Goal: Transaction & Acquisition: Purchase product/service

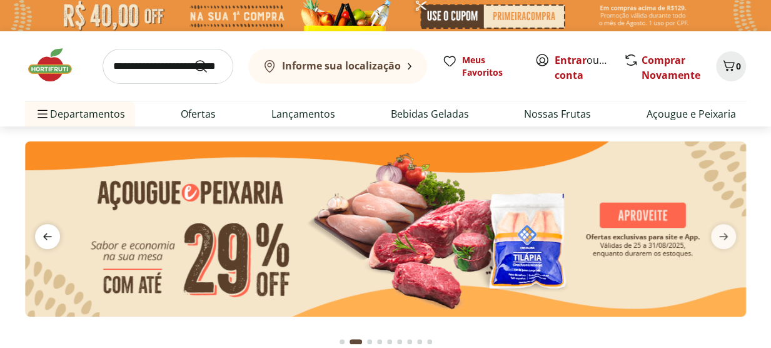
click at [53, 240] on icon "previous" at bounding box center [47, 236] width 15 height 15
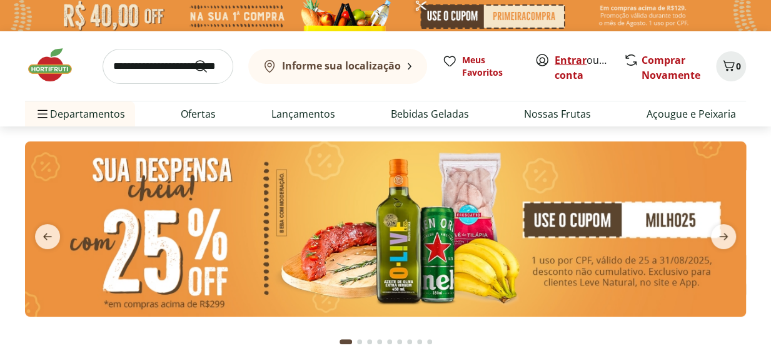
click at [573, 54] on link "Entrar" at bounding box center [571, 60] width 32 height 14
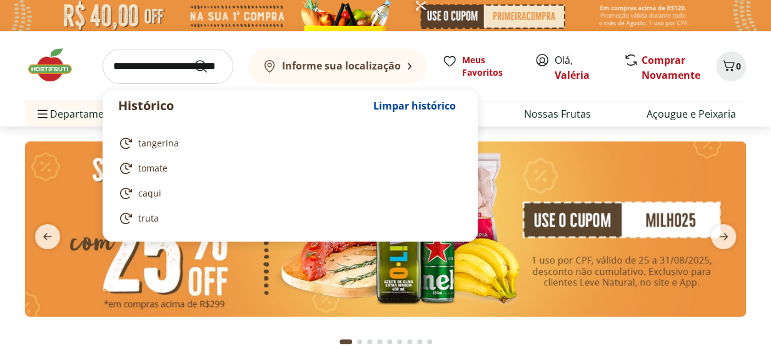
click at [164, 69] on input "search" at bounding box center [168, 66] width 131 height 35
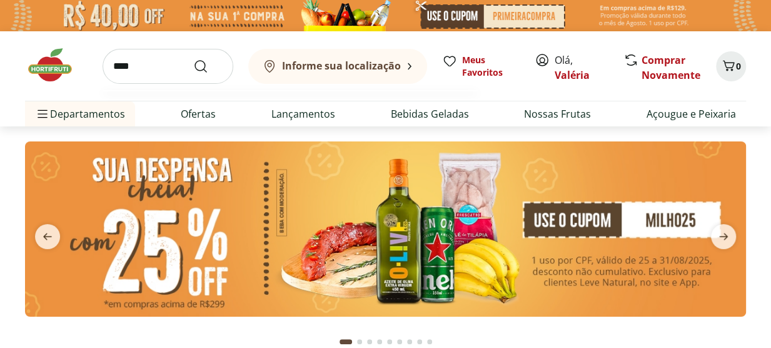
type input "****"
click at [193, 59] on button "Submit Search" at bounding box center [208, 66] width 30 height 15
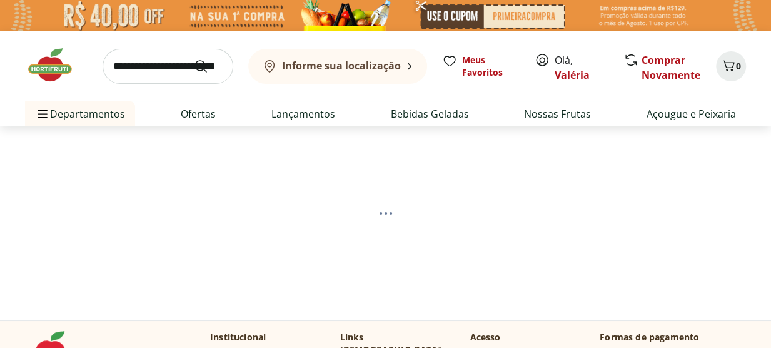
select select "**********"
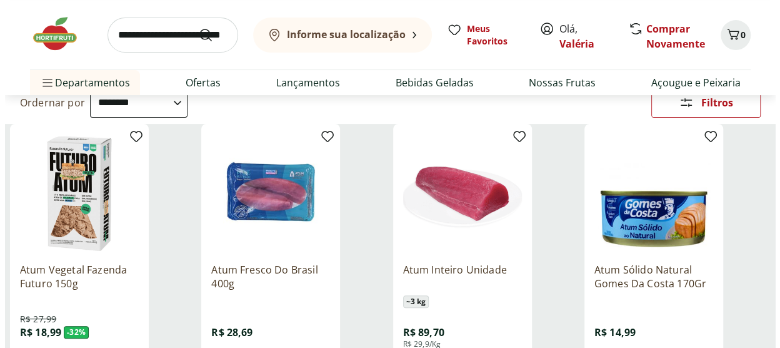
scroll to position [188, 0]
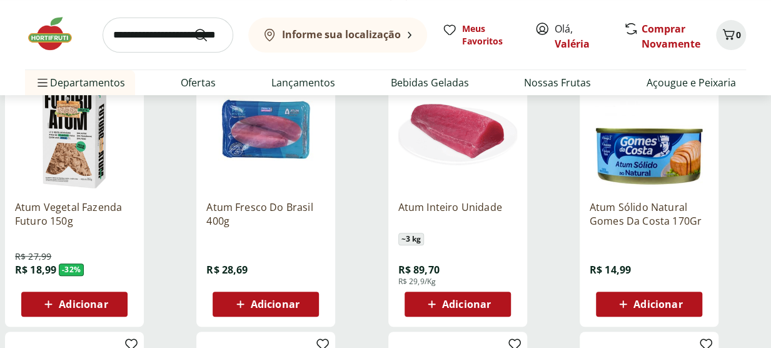
click at [268, 300] on span "Adicionar" at bounding box center [275, 304] width 49 height 10
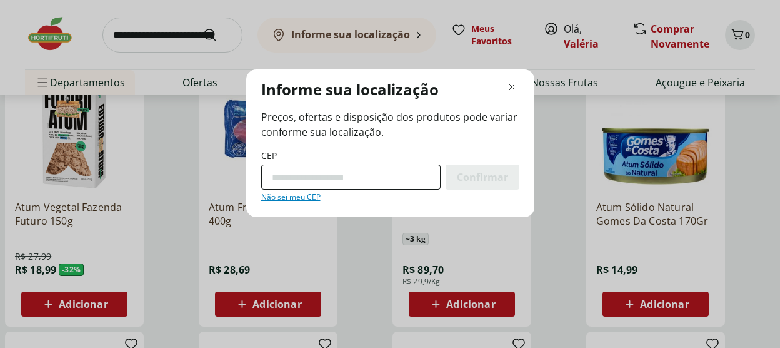
click at [336, 177] on input "CEP" at bounding box center [350, 176] width 179 height 25
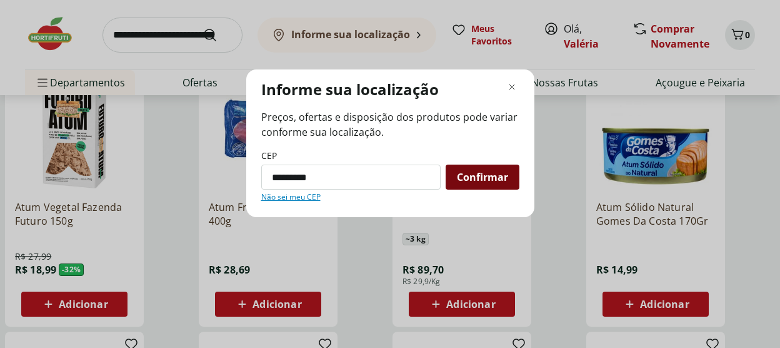
type input "*********"
click at [477, 177] on span "Confirmar" at bounding box center [482, 177] width 51 height 10
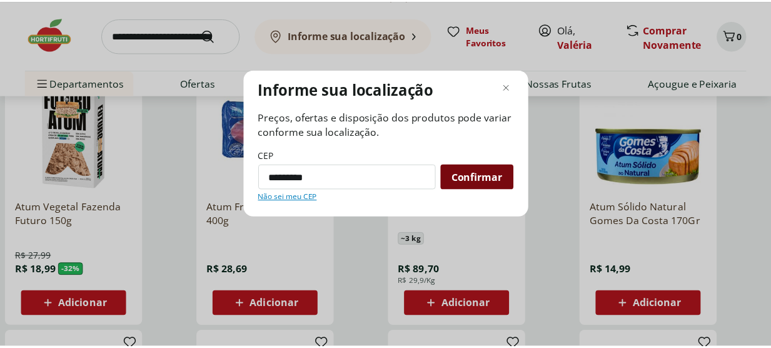
scroll to position [61, 0]
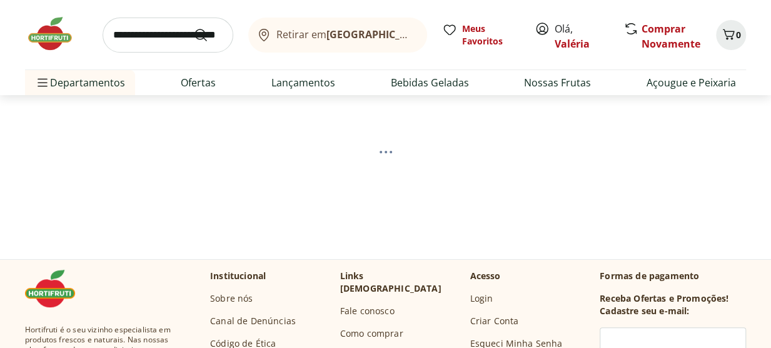
select select "**********"
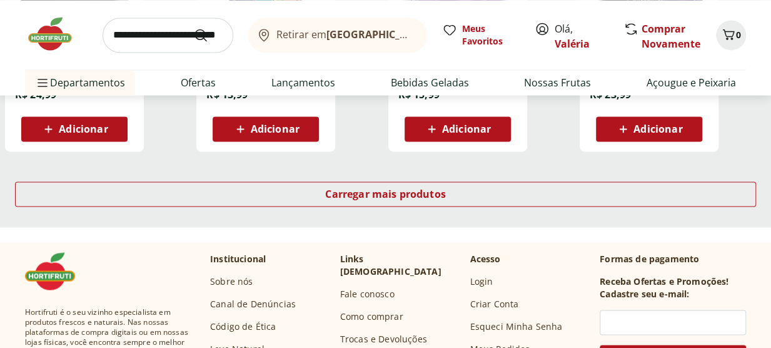
scroll to position [874, 0]
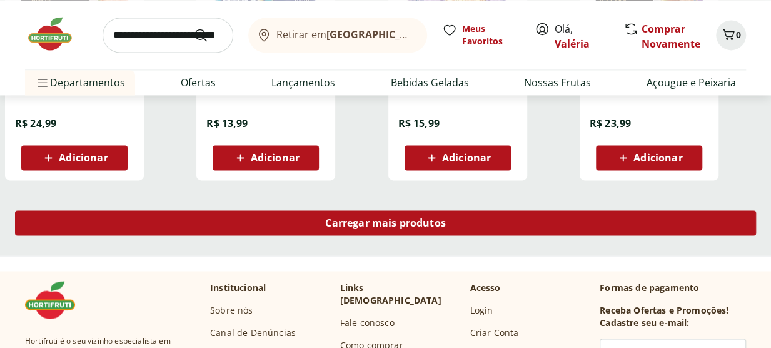
click at [440, 218] on span "Carregar mais produtos" at bounding box center [385, 223] width 121 height 10
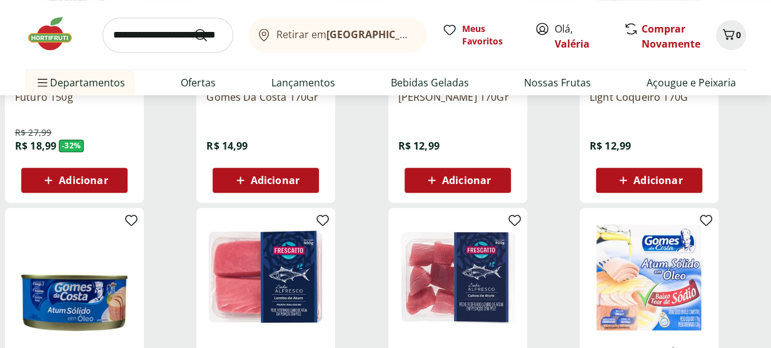
scroll to position [0, 0]
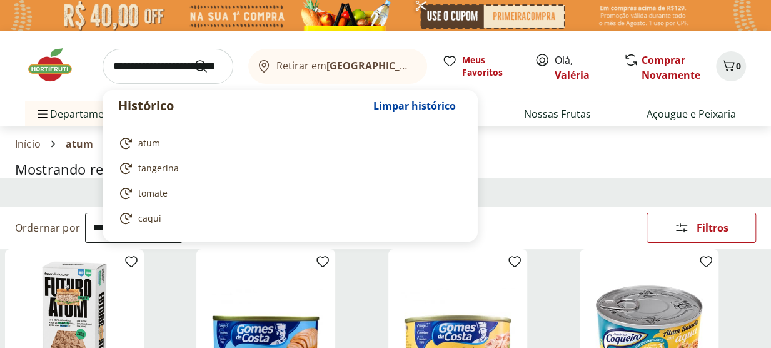
click at [115, 69] on input "search" at bounding box center [168, 66] width 131 height 35
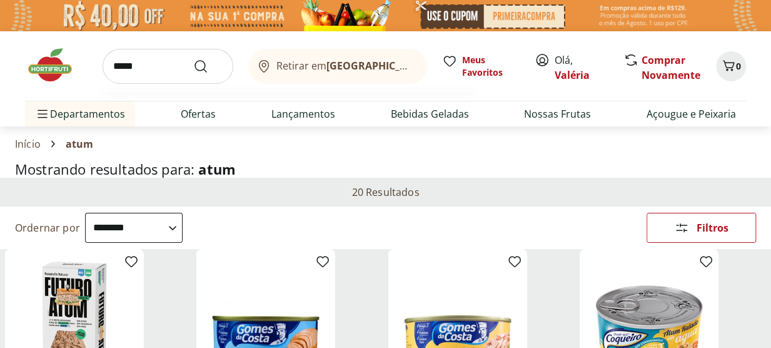
type input "*****"
click at [193, 59] on button "Submit Search" at bounding box center [208, 66] width 30 height 15
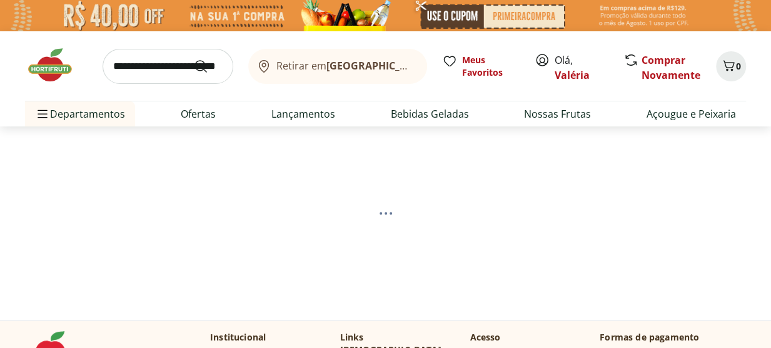
select select "**********"
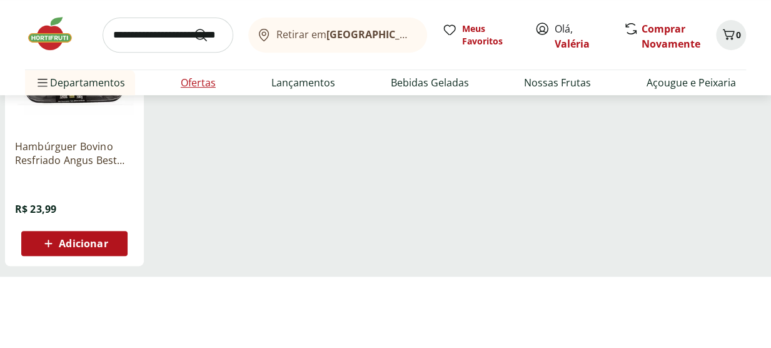
scroll to position [250, 0]
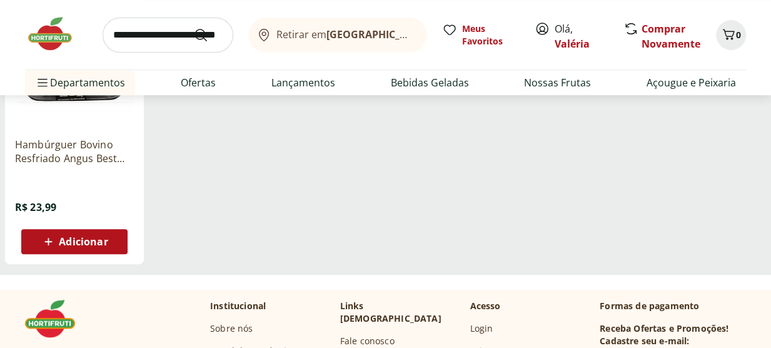
click at [81, 244] on span "Adicionar" at bounding box center [83, 241] width 49 height 10
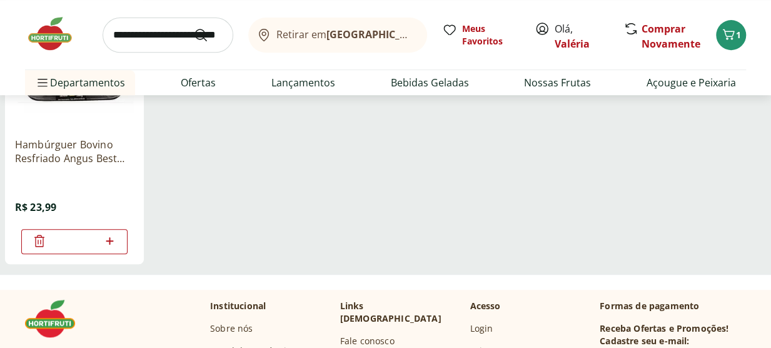
click at [108, 241] on icon at bounding box center [110, 240] width 16 height 15
type input "*"
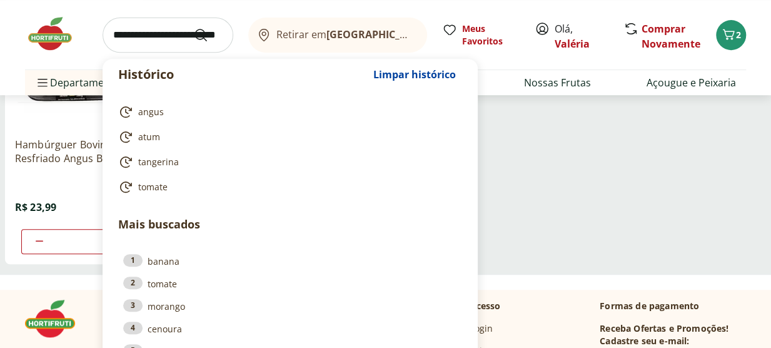
click at [176, 39] on input "search" at bounding box center [168, 35] width 131 height 35
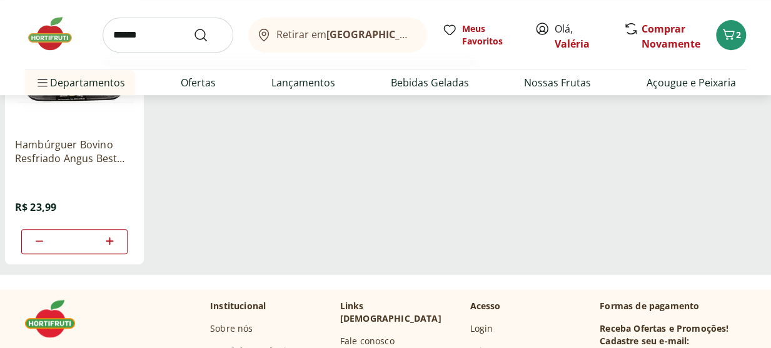
type input "*******"
click button "Submit Search" at bounding box center [208, 35] width 30 height 15
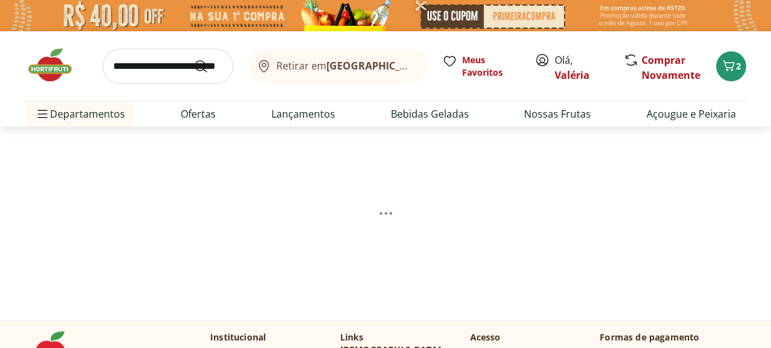
select select "**********"
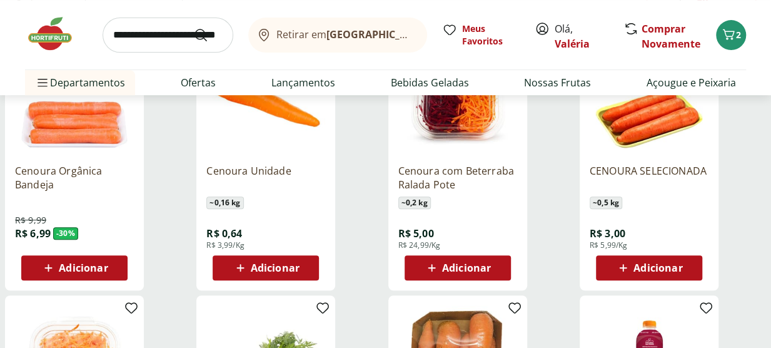
scroll to position [250, 0]
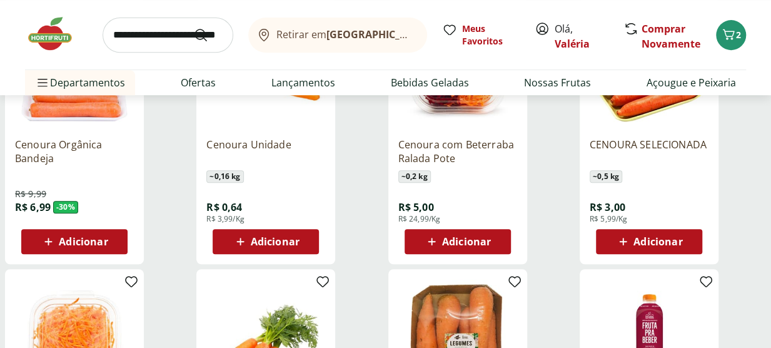
click at [101, 236] on span "Adicionar" at bounding box center [83, 241] width 49 height 10
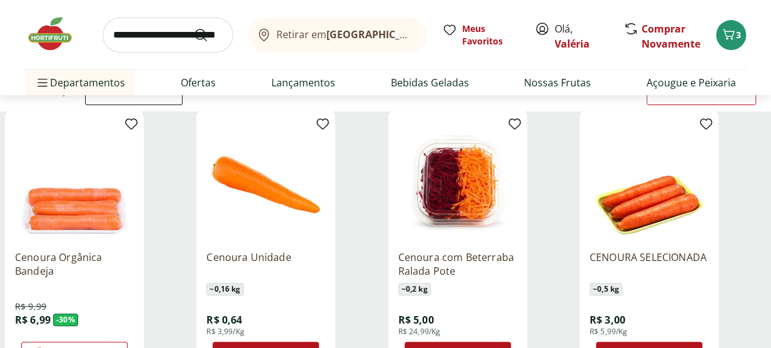
scroll to position [0, 0]
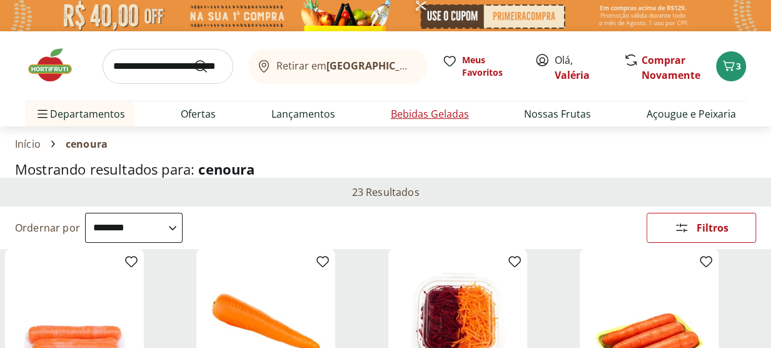
click at [407, 111] on link "Bebidas Geladas" at bounding box center [429, 113] width 78 height 15
select select "**********"
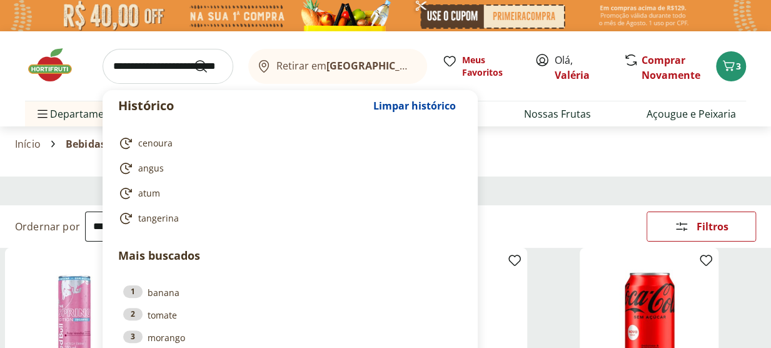
click at [128, 73] on input "search" at bounding box center [168, 66] width 131 height 35
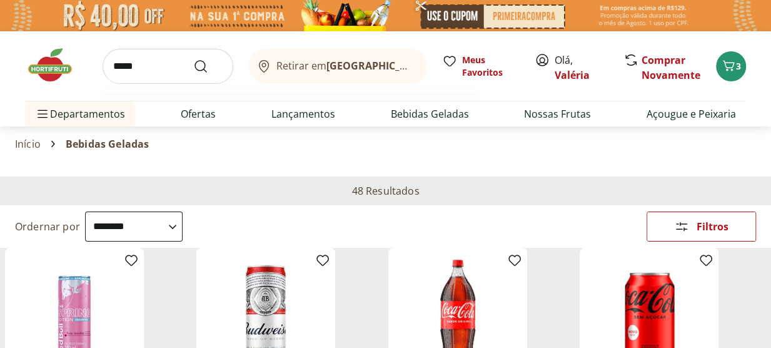
type input "*****"
click at [193, 59] on button "Submit Search" at bounding box center [208, 66] width 30 height 15
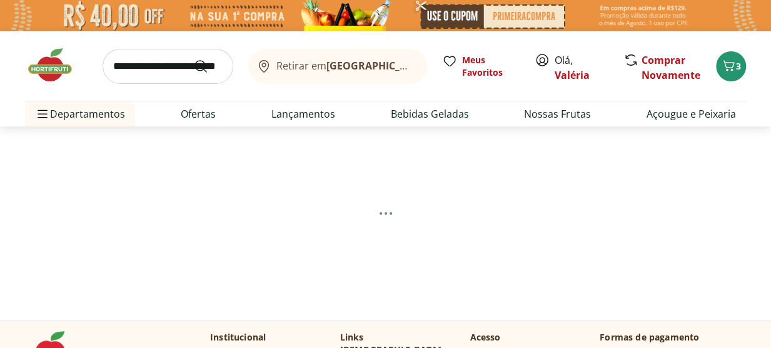
select select "**********"
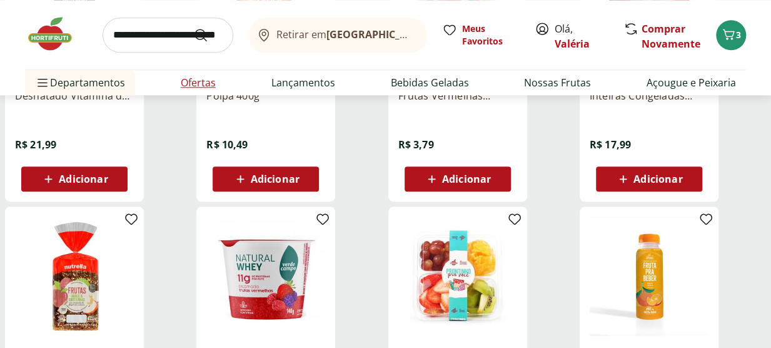
scroll to position [438, 0]
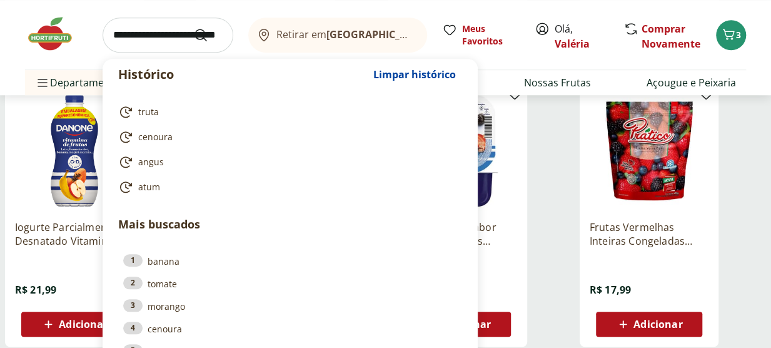
click at [165, 34] on input "search" at bounding box center [168, 35] width 131 height 35
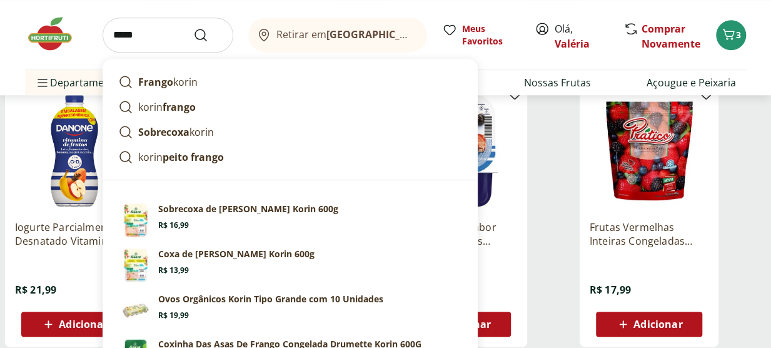
type input "*****"
click at [193, 28] on button "Submit Search" at bounding box center [208, 35] width 30 height 15
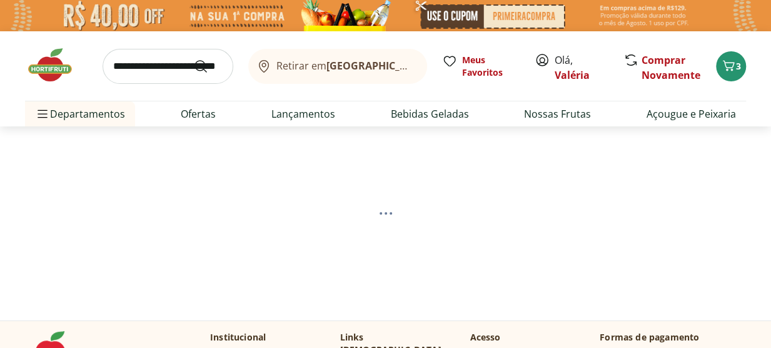
select select "**********"
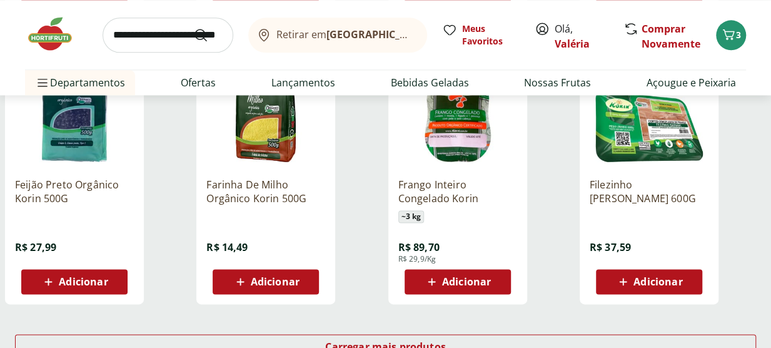
scroll to position [876, 0]
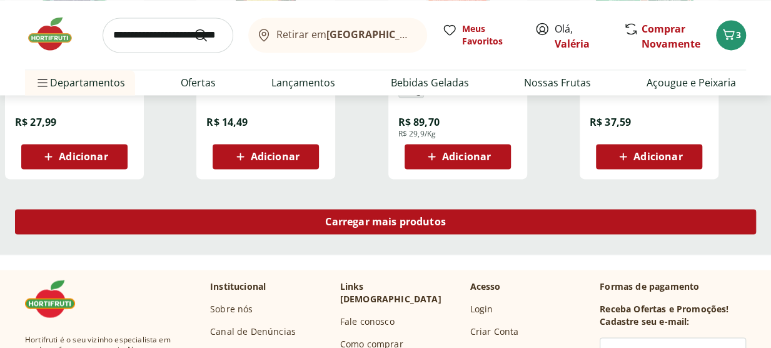
click at [462, 223] on div "Carregar mais produtos" at bounding box center [385, 221] width 741 height 25
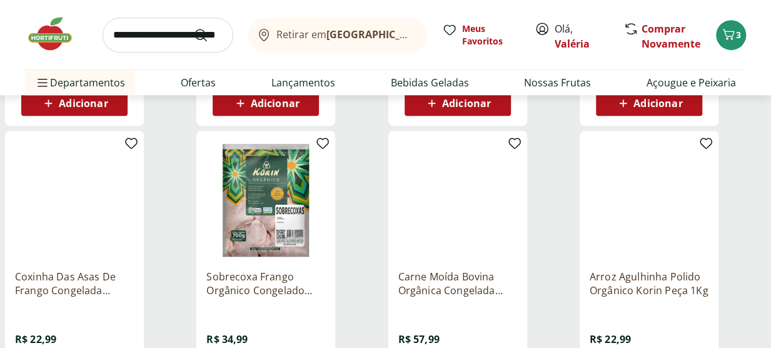
scroll to position [313, 0]
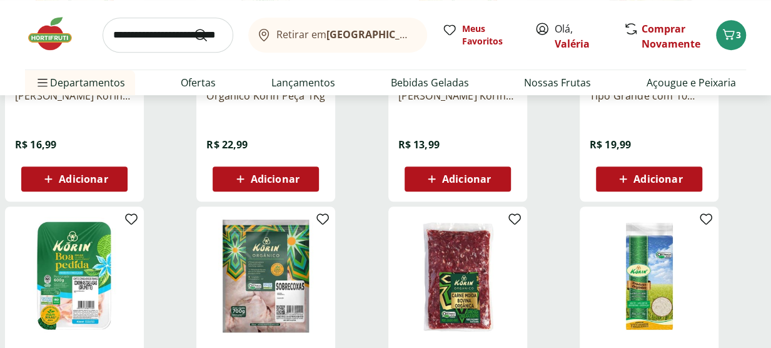
click at [46, 169] on div "Adicionar" at bounding box center [74, 179] width 86 height 23
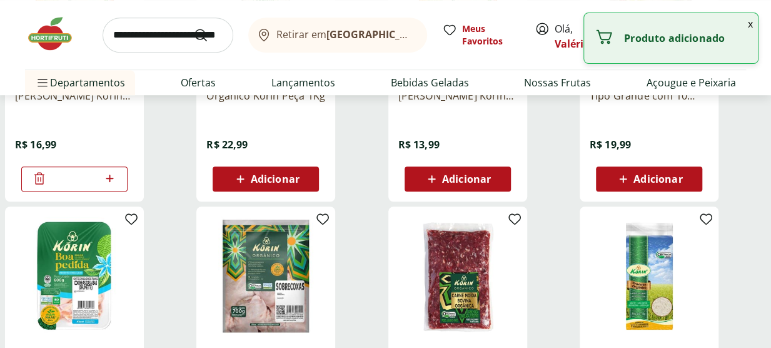
scroll to position [0, 0]
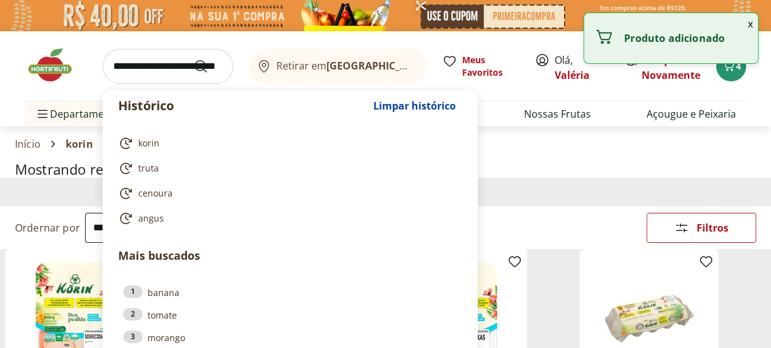
click at [170, 66] on input "search" at bounding box center [168, 66] width 131 height 35
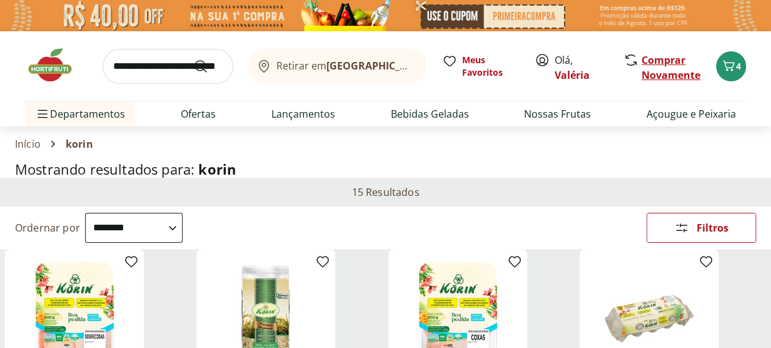
click at [659, 76] on link "Comprar Novamente" at bounding box center [671, 67] width 59 height 29
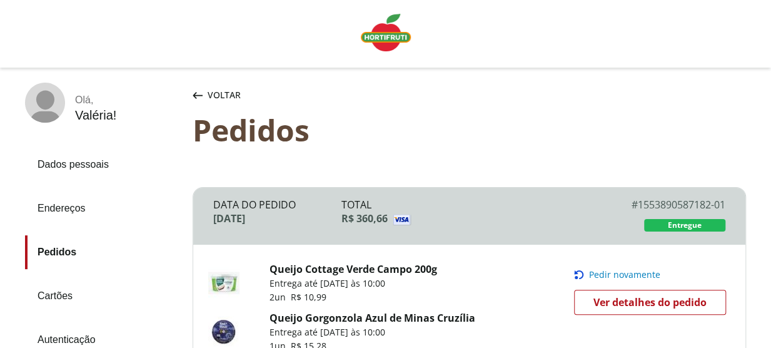
scroll to position [63, 0]
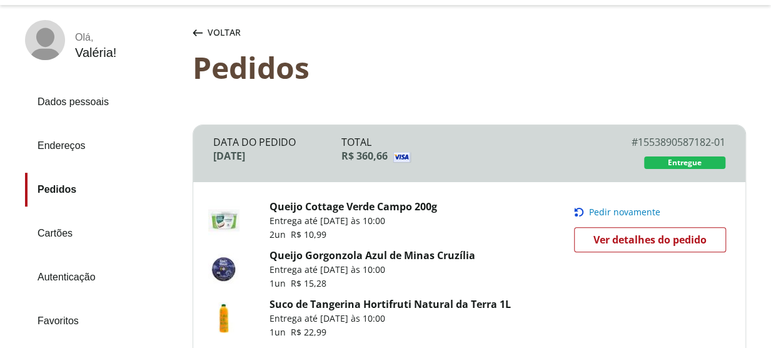
click at [357, 209] on link "Queijo Cottage Verde Campo 200g" at bounding box center [354, 206] width 168 height 14
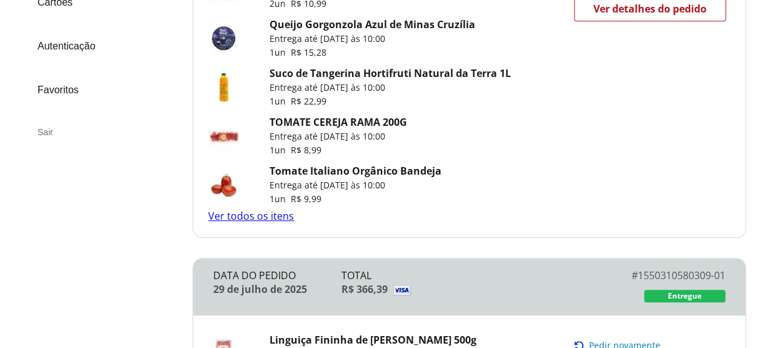
scroll to position [313, 0]
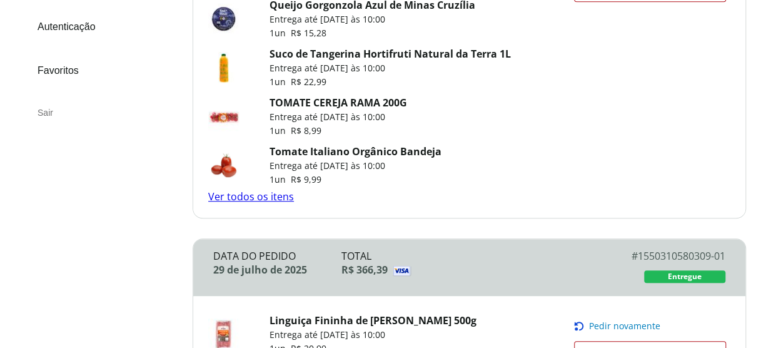
click at [361, 105] on link "TOMATE CEREJA RAMA 200G" at bounding box center [339, 103] width 138 height 14
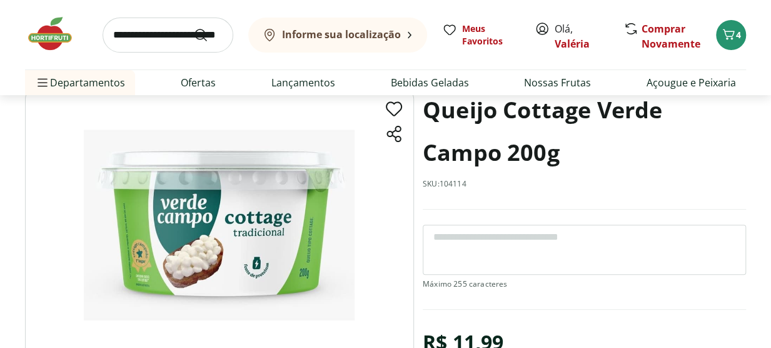
scroll to position [188, 0]
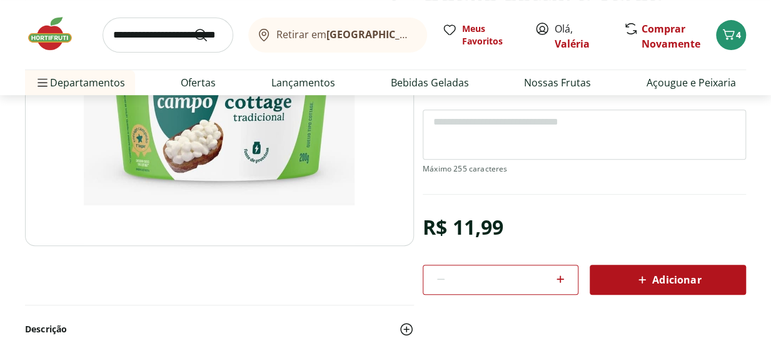
click at [562, 279] on icon at bounding box center [560, 278] width 15 height 15
type input "*"
click at [615, 280] on div "Adicionar" at bounding box center [668, 279] width 136 height 23
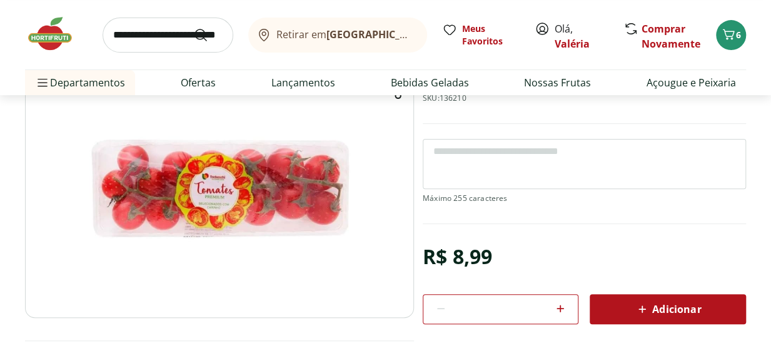
scroll to position [125, 0]
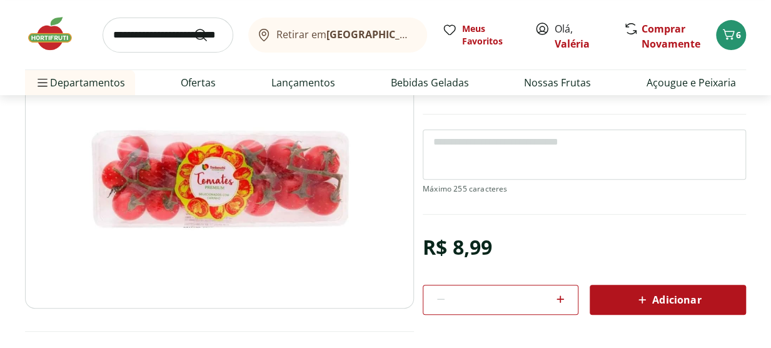
click at [653, 292] on span "Adicionar" at bounding box center [668, 299] width 66 height 15
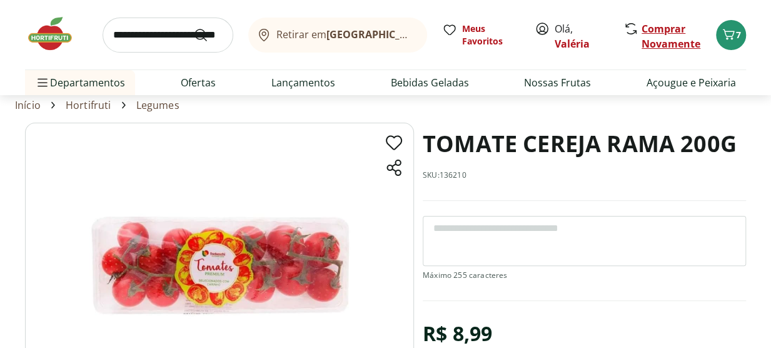
scroll to position [0, 0]
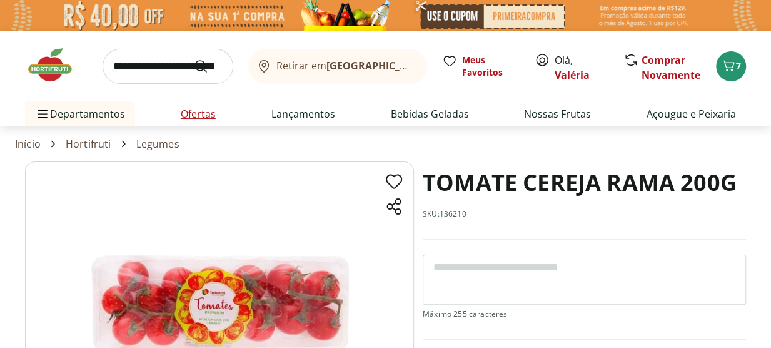
click at [196, 115] on link "Ofertas" at bounding box center [198, 113] width 35 height 15
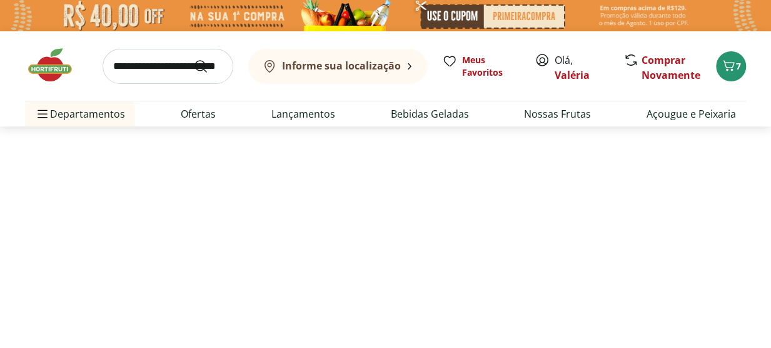
select select "**********"
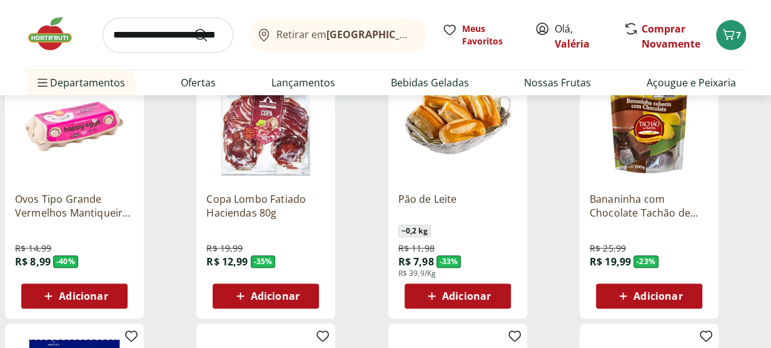
scroll to position [63, 0]
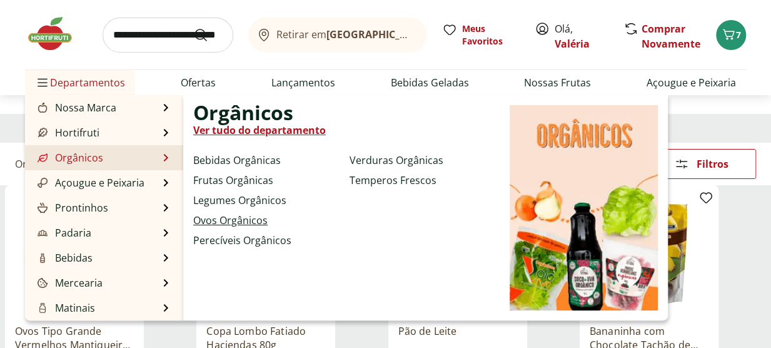
click at [265, 221] on link "Ovos Orgânicos" at bounding box center [230, 220] width 74 height 15
select select "**********"
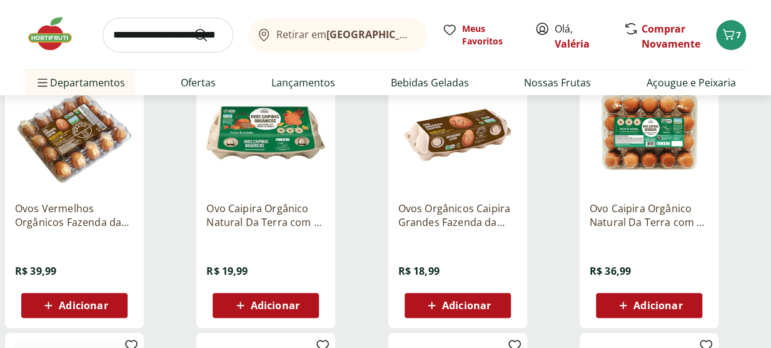
scroll to position [188, 0]
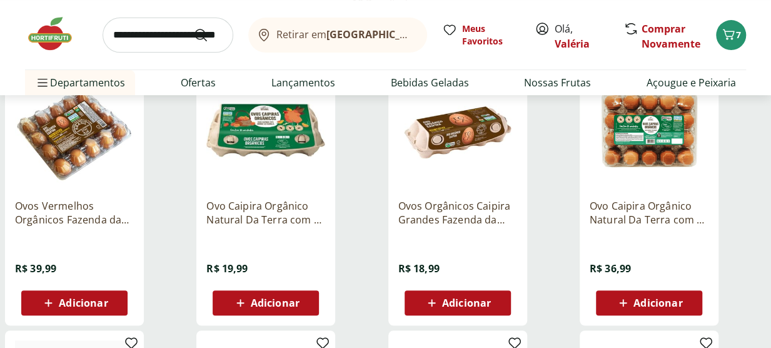
click at [433, 298] on icon at bounding box center [432, 302] width 16 height 15
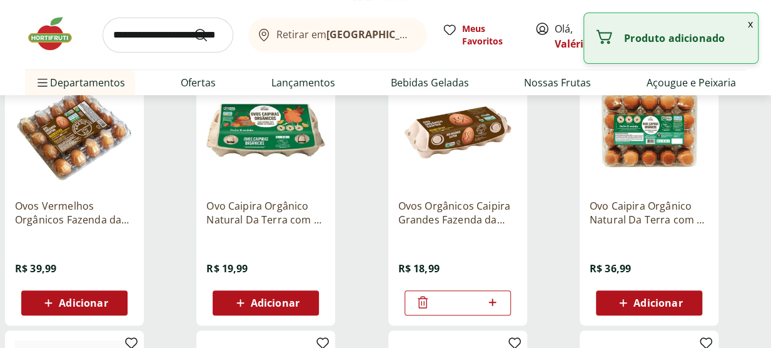
click at [291, 302] on span "Adicionar" at bounding box center [275, 303] width 49 height 10
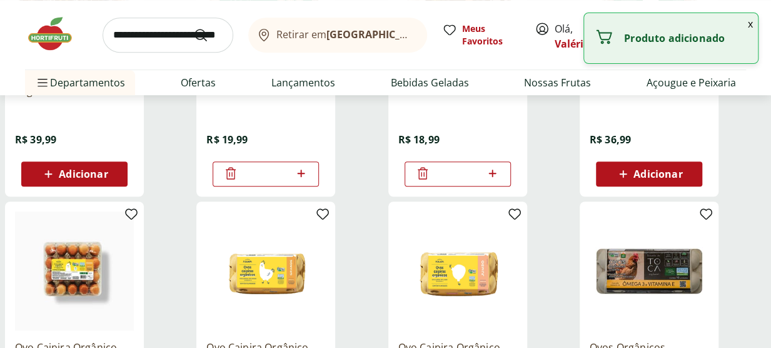
scroll to position [438, 0]
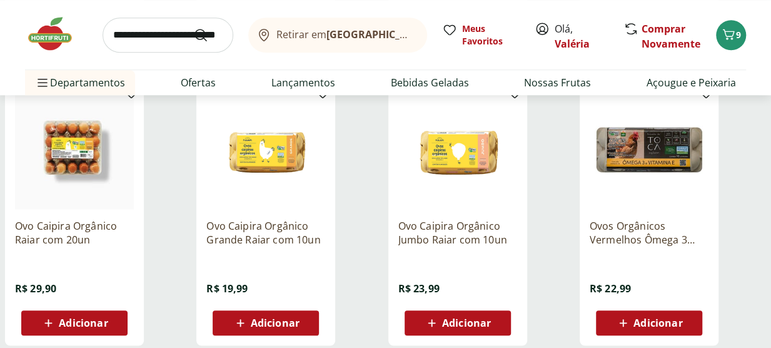
click at [312, 325] on button "Adicionar" at bounding box center [266, 322] width 106 height 25
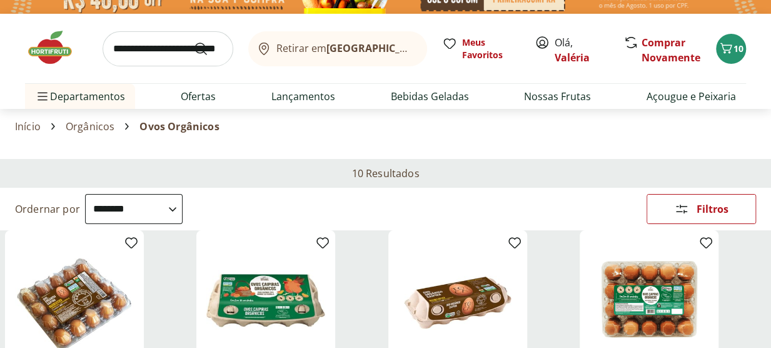
scroll to position [0, 0]
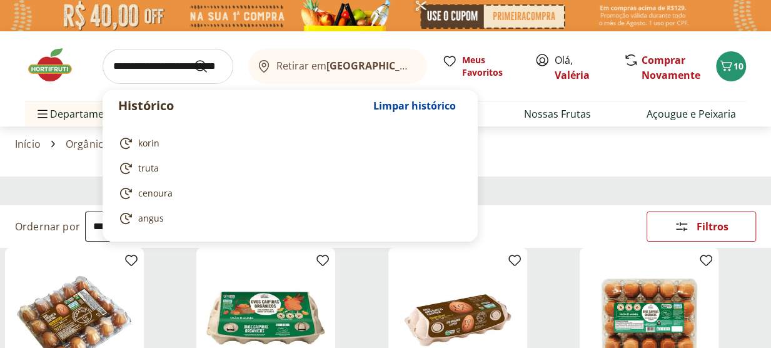
click at [119, 74] on input "search" at bounding box center [168, 66] width 131 height 35
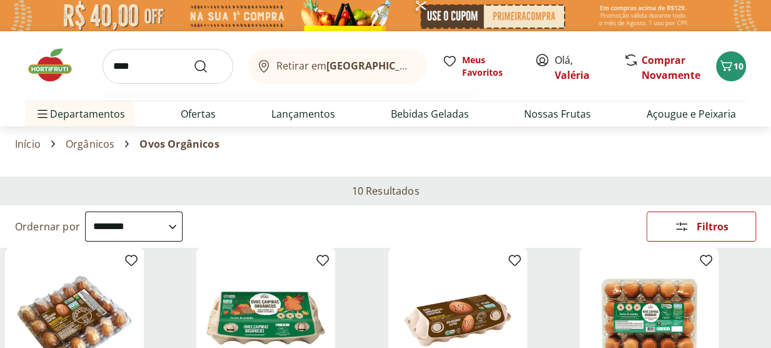
type input "****"
click at [193, 59] on button "Submit Search" at bounding box center [208, 66] width 30 height 15
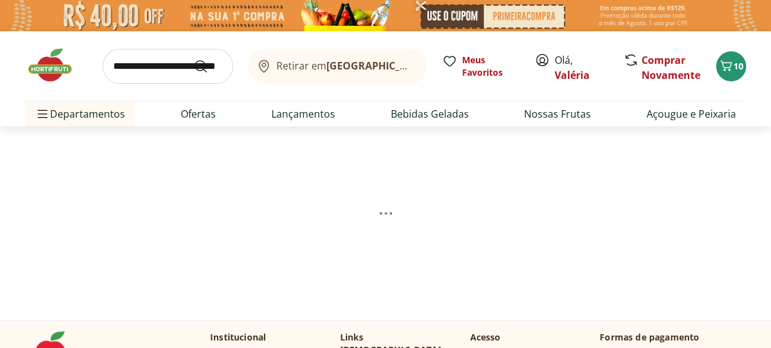
select select "**********"
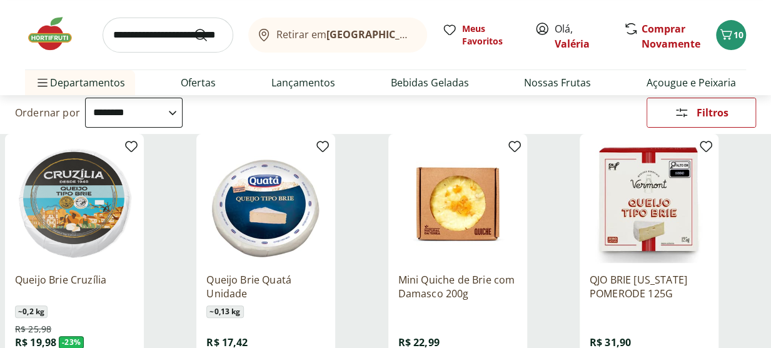
scroll to position [188, 0]
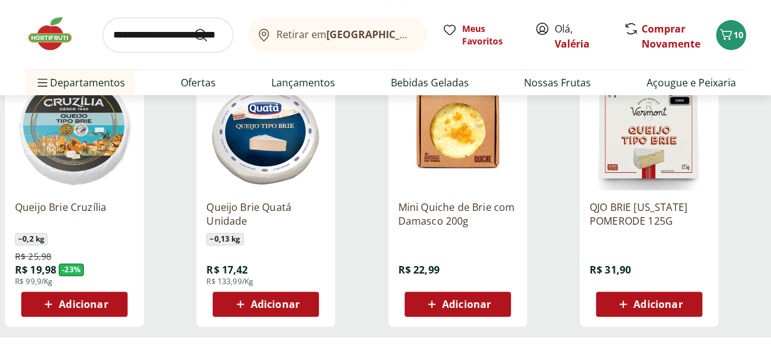
click at [90, 299] on span "Adicionar" at bounding box center [83, 304] width 49 height 10
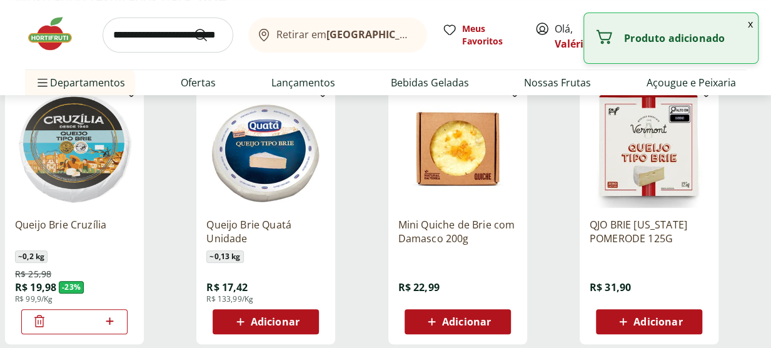
scroll to position [0, 0]
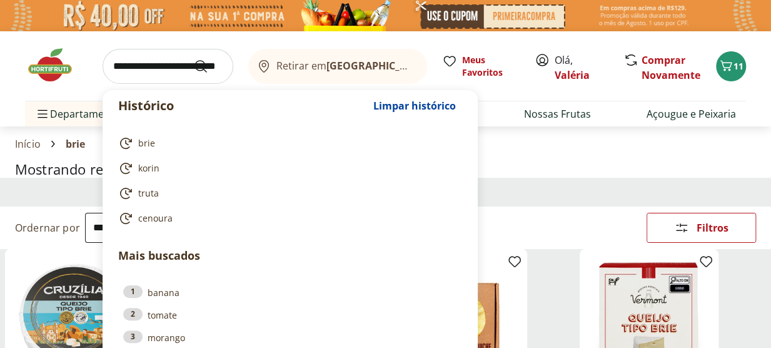
click at [157, 71] on input "search" at bounding box center [168, 66] width 131 height 35
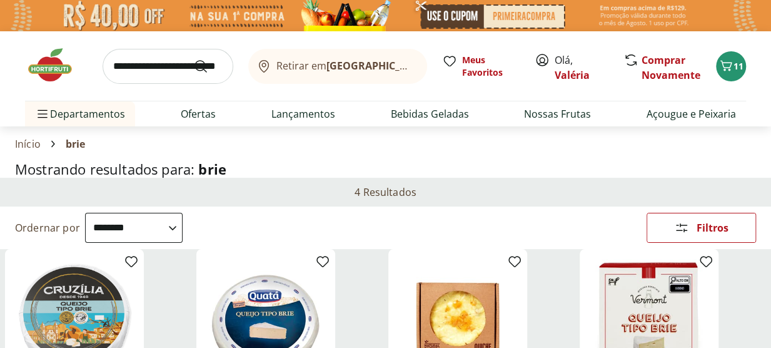
click at [769, 106] on div "Retirar em Rio de Janeiro/RJ Meus Favoritos Olá, Valéria Comprar Novamente 11 D…" at bounding box center [385, 78] width 771 height 95
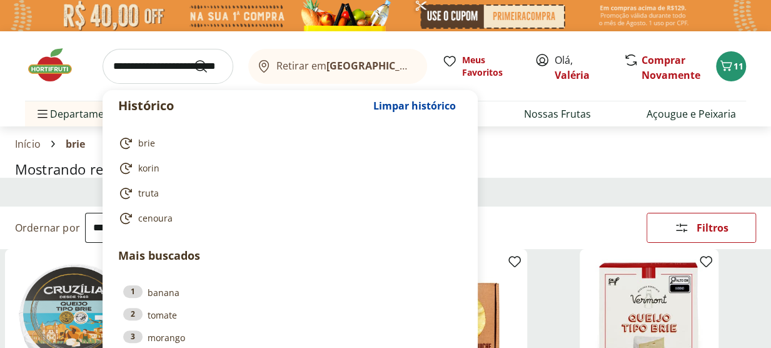
click at [170, 67] on input "search" at bounding box center [168, 66] width 131 height 35
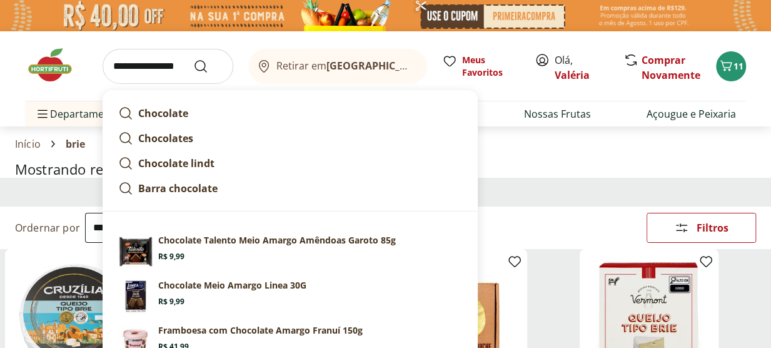
type input "**********"
click at [193, 59] on button "Submit Search" at bounding box center [208, 66] width 30 height 15
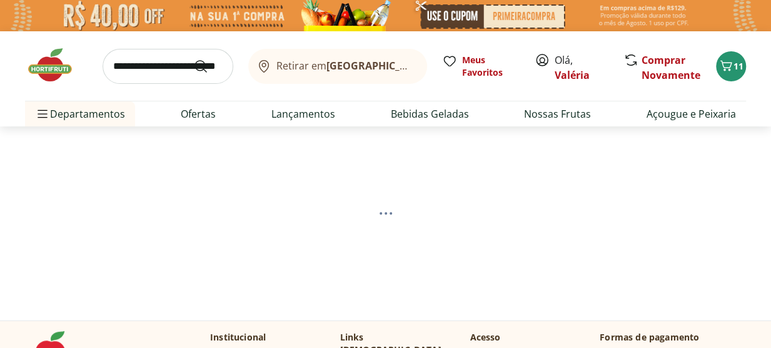
select select "**********"
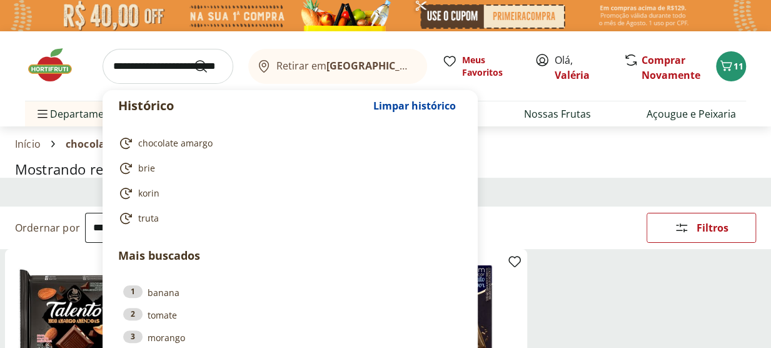
click at [171, 59] on input "search" at bounding box center [168, 66] width 131 height 35
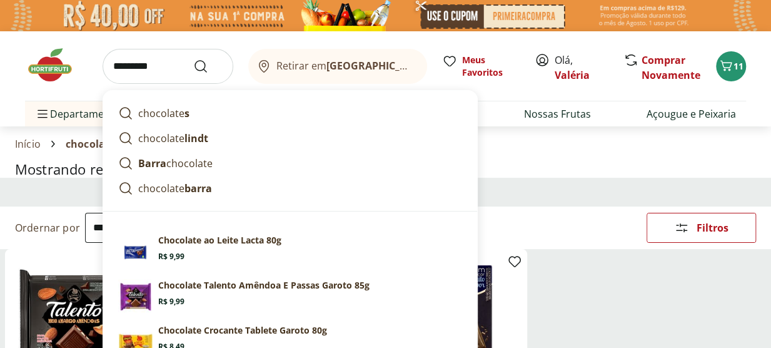
type input "*********"
click at [193, 59] on button "Submit Search" at bounding box center [208, 66] width 30 height 15
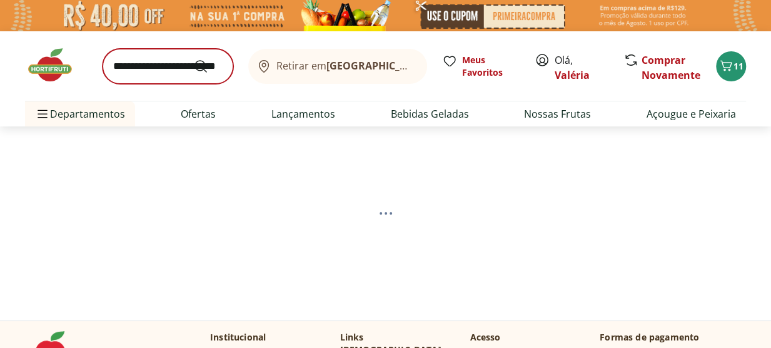
select select "**********"
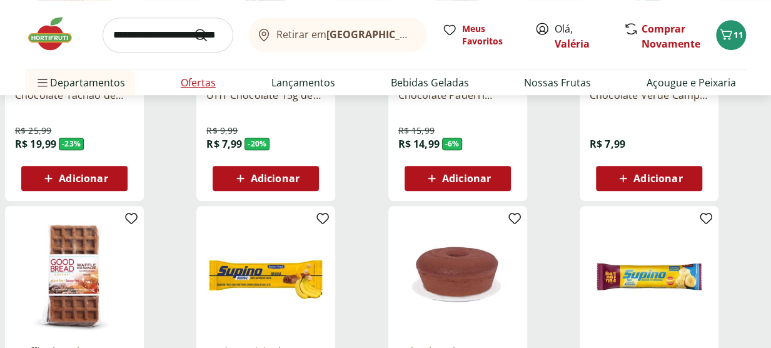
scroll to position [313, 0]
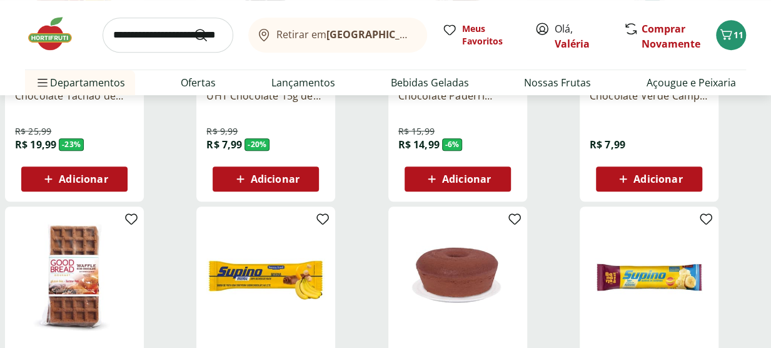
click at [132, 43] on input "search" at bounding box center [168, 35] width 131 height 35
type input "**********"
click at [193, 28] on button "Submit Search" at bounding box center [208, 35] width 30 height 15
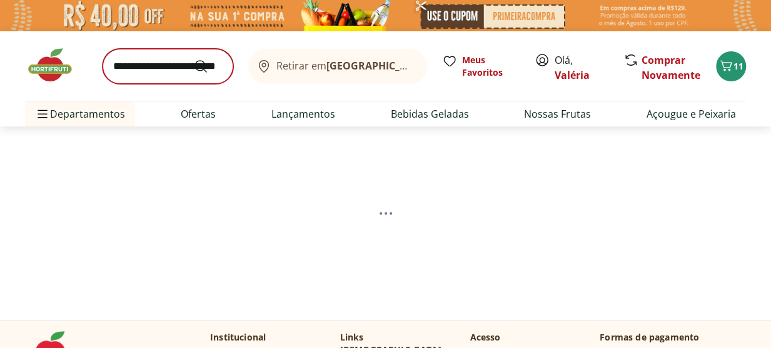
select select "**********"
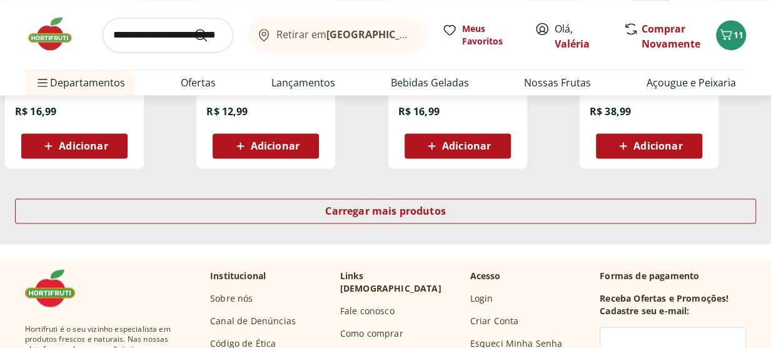
scroll to position [938, 0]
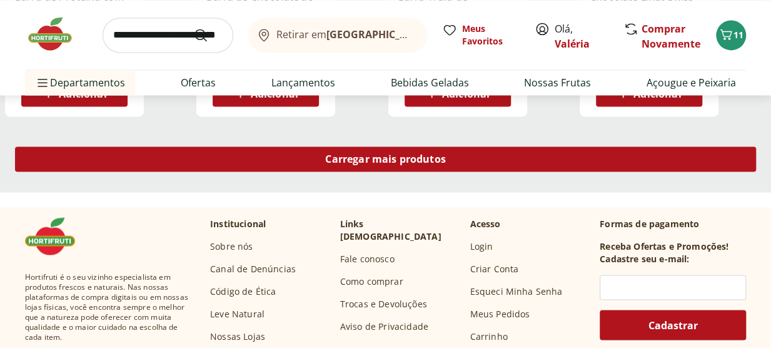
click at [371, 158] on span "Carregar mais produtos" at bounding box center [385, 159] width 121 height 10
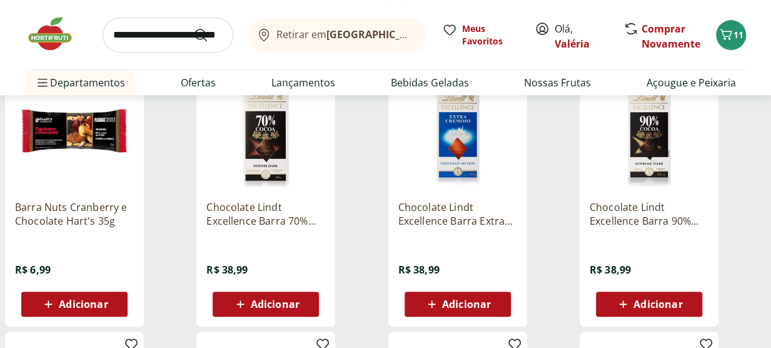
scroll to position [0, 0]
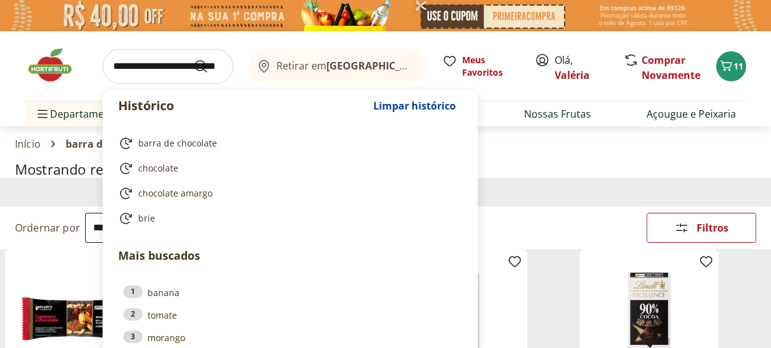
click at [166, 72] on input "search" at bounding box center [168, 66] width 131 height 35
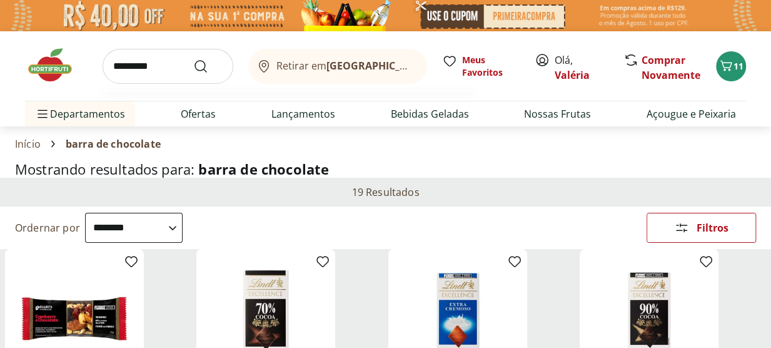
type input "*********"
click at [193, 59] on button "Submit Search" at bounding box center [208, 66] width 30 height 15
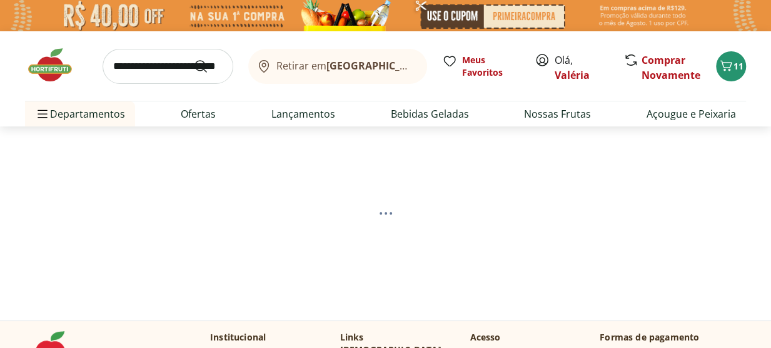
select select "**********"
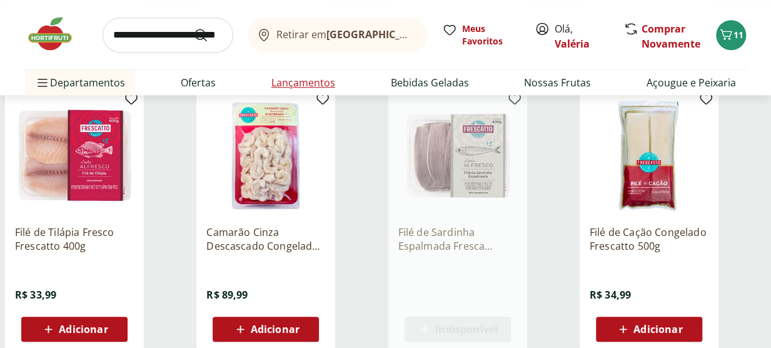
scroll to position [500, 0]
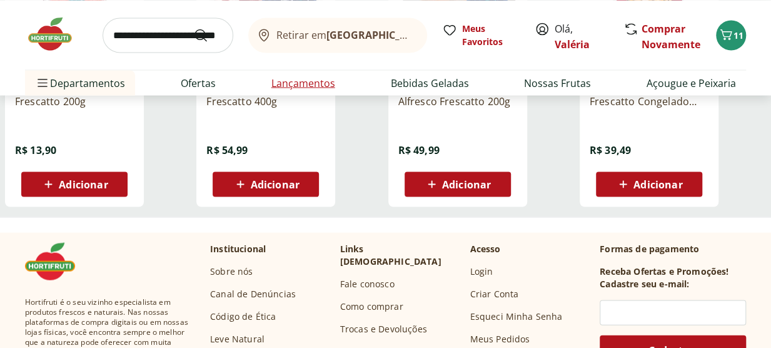
scroll to position [1126, 0]
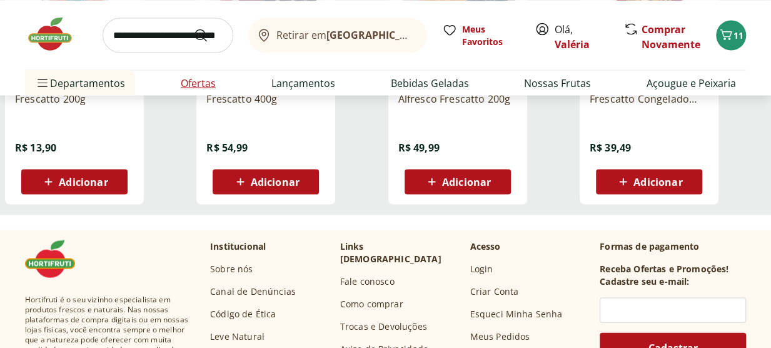
click at [185, 85] on link "Ofertas" at bounding box center [198, 82] width 35 height 15
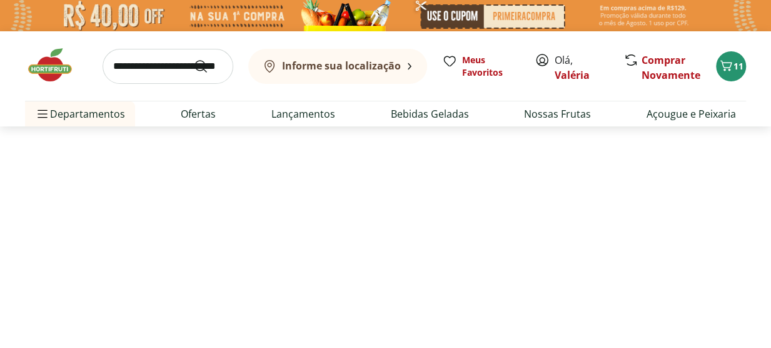
select select "**********"
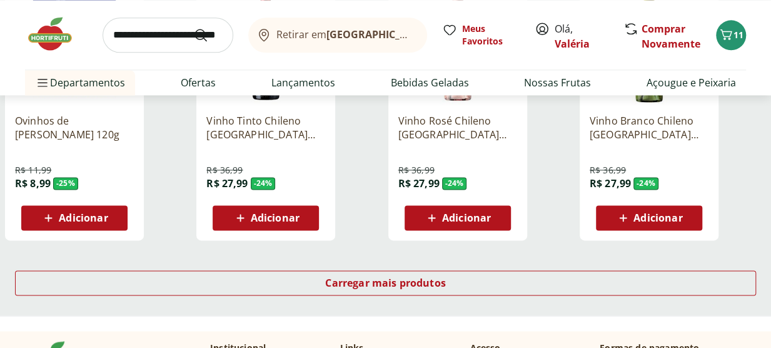
scroll to position [750, 0]
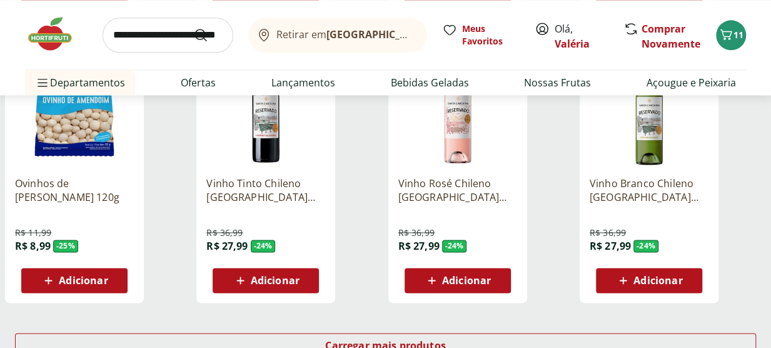
click at [269, 127] on img at bounding box center [265, 107] width 119 height 119
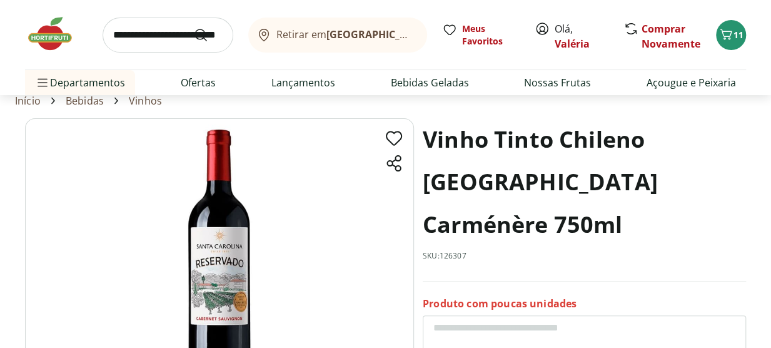
scroll to position [63, 0]
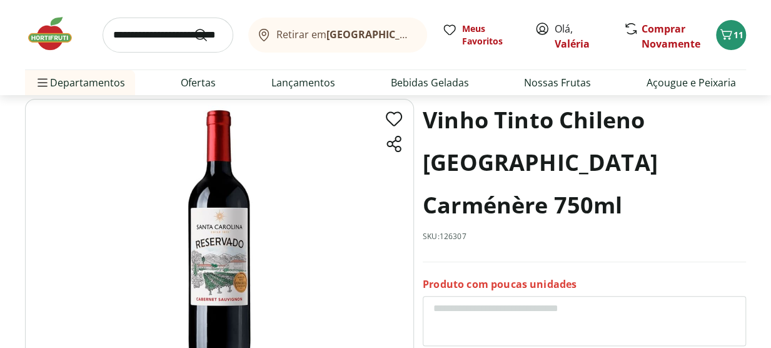
click at [216, 270] on img at bounding box center [219, 235] width 389 height 272
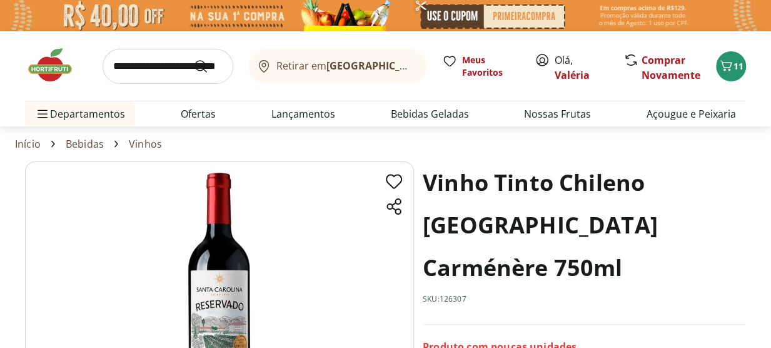
select select "**********"
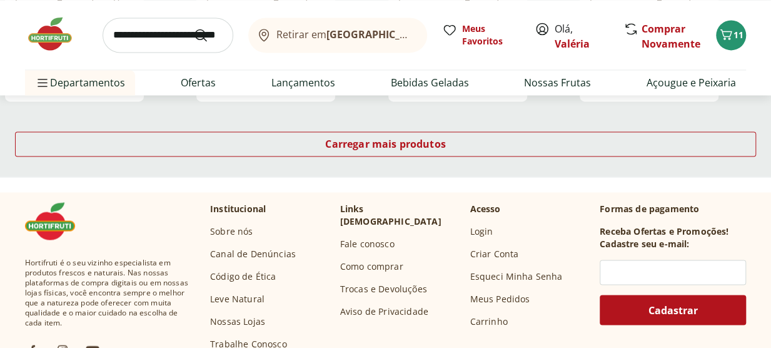
scroll to position [876, 0]
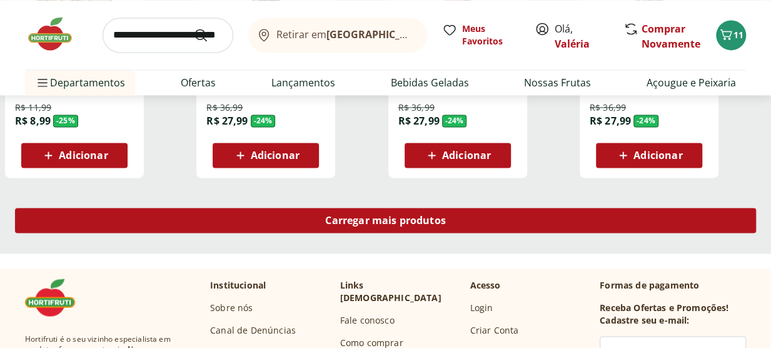
click at [533, 225] on div "Carregar mais produtos" at bounding box center [385, 220] width 741 height 25
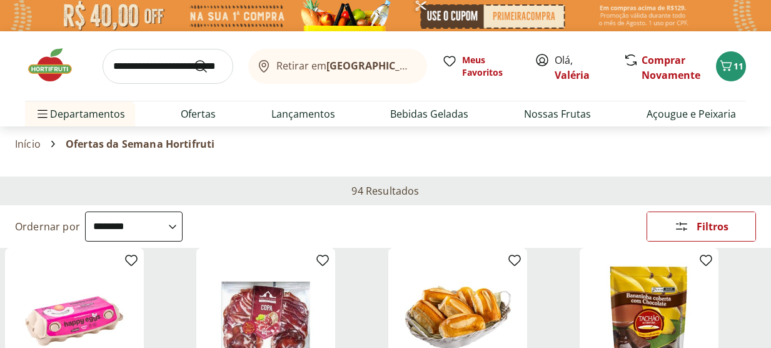
select select "**********"
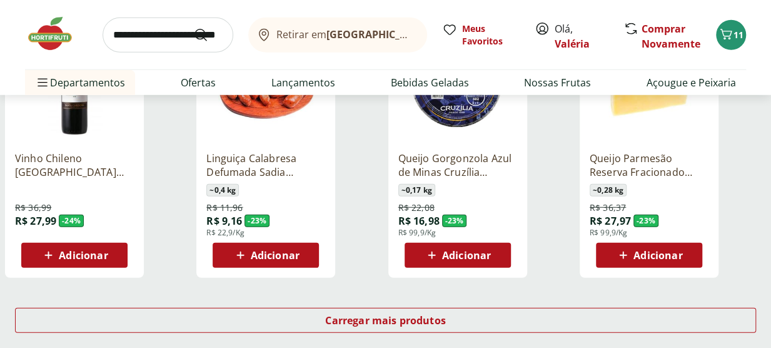
scroll to position [1626, 0]
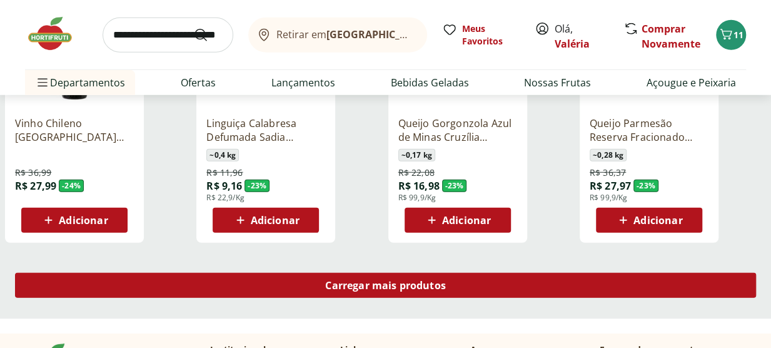
click at [461, 290] on div "Carregar mais produtos" at bounding box center [385, 285] width 741 height 25
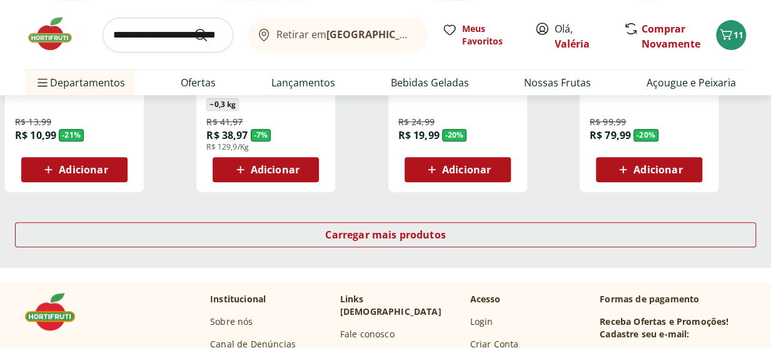
scroll to position [2502, 0]
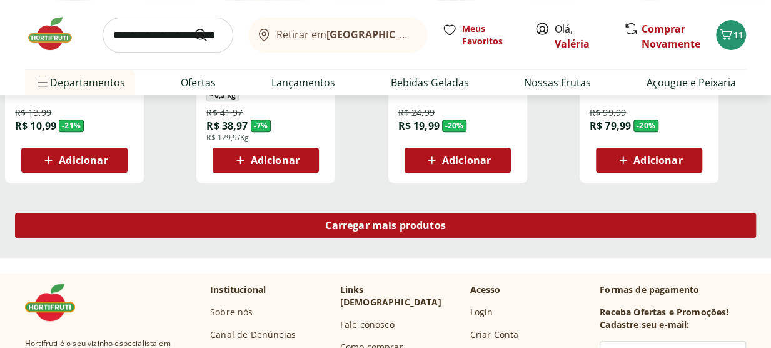
click at [447, 231] on div "Carregar mais produtos" at bounding box center [385, 225] width 741 height 25
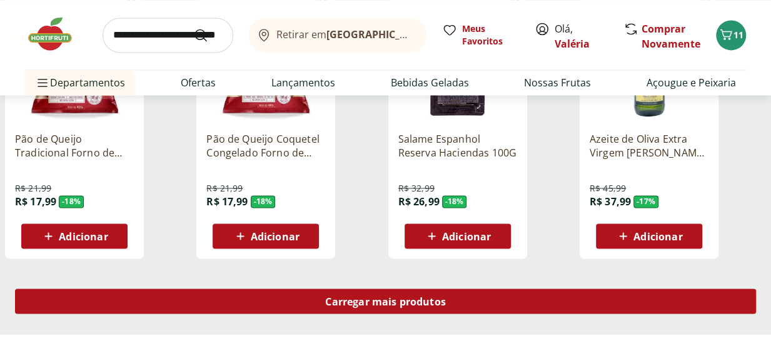
scroll to position [3315, 0]
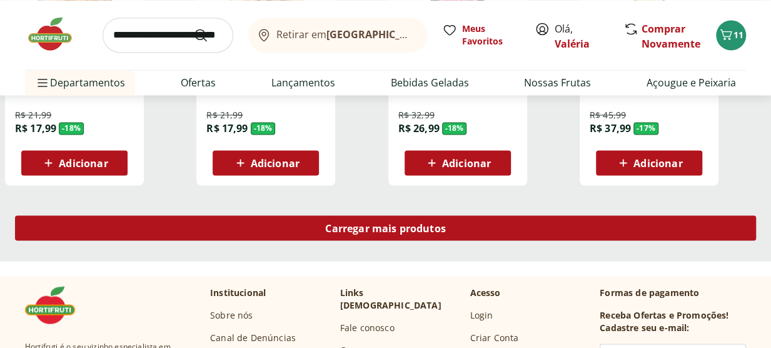
click at [447, 231] on div "Carregar mais produtos" at bounding box center [385, 227] width 741 height 25
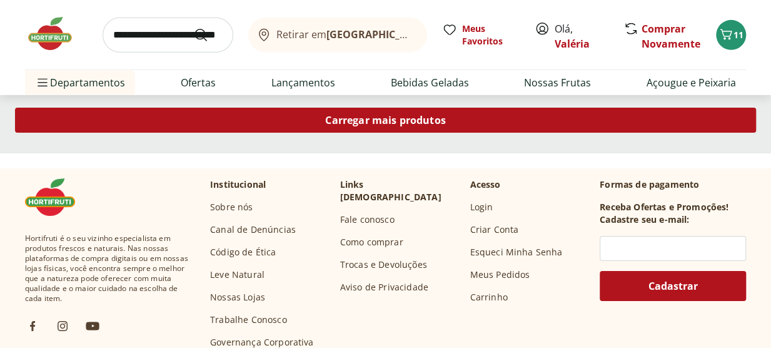
scroll to position [4253, 0]
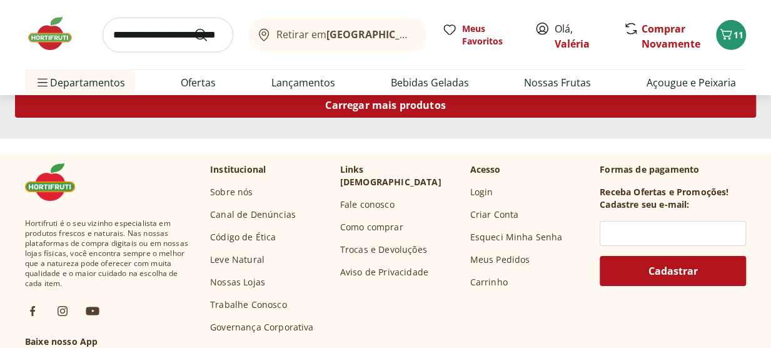
click at [445, 107] on span "Carregar mais produtos" at bounding box center [385, 105] width 121 height 10
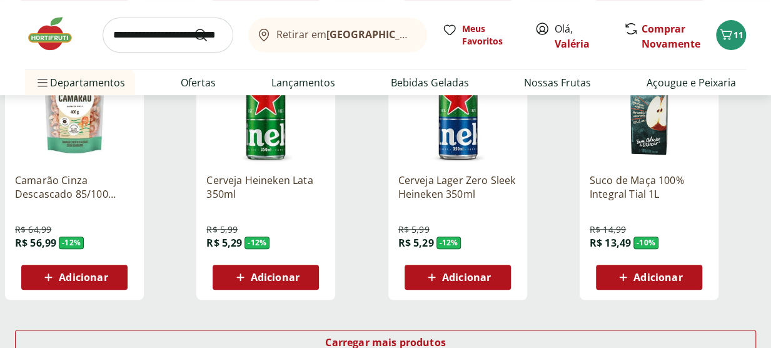
scroll to position [4878, 0]
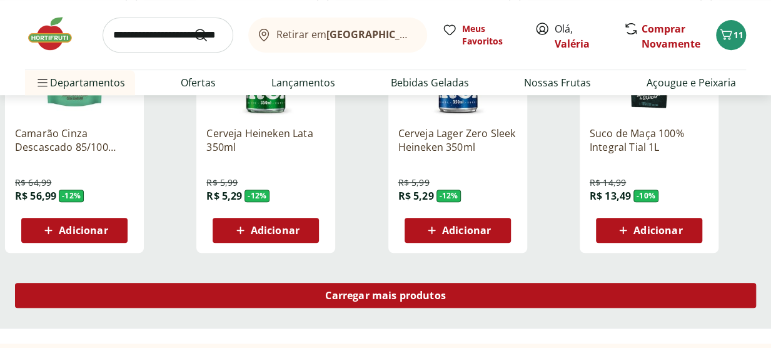
click at [425, 300] on span "Carregar mais produtos" at bounding box center [385, 295] width 121 height 10
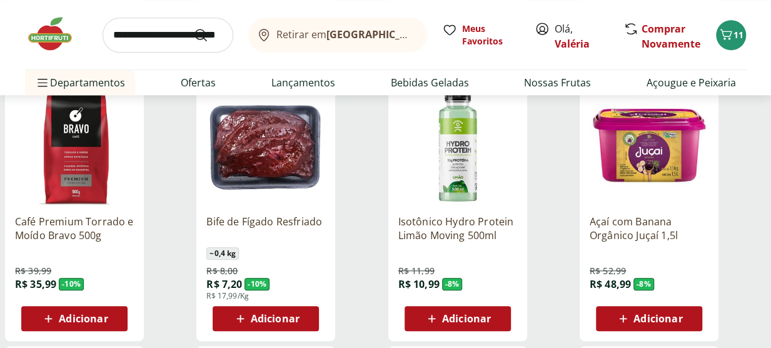
scroll to position [5066, 0]
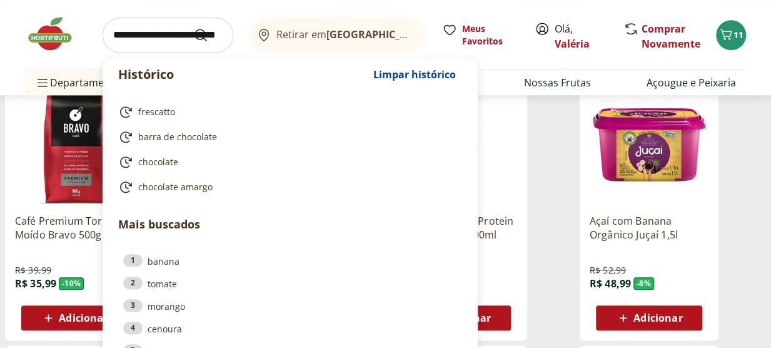
click at [168, 42] on input "search" at bounding box center [168, 35] width 131 height 35
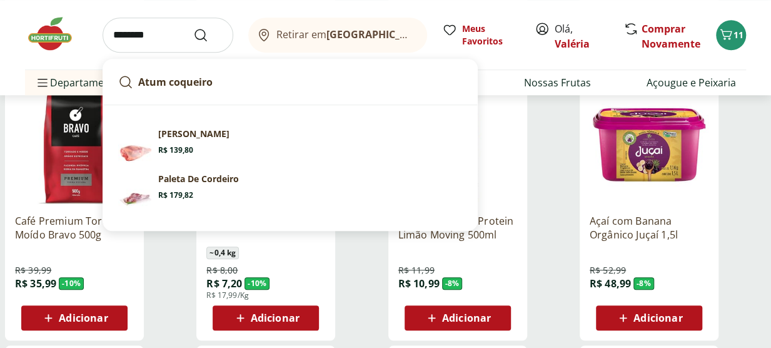
type input "********"
click at [193, 28] on button "Submit Search" at bounding box center [208, 35] width 30 height 15
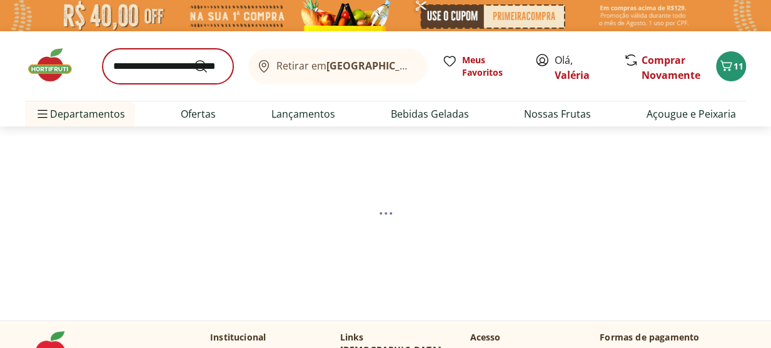
select select "**********"
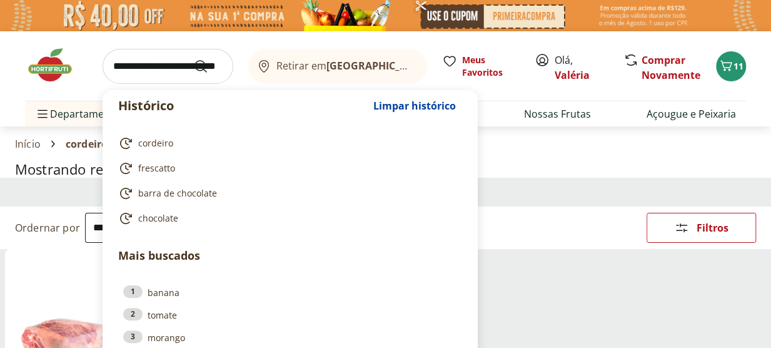
click at [171, 73] on input "search" at bounding box center [168, 66] width 131 height 35
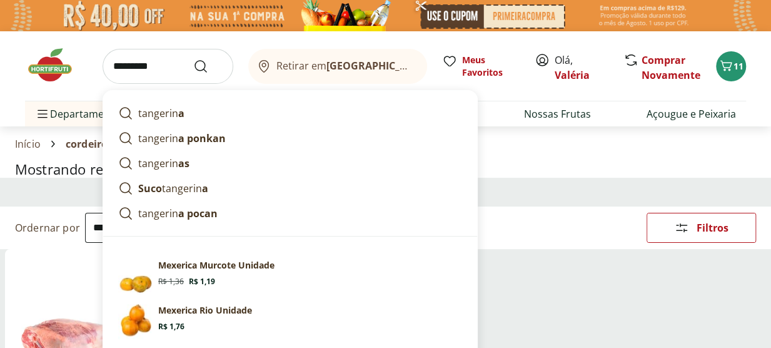
type input "*********"
click at [193, 59] on button "Submit Search" at bounding box center [208, 66] width 30 height 15
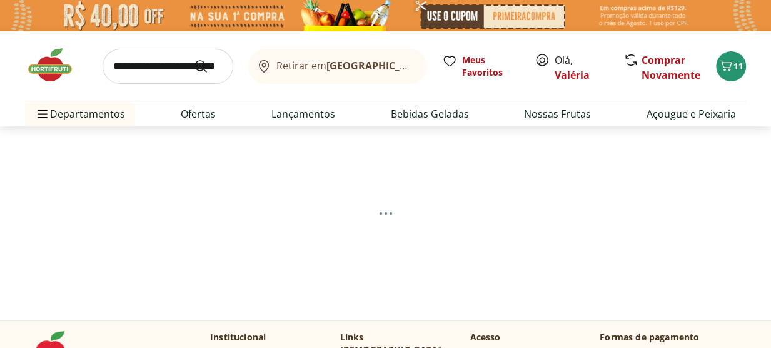
select select "**********"
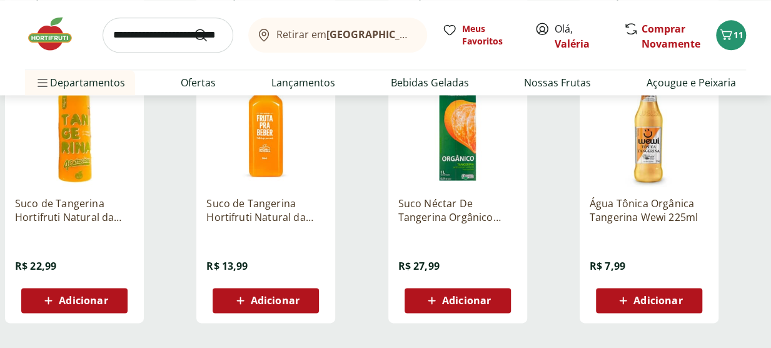
scroll to position [750, 0]
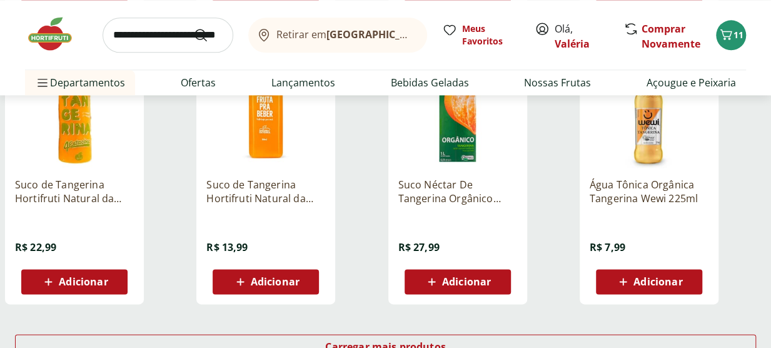
click at [54, 283] on icon at bounding box center [49, 281] width 16 height 15
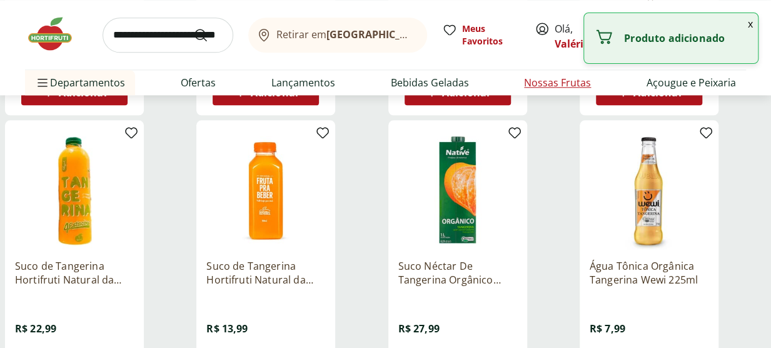
scroll to position [500, 0]
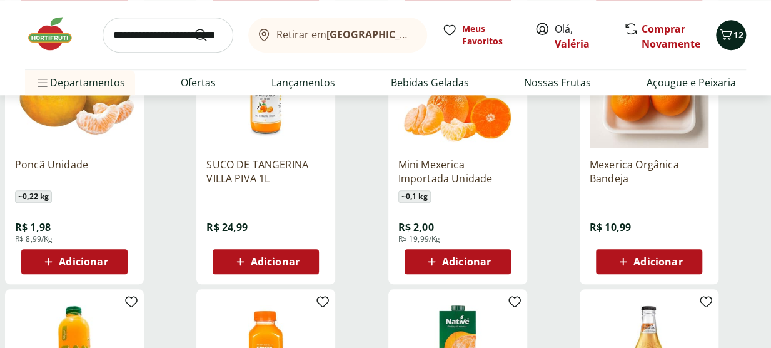
click at [723, 39] on icon "Carrinho" at bounding box center [726, 34] width 15 height 15
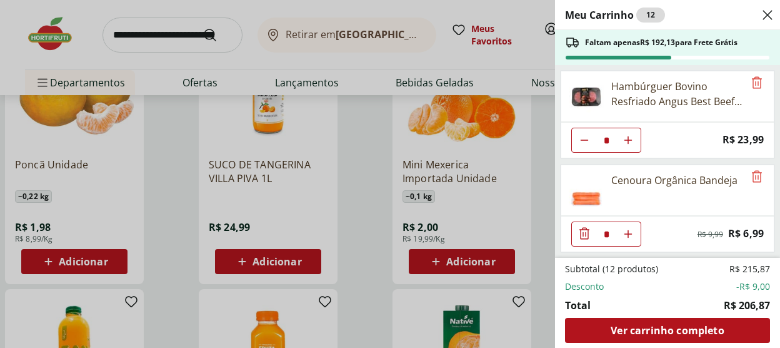
click at [131, 63] on div "Meu Carrinho 12 Faltam apenas R$ 192,13 para Frete Grátis Hambúrguer Bovino Res…" at bounding box center [390, 174] width 780 height 348
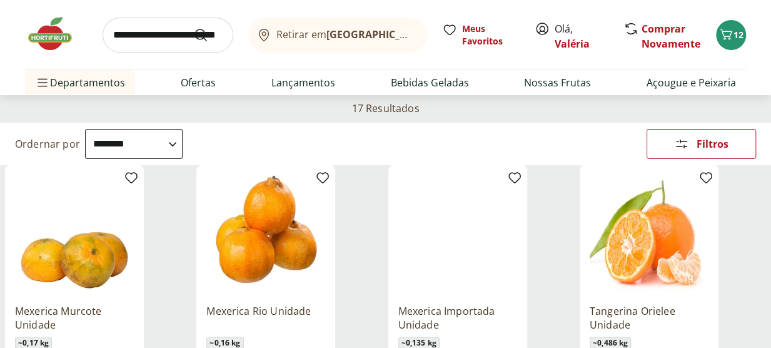
scroll to position [0, 0]
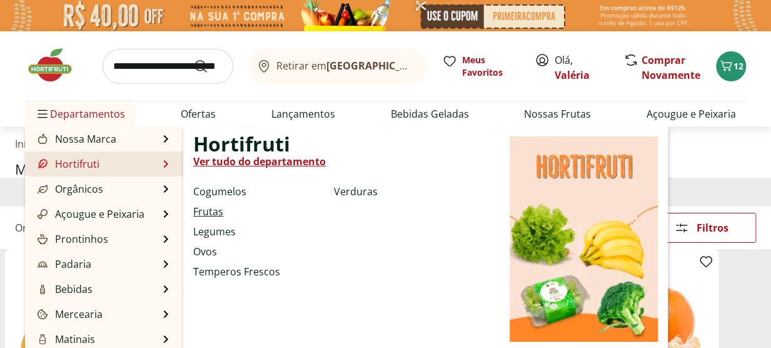
click at [208, 213] on link "Frutas" at bounding box center [208, 211] width 30 height 15
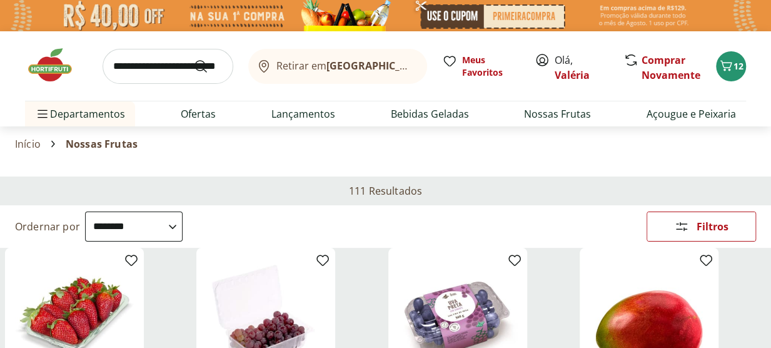
click at [183, 230] on select "**********" at bounding box center [134, 226] width 98 height 30
click at [85, 211] on select "**********" at bounding box center [134, 226] width 98 height 30
select select "********"
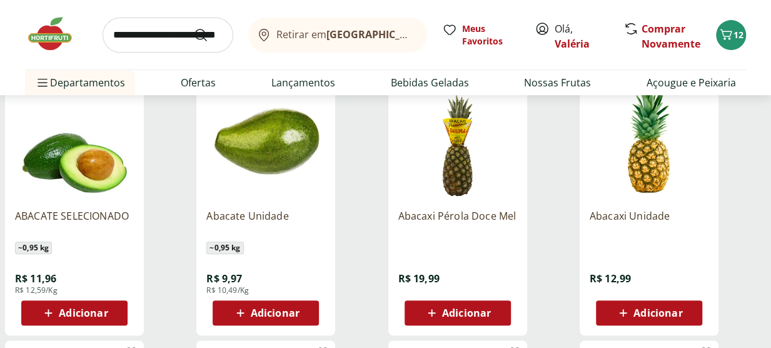
scroll to position [250, 0]
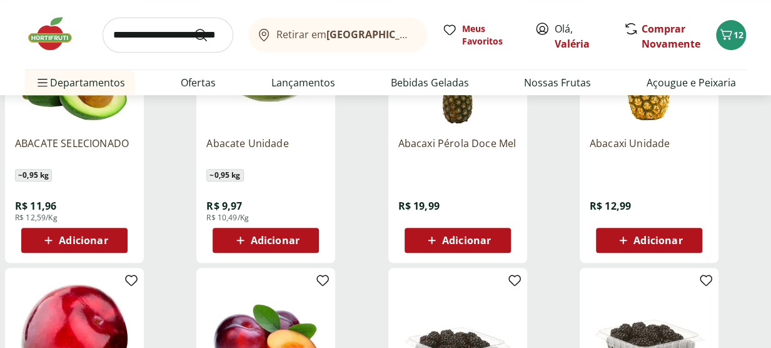
click at [285, 238] on span "Adicionar" at bounding box center [275, 240] width 49 height 10
click at [304, 234] on icon at bounding box center [301, 239] width 16 height 15
type input "*"
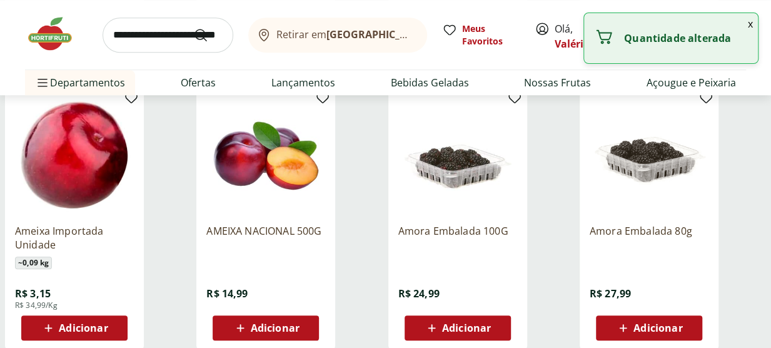
scroll to position [438, 0]
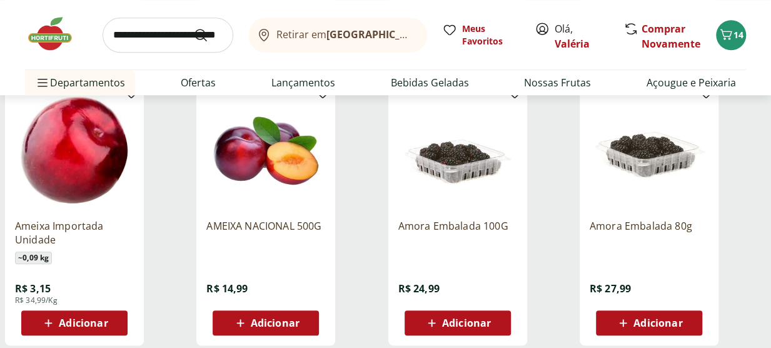
click at [281, 314] on div "Adicionar" at bounding box center [266, 322] width 86 height 23
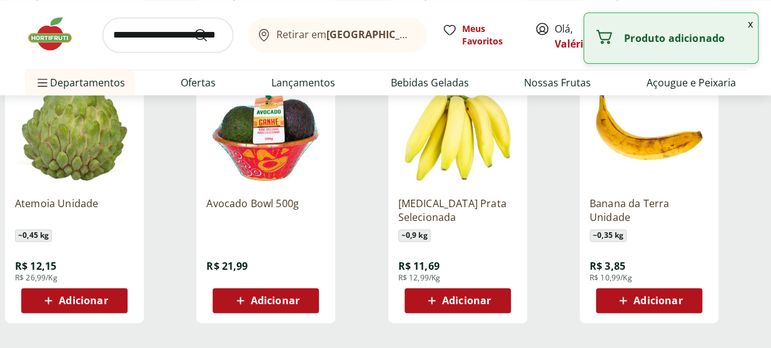
scroll to position [750, 0]
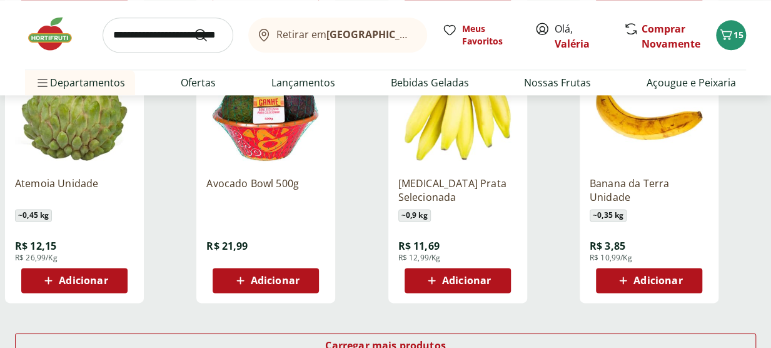
click at [108, 275] on span "Adicionar" at bounding box center [83, 280] width 49 height 10
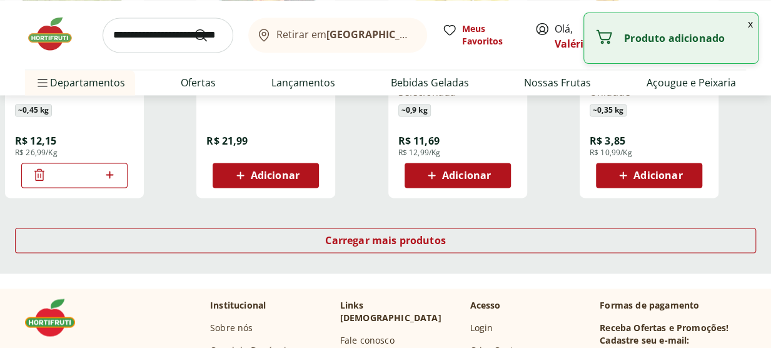
scroll to position [876, 0]
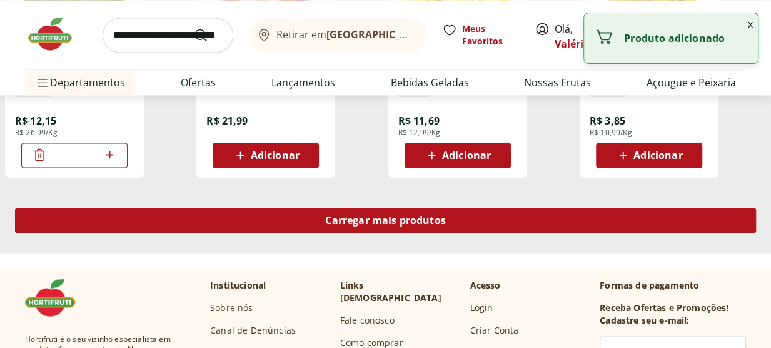
click at [308, 218] on div "Carregar mais produtos" at bounding box center [385, 220] width 741 height 25
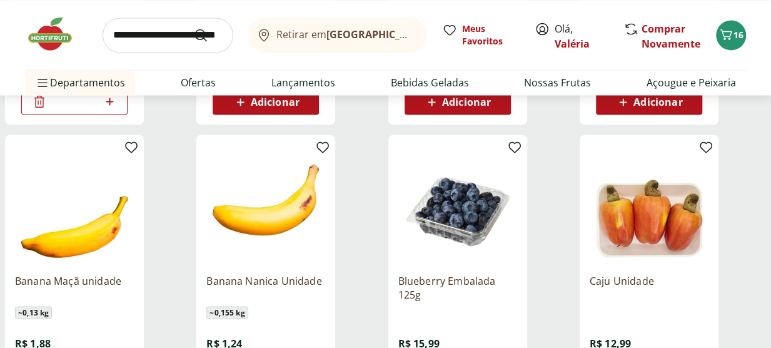
scroll to position [1001, 0]
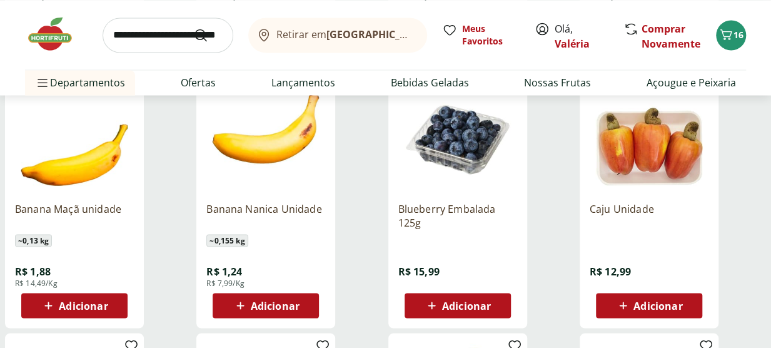
click at [617, 298] on icon at bounding box center [623, 305] width 16 height 15
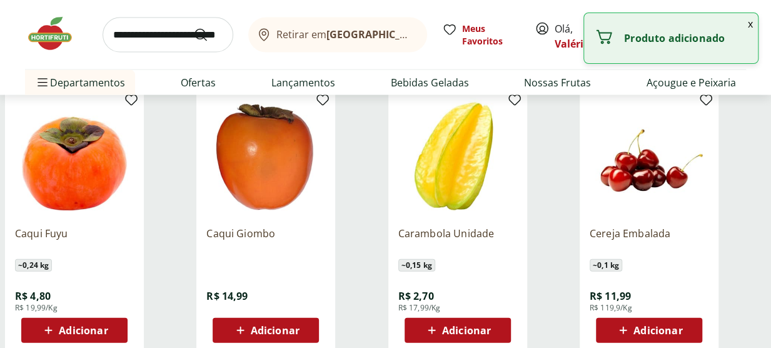
scroll to position [1313, 0]
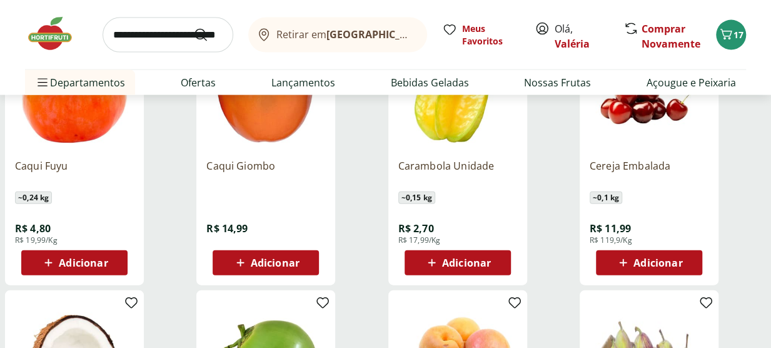
click at [83, 265] on span "Adicionar" at bounding box center [83, 263] width 49 height 10
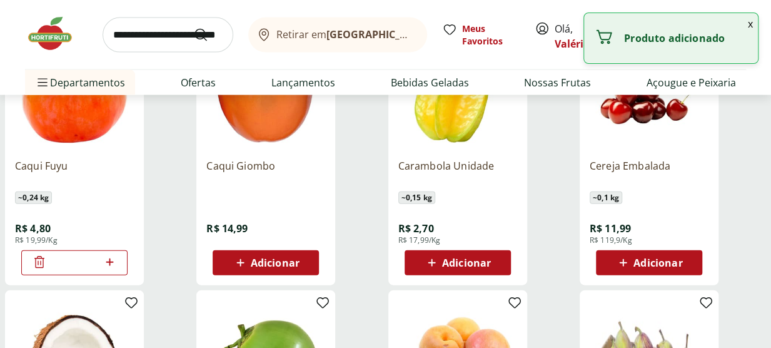
click at [104, 260] on icon at bounding box center [110, 262] width 16 height 15
click at [111, 261] on icon at bounding box center [110, 262] width 16 height 15
type input "*"
click at [451, 259] on span "Adicionar" at bounding box center [466, 263] width 49 height 10
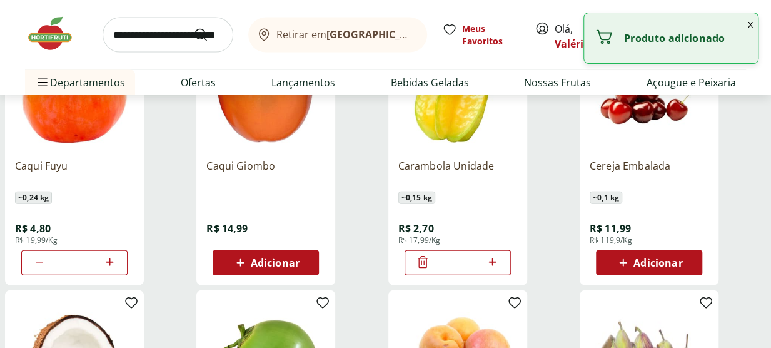
click at [488, 265] on icon at bounding box center [493, 262] width 16 height 15
type input "*"
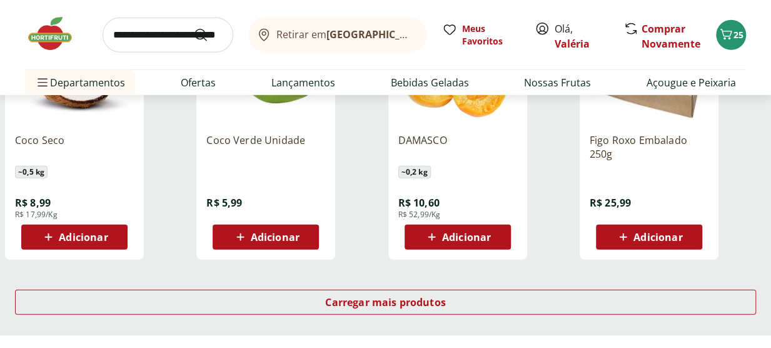
scroll to position [1689, 0]
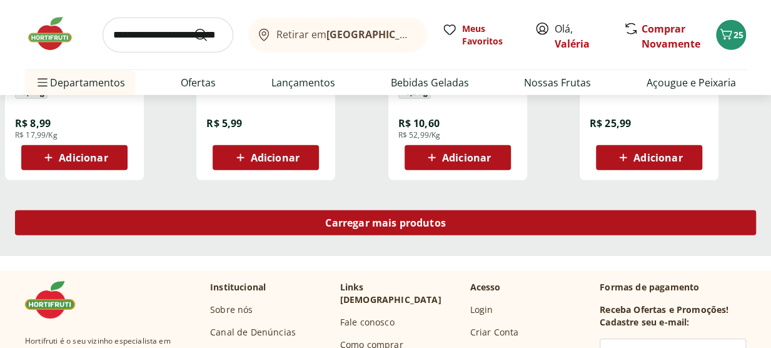
click at [433, 218] on span "Carregar mais produtos" at bounding box center [385, 223] width 121 height 10
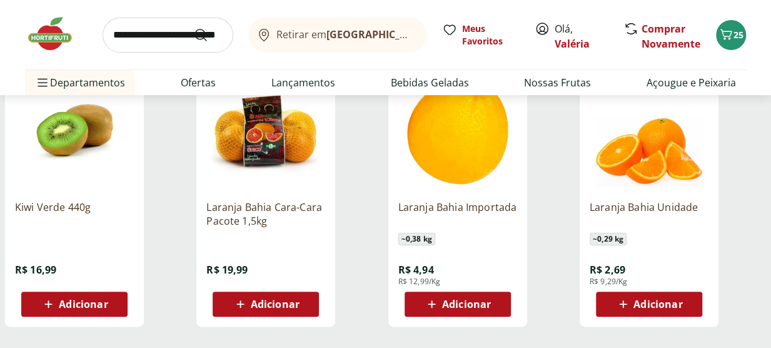
scroll to position [2376, 0]
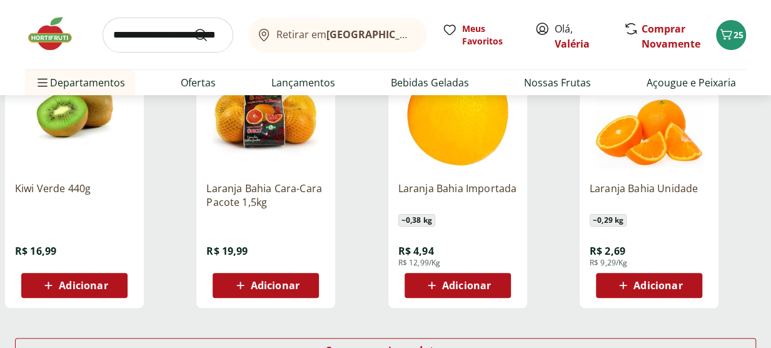
click at [276, 287] on span "Adicionar" at bounding box center [275, 285] width 49 height 10
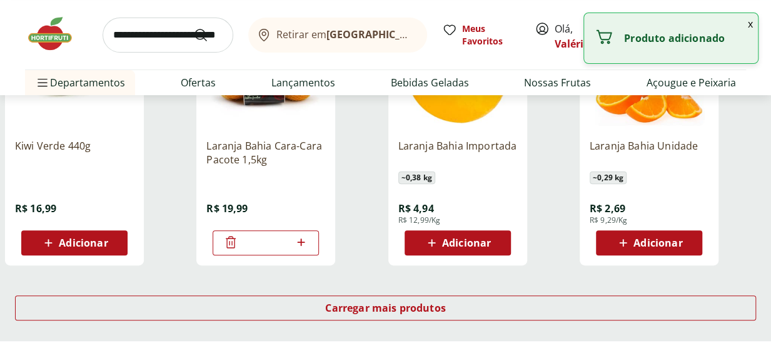
scroll to position [2439, 0]
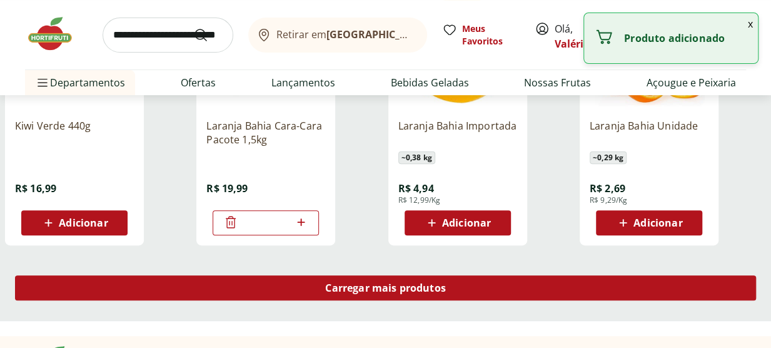
click at [400, 293] on span "Carregar mais produtos" at bounding box center [385, 288] width 121 height 10
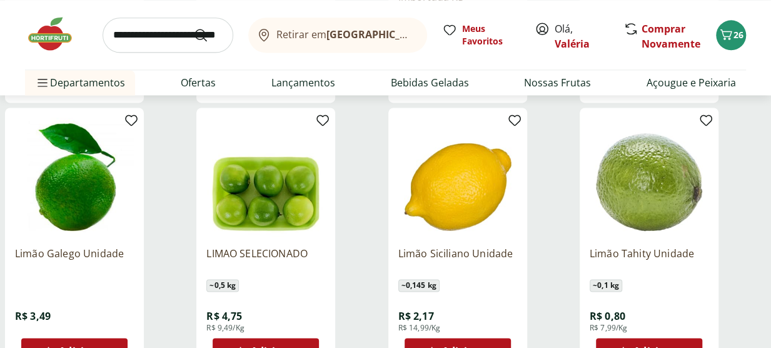
scroll to position [3189, 0]
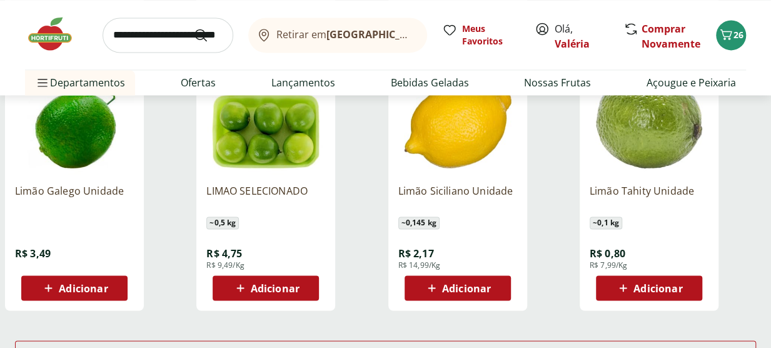
click at [668, 288] on span "Adicionar" at bounding box center [658, 288] width 49 height 10
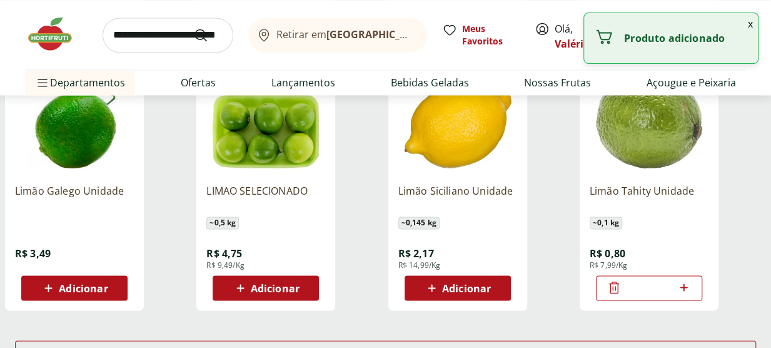
click at [687, 288] on icon at bounding box center [684, 287] width 16 height 15
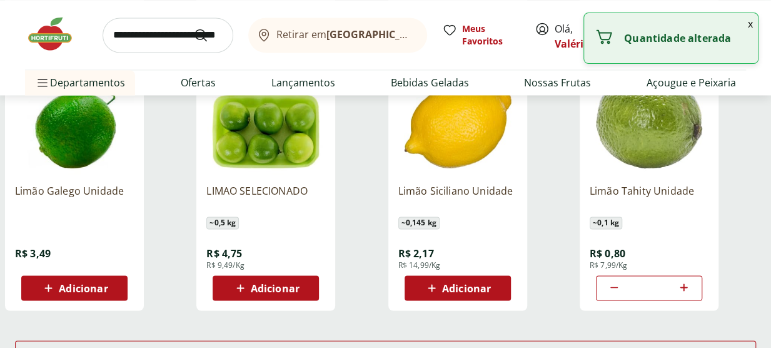
type input "*"
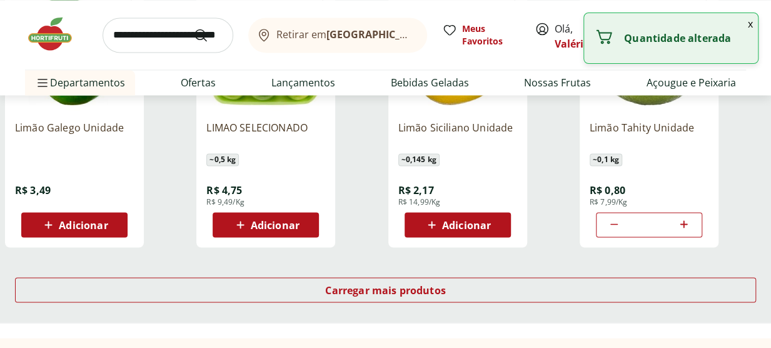
scroll to position [3377, 0]
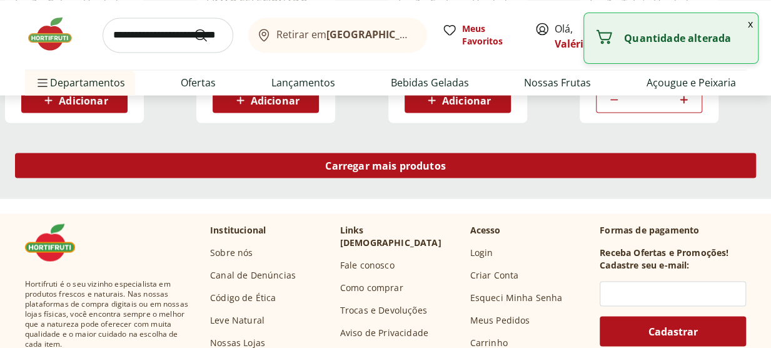
click at [468, 168] on div "Carregar mais produtos" at bounding box center [385, 165] width 741 height 25
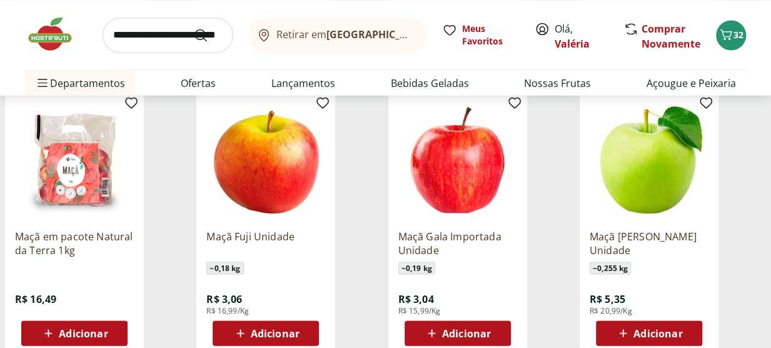
scroll to position [3440, 0]
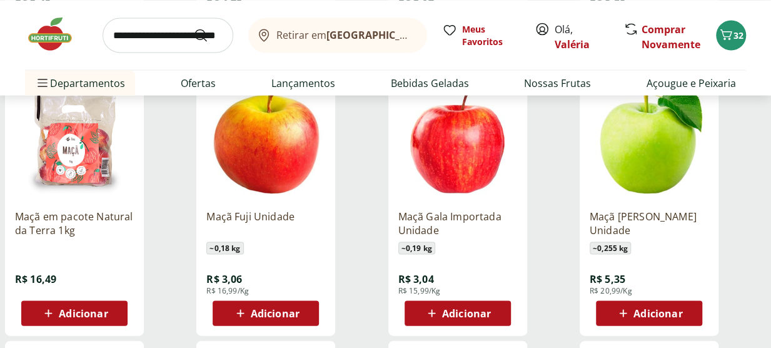
click at [290, 316] on span "Adicionar" at bounding box center [275, 313] width 49 height 10
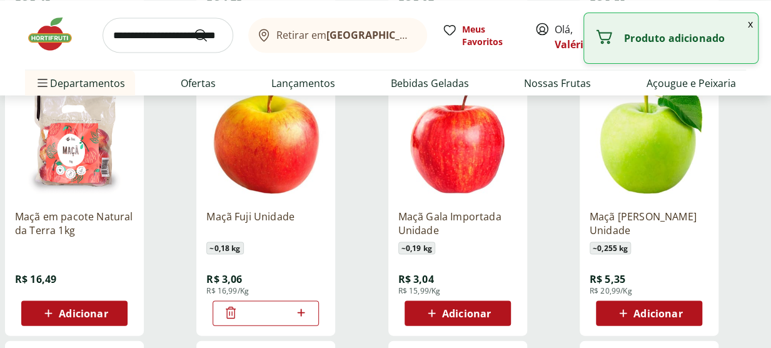
click at [301, 313] on icon at bounding box center [301, 312] width 8 height 8
click at [302, 313] on icon at bounding box center [301, 312] width 16 height 15
click at [303, 312] on icon at bounding box center [301, 312] width 8 height 8
type input "*"
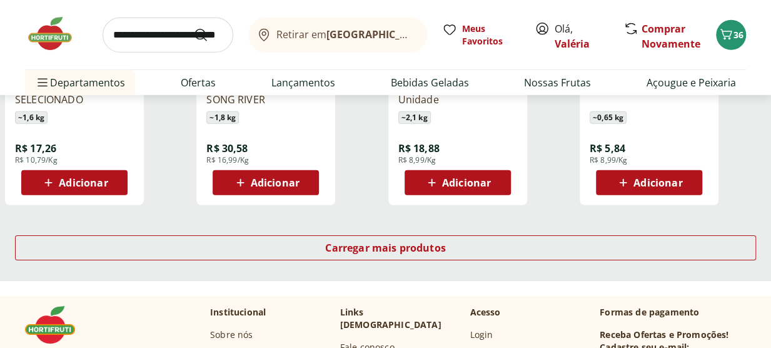
scroll to position [4128, 0]
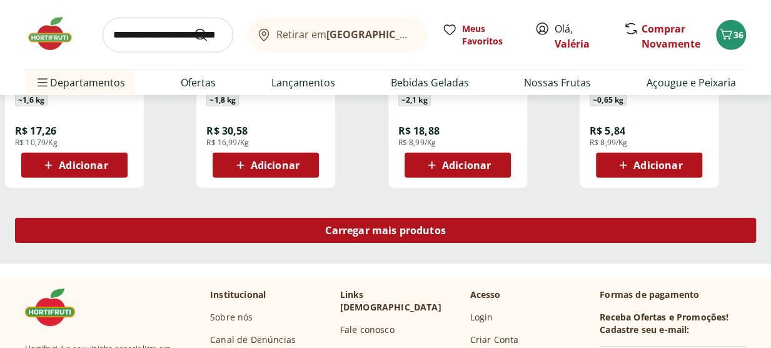
click at [341, 237] on div "Carregar mais produtos" at bounding box center [385, 230] width 741 height 25
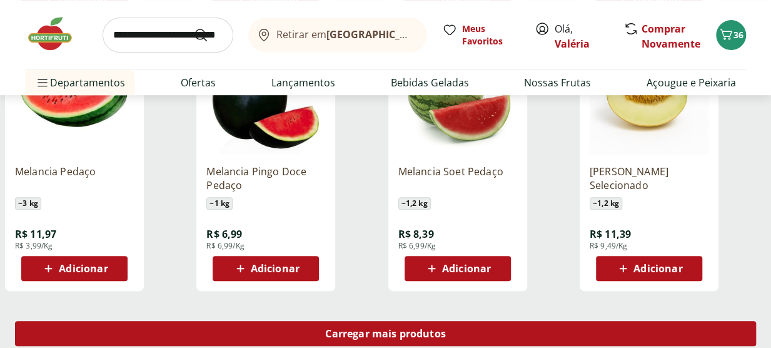
scroll to position [4878, 0]
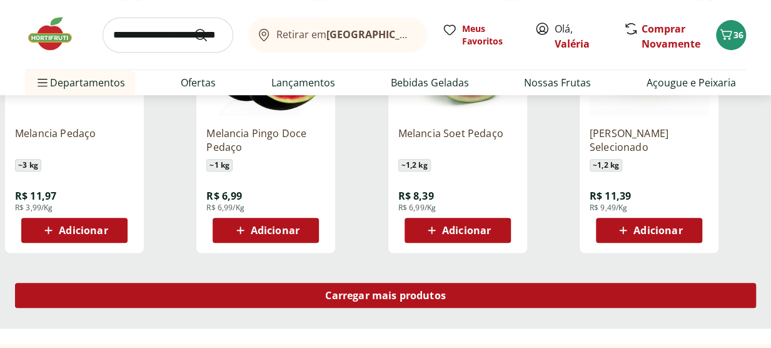
click at [340, 295] on span "Carregar mais produtos" at bounding box center [385, 295] width 121 height 10
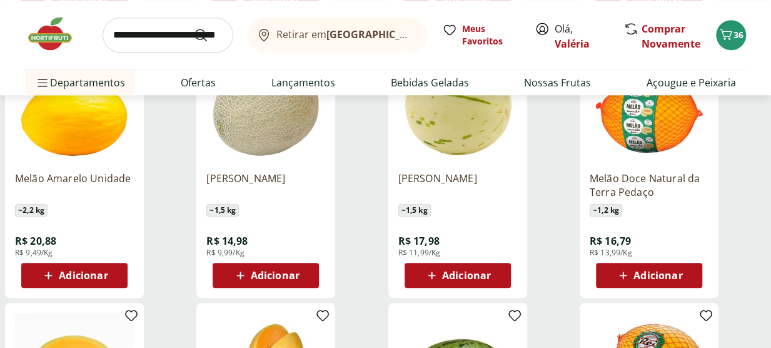
scroll to position [5128, 0]
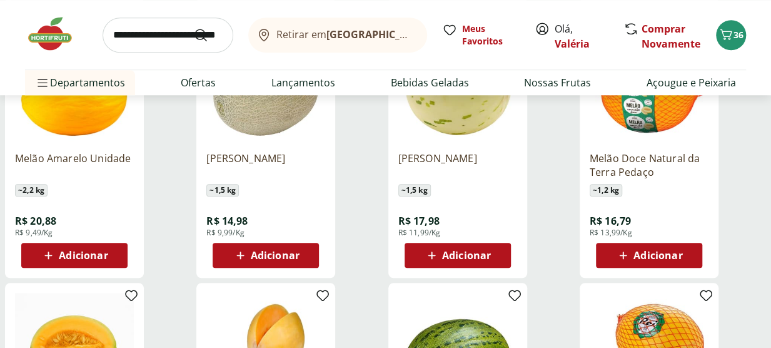
click at [295, 258] on span "Adicionar" at bounding box center [275, 255] width 49 height 10
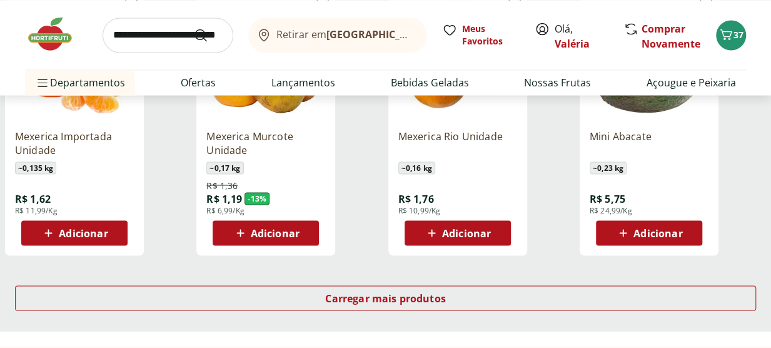
scroll to position [5754, 0]
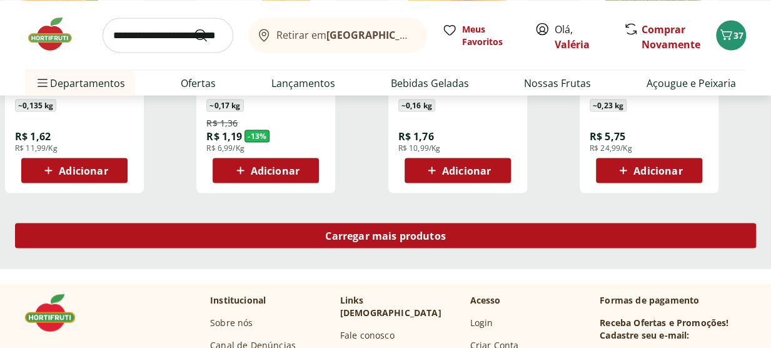
click at [343, 246] on div "Carregar mais produtos" at bounding box center [385, 235] width 741 height 25
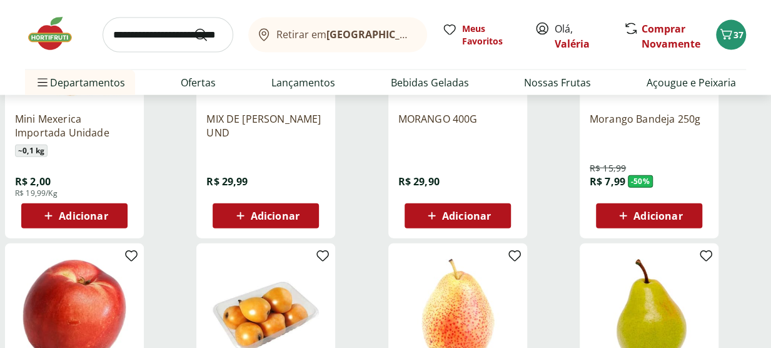
scroll to position [6004, 0]
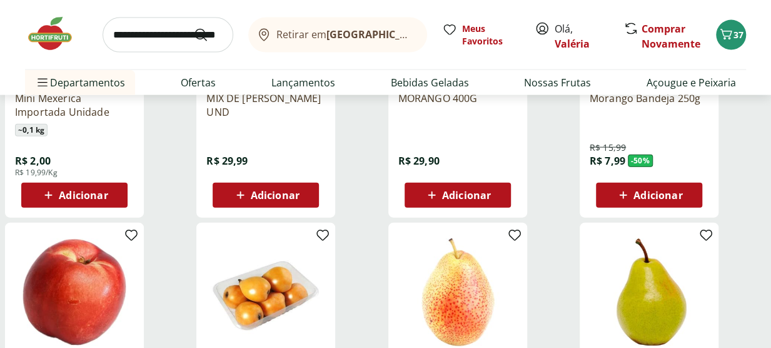
click at [86, 196] on span "Adicionar" at bounding box center [83, 195] width 49 height 10
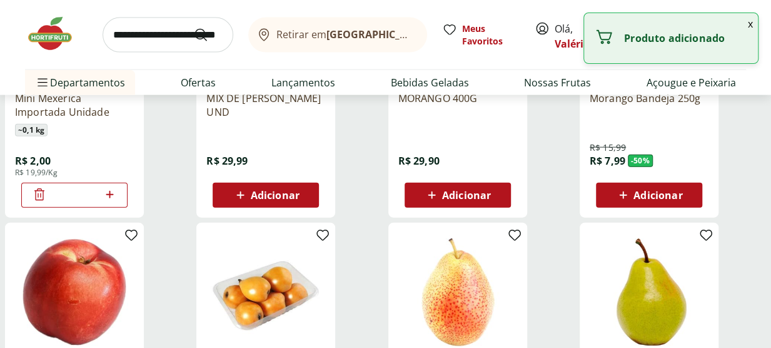
click at [111, 197] on icon at bounding box center [110, 194] width 16 height 15
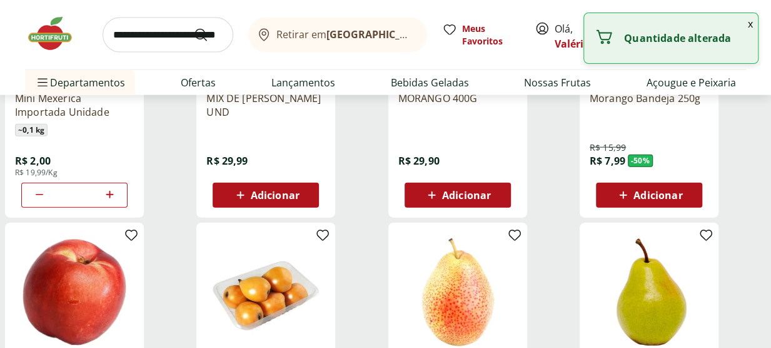
type input "*"
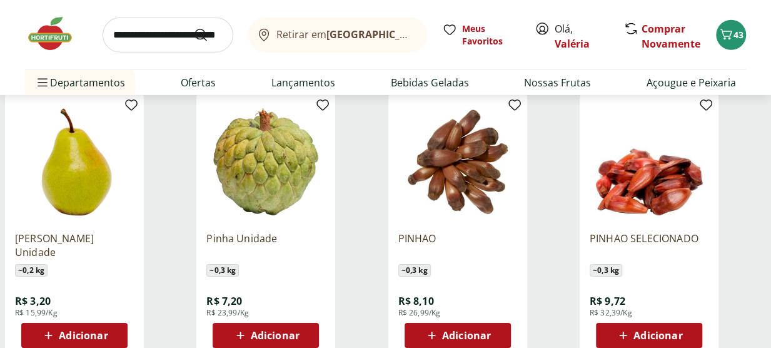
scroll to position [6442, 0]
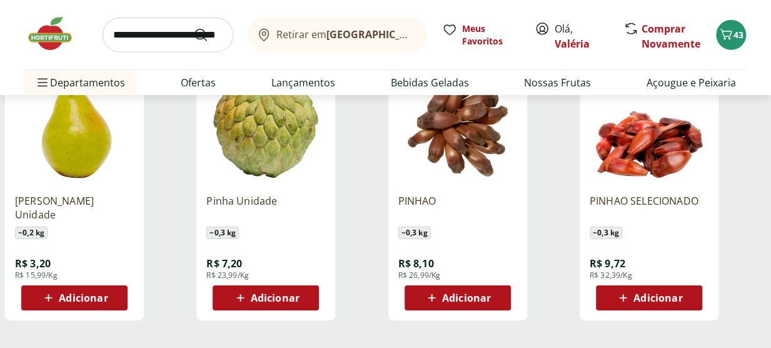
click at [89, 301] on span "Adicionar" at bounding box center [83, 298] width 49 height 10
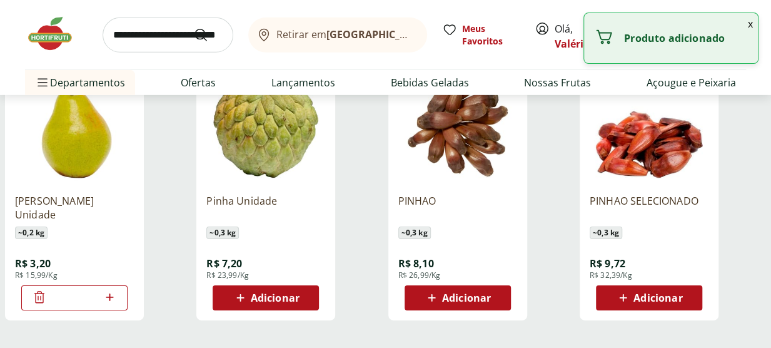
click at [104, 300] on icon at bounding box center [110, 297] width 16 height 15
type input "*"
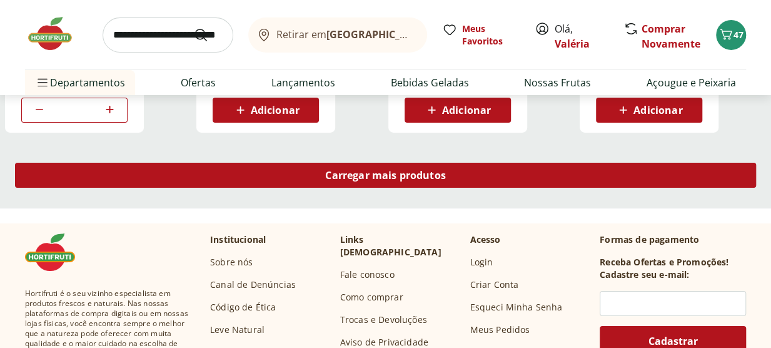
click at [366, 172] on span "Carregar mais produtos" at bounding box center [385, 175] width 121 height 10
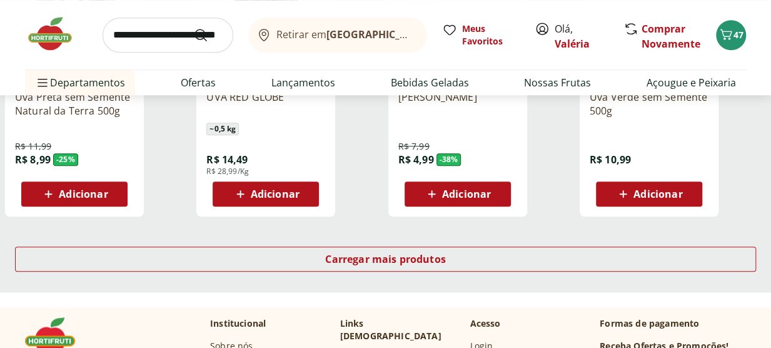
scroll to position [7380, 0]
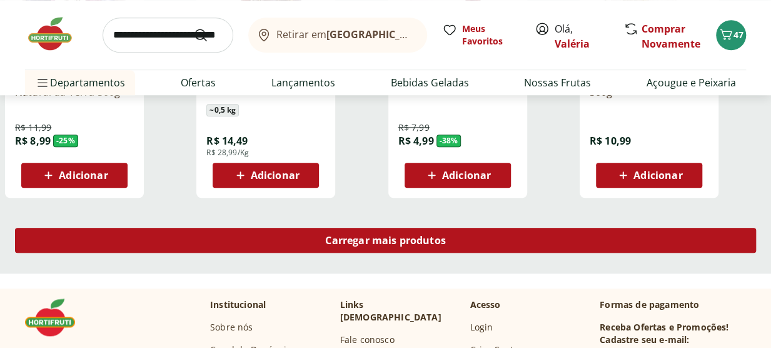
click at [376, 235] on span "Carregar mais produtos" at bounding box center [385, 240] width 121 height 10
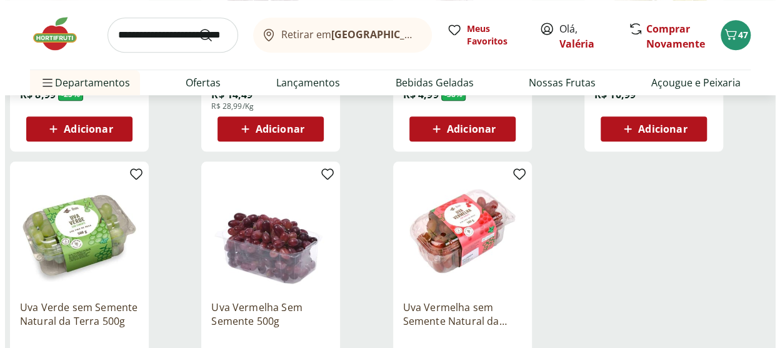
scroll to position [7505, 0]
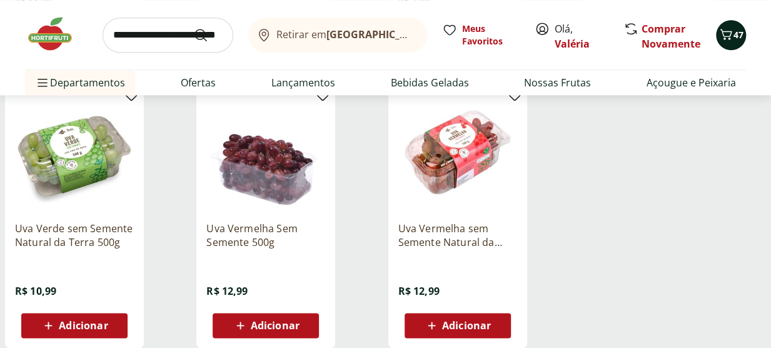
click at [722, 44] on button "47" at bounding box center [731, 35] width 30 height 30
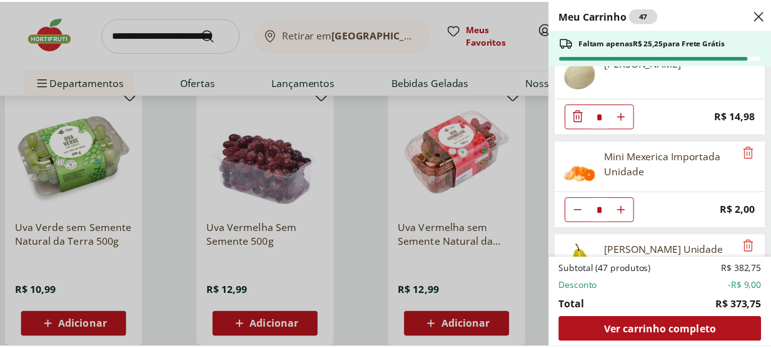
scroll to position [1849, 0]
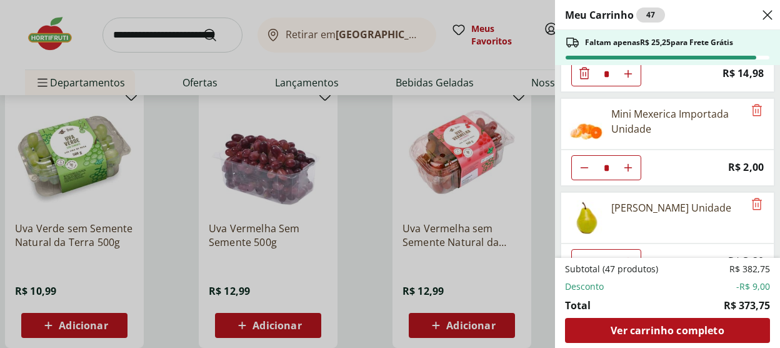
click at [234, 65] on div "Meu Carrinho 47 Faltam apenas R$ 25,25 para Frete Grátis Hambúrguer Bovino Resf…" at bounding box center [390, 174] width 780 height 348
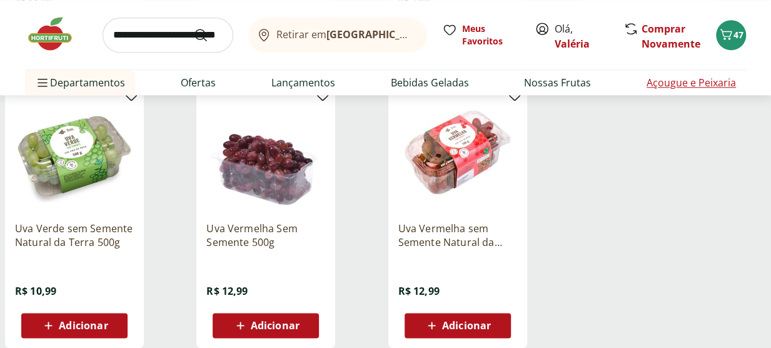
click at [677, 83] on link "Açougue e Peixaria" at bounding box center [691, 82] width 89 height 15
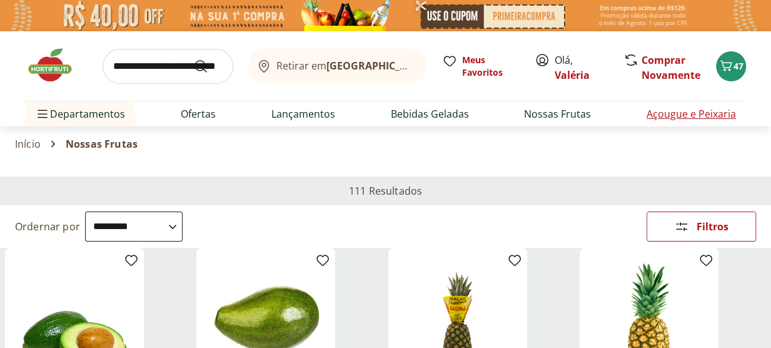
select select "**********"
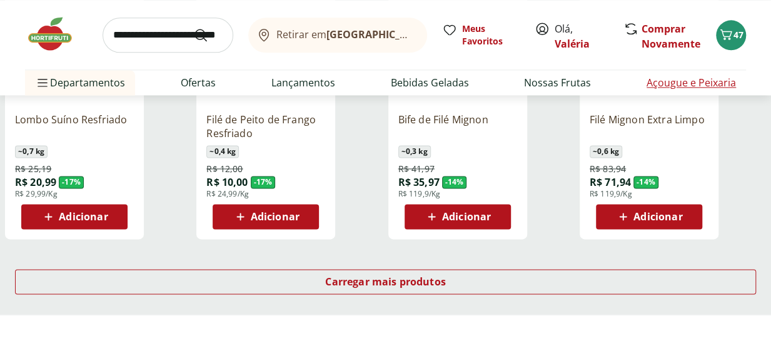
scroll to position [876, 0]
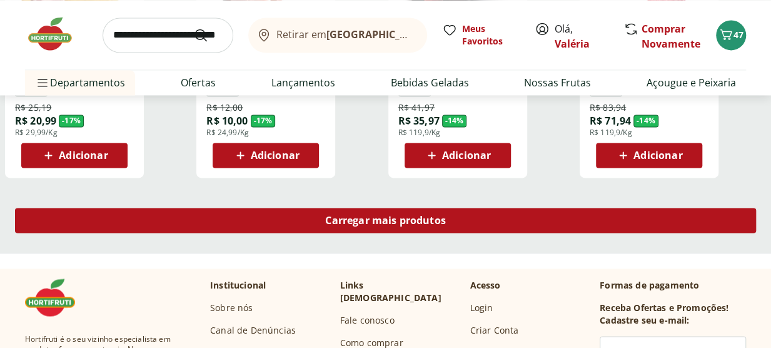
click at [479, 211] on div "Carregar mais produtos" at bounding box center [385, 220] width 741 height 25
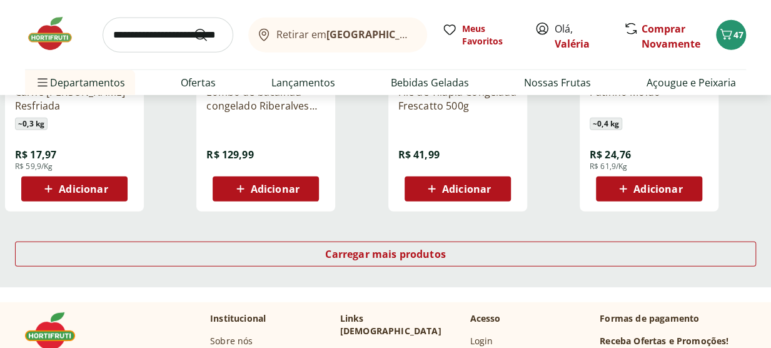
scroll to position [1689, 0]
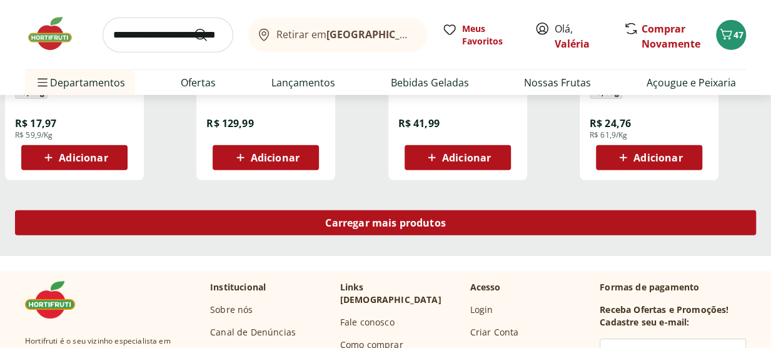
click at [483, 215] on div "Carregar mais produtos" at bounding box center [385, 222] width 741 height 25
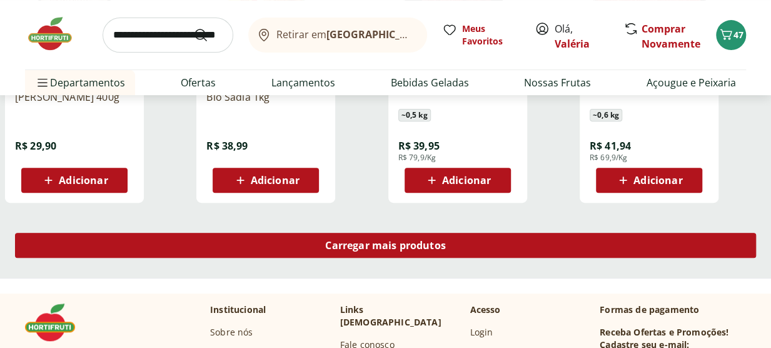
scroll to position [2502, 0]
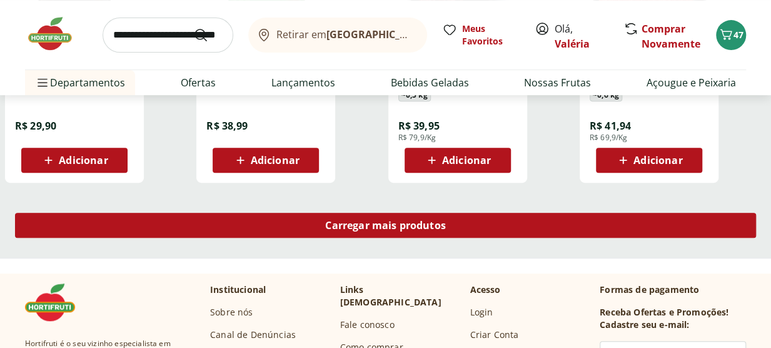
click at [480, 226] on div "Carregar mais produtos" at bounding box center [385, 225] width 741 height 25
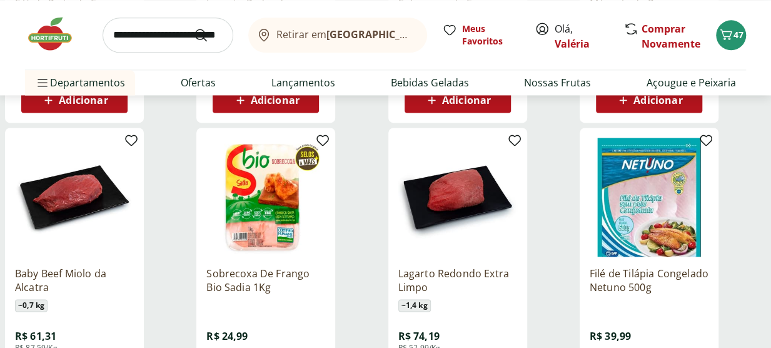
scroll to position [3127, 0]
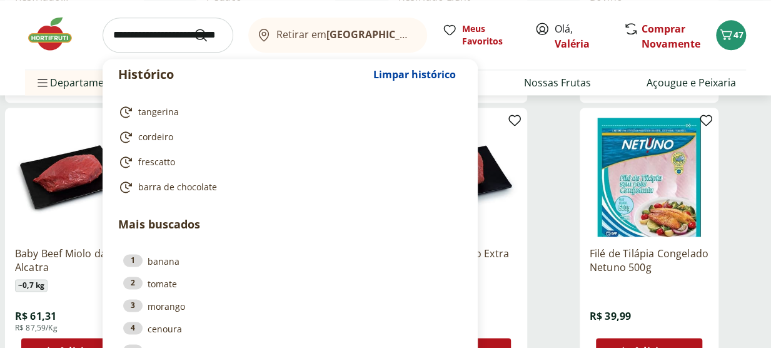
click at [153, 28] on input "search" at bounding box center [168, 35] width 131 height 35
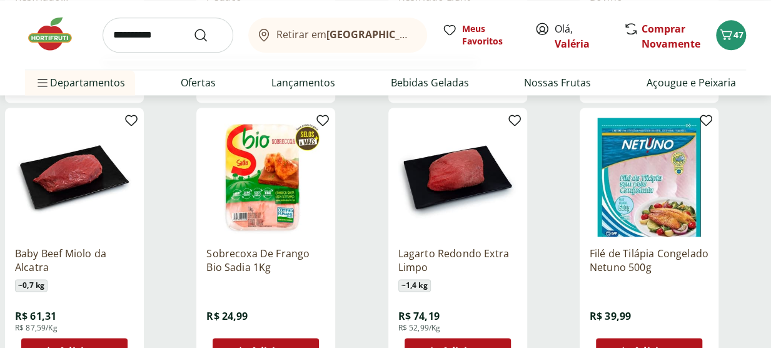
type input "**********"
click at [193, 28] on button "Submit Search" at bounding box center [208, 35] width 30 height 15
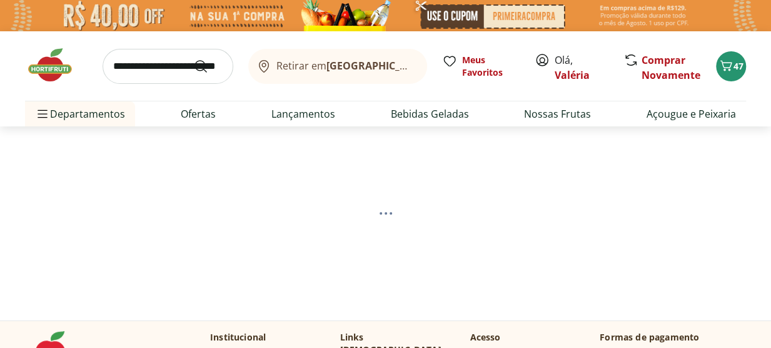
select select "**********"
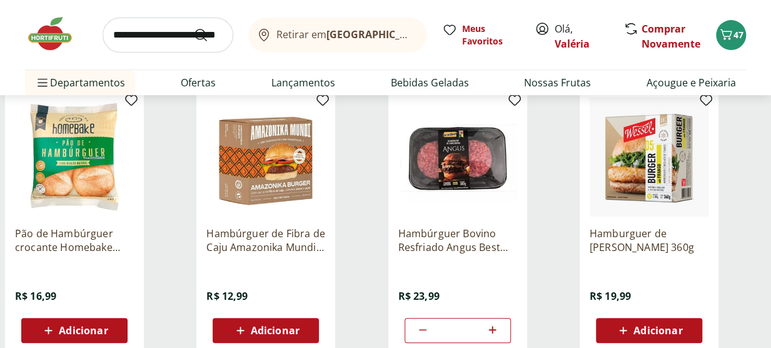
scroll to position [188, 0]
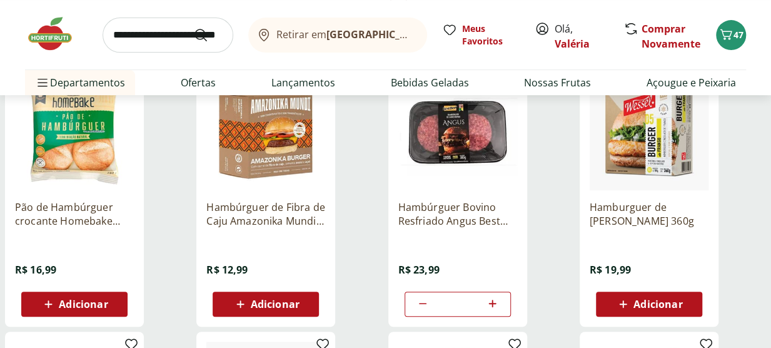
click at [695, 310] on button "Adicionar" at bounding box center [649, 303] width 106 height 25
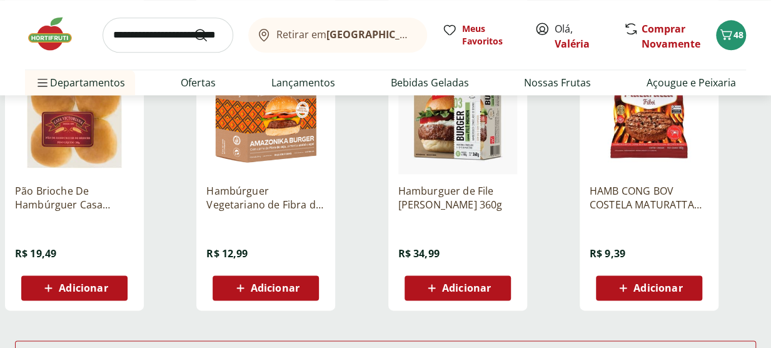
scroll to position [813, 0]
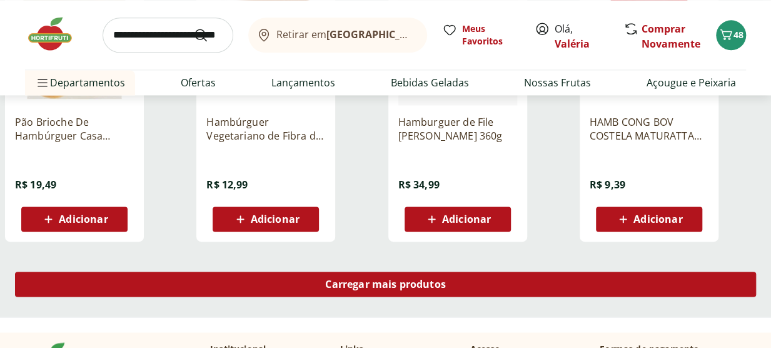
click at [665, 275] on div "Carregar mais produtos" at bounding box center [385, 283] width 741 height 25
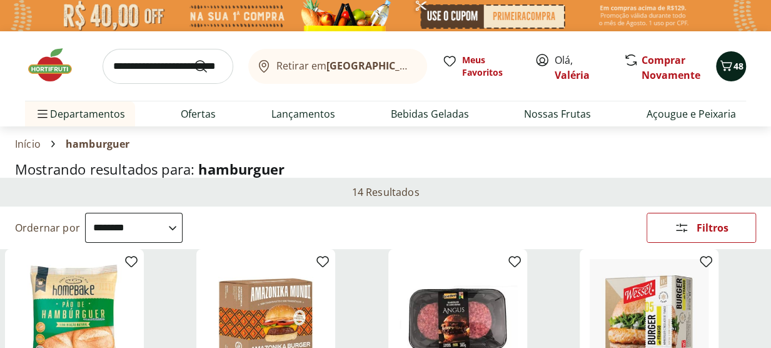
click at [722, 78] on button "48" at bounding box center [731, 66] width 30 height 30
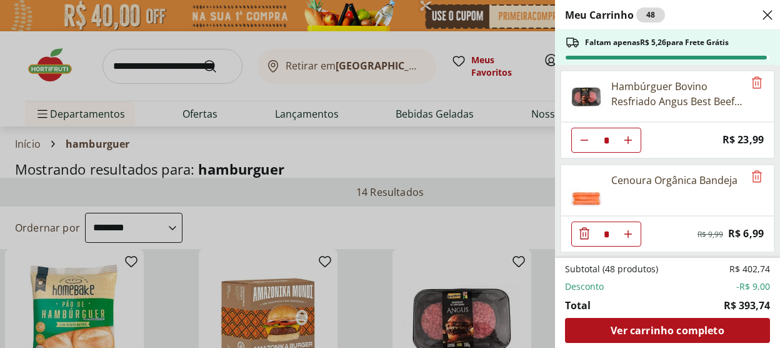
click at [368, 85] on div "Meu Carrinho 48 Faltam apenas R$ 5,26 para Frete Grátis Hambúrguer Bovino Resfr…" at bounding box center [390, 174] width 780 height 348
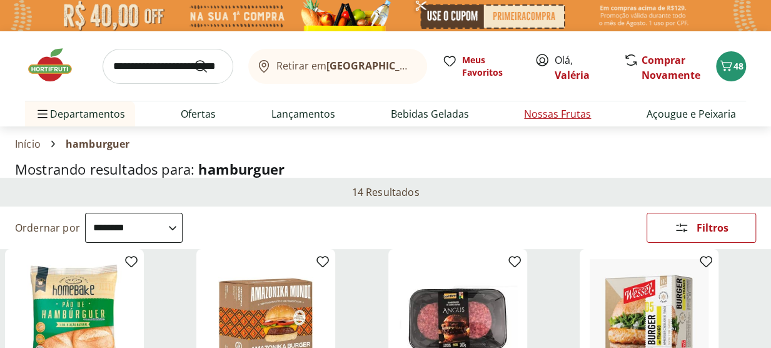
click at [561, 119] on link "Nossas Frutas" at bounding box center [557, 113] width 67 height 15
select select "**********"
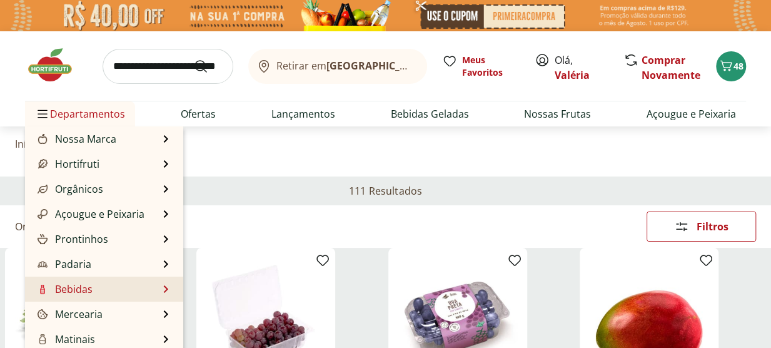
click at [166, 286] on li "Bebidas Bebidas Ver tudo do departamento Água Água de Coco Cerveja Destilados C…" at bounding box center [104, 288] width 158 height 25
click at [149, 289] on li "Bebidas Bebidas Ver tudo do departamento Água Água de Coco Cerveja Destilados C…" at bounding box center [104, 288] width 158 height 25
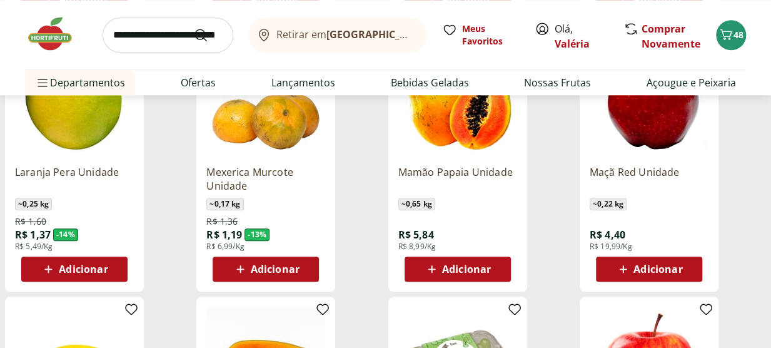
scroll to position [438, 0]
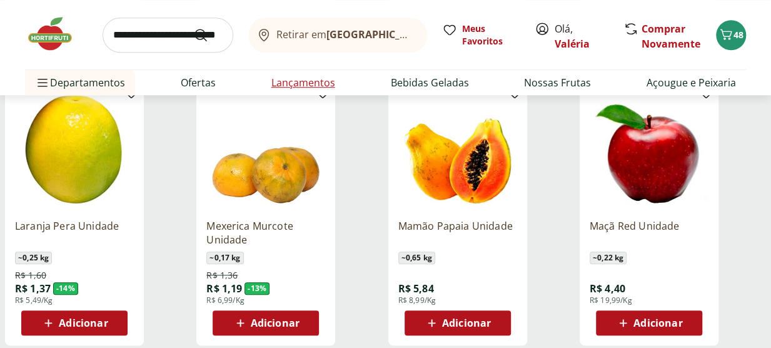
click at [288, 83] on link "Lançamentos" at bounding box center [303, 82] width 64 height 15
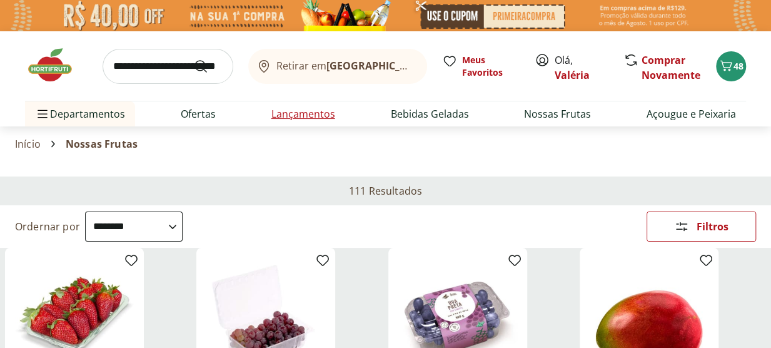
select select "**********"
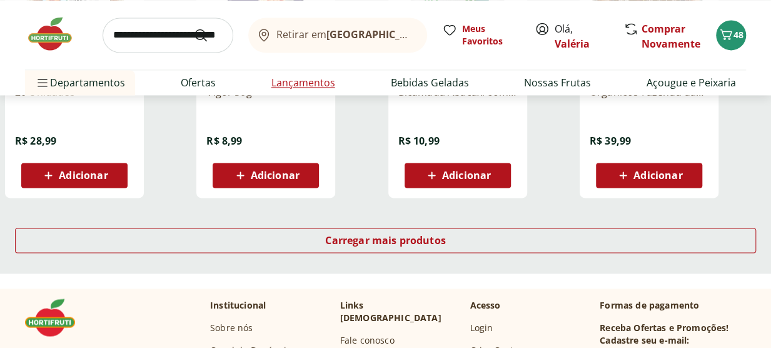
scroll to position [876, 0]
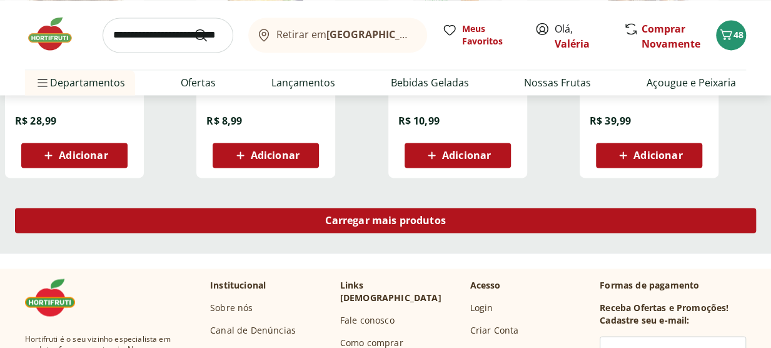
click at [353, 216] on span "Carregar mais produtos" at bounding box center [385, 220] width 121 height 10
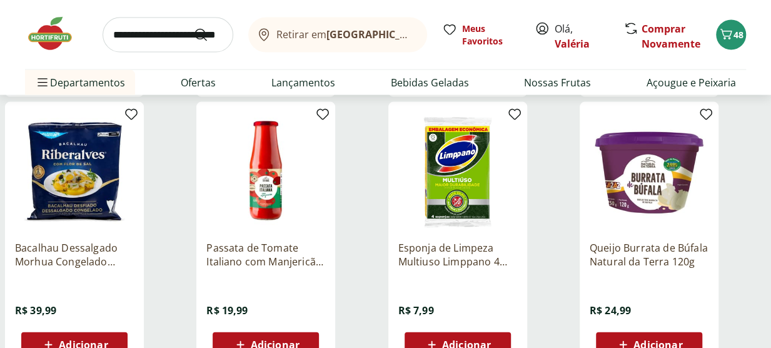
scroll to position [1251, 0]
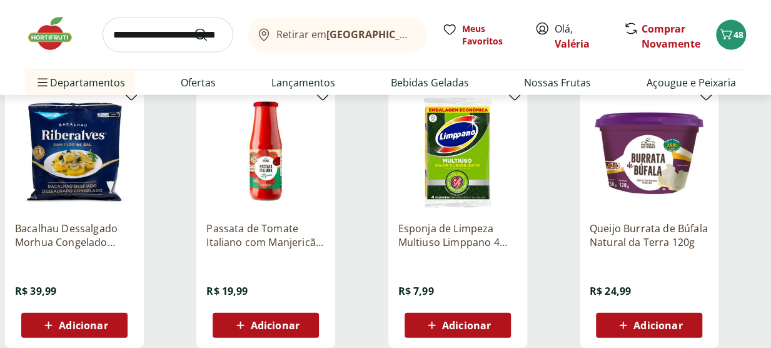
click at [265, 178] on img at bounding box center [265, 152] width 119 height 119
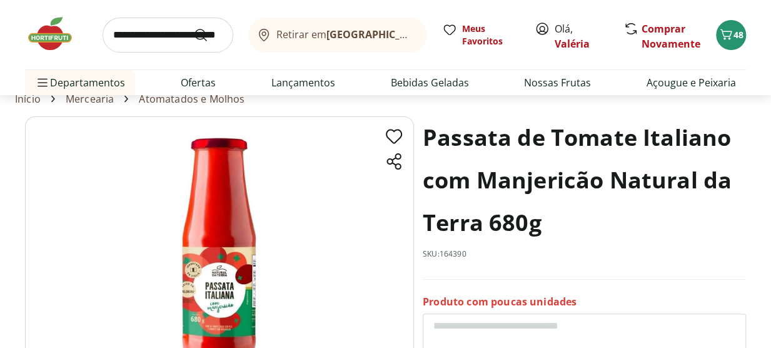
scroll to position [63, 0]
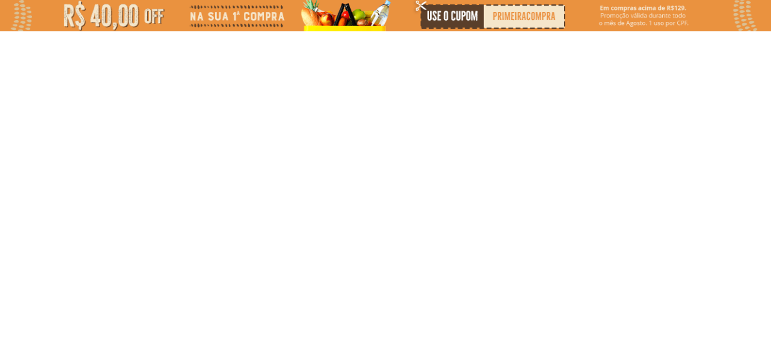
select select "**********"
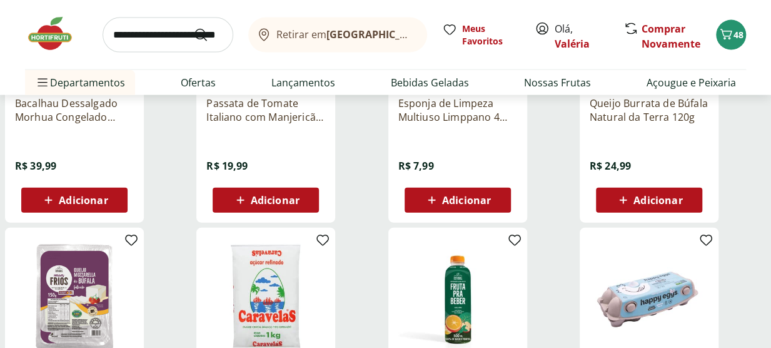
scroll to position [1689, 0]
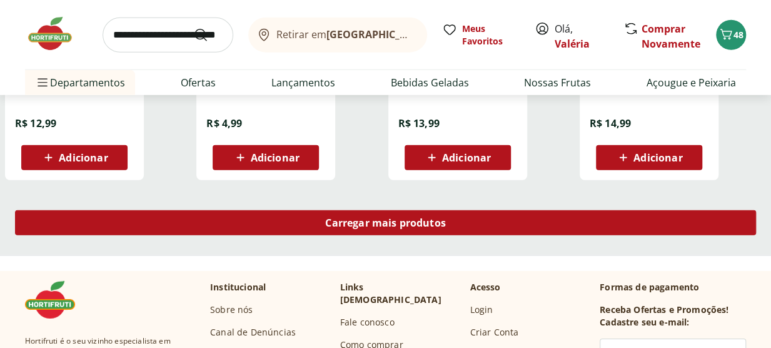
click at [370, 228] on span "Carregar mais produtos" at bounding box center [385, 223] width 121 height 10
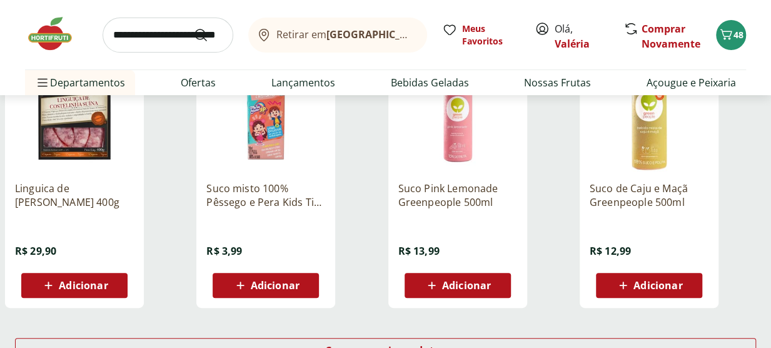
scroll to position [2439, 0]
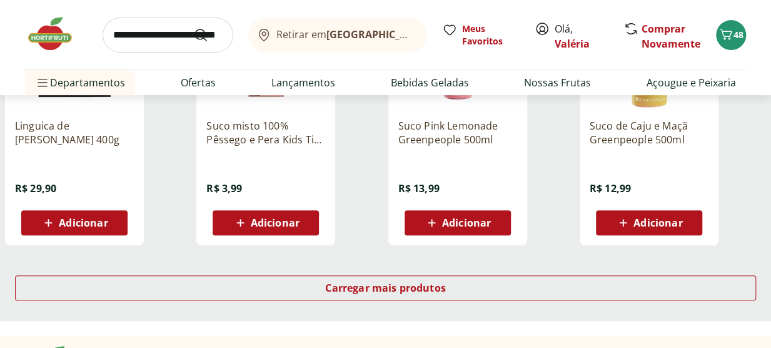
click at [455, 141] on p "Suco Pink Lemonade Greenpeople 500ml" at bounding box center [457, 133] width 119 height 28
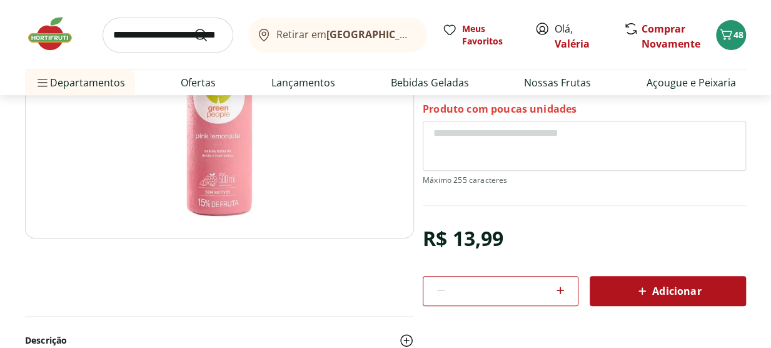
scroll to position [188, 0]
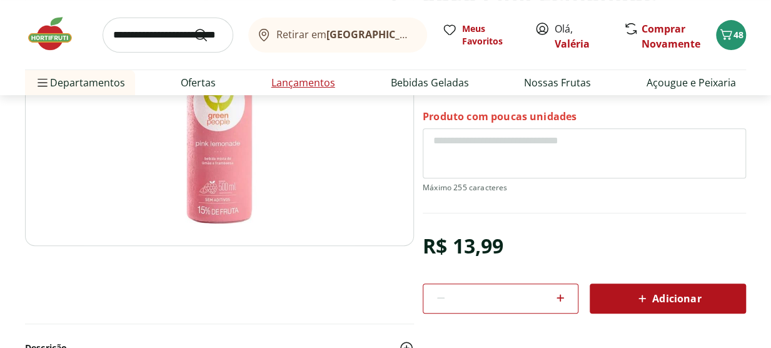
click at [284, 81] on link "Lançamentos" at bounding box center [303, 82] width 64 height 15
select select "**********"
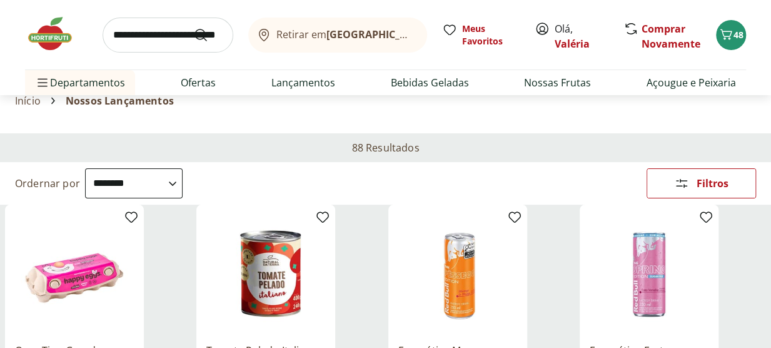
scroll to position [63, 0]
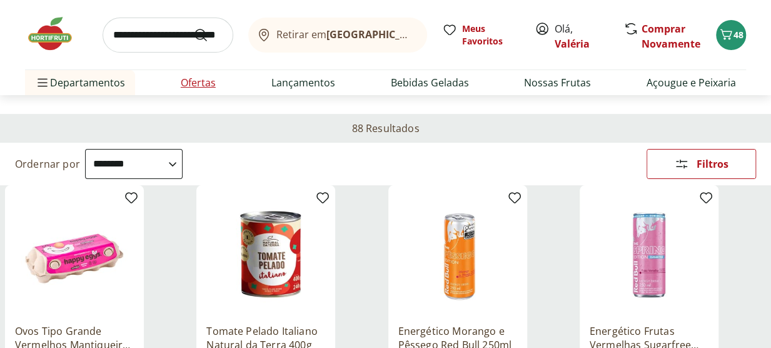
click at [221, 78] on li "Ofertas" at bounding box center [198, 82] width 55 height 25
click at [216, 82] on li "Ofertas" at bounding box center [198, 82] width 55 height 25
click at [199, 78] on link "Ofertas" at bounding box center [198, 82] width 35 height 15
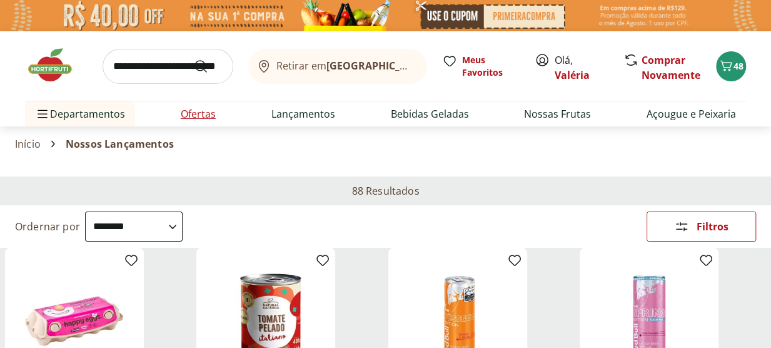
select select "**********"
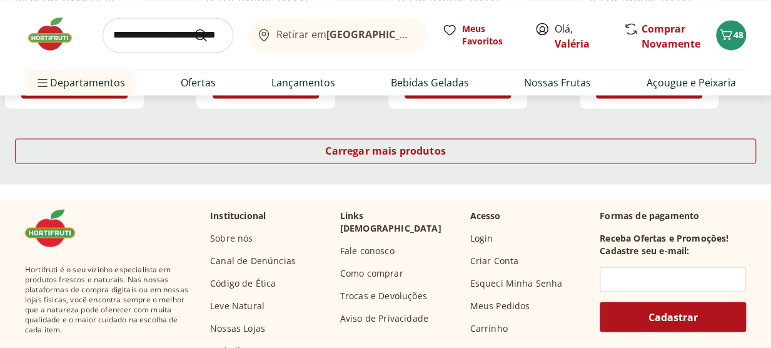
scroll to position [876, 0]
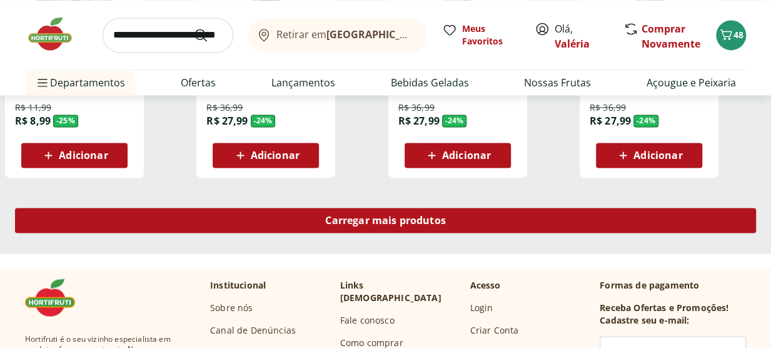
click at [356, 215] on span "Carregar mais produtos" at bounding box center [385, 220] width 121 height 10
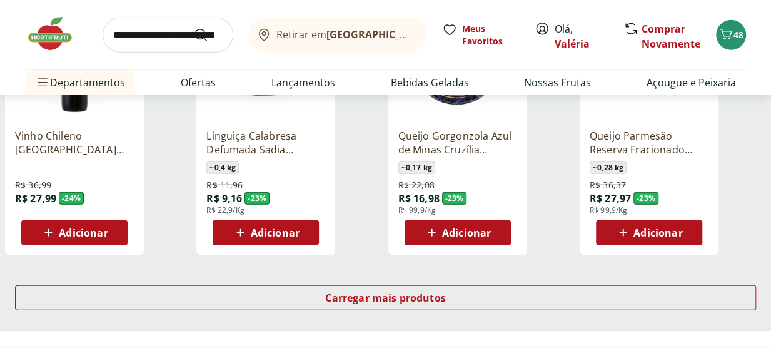
scroll to position [1689, 0]
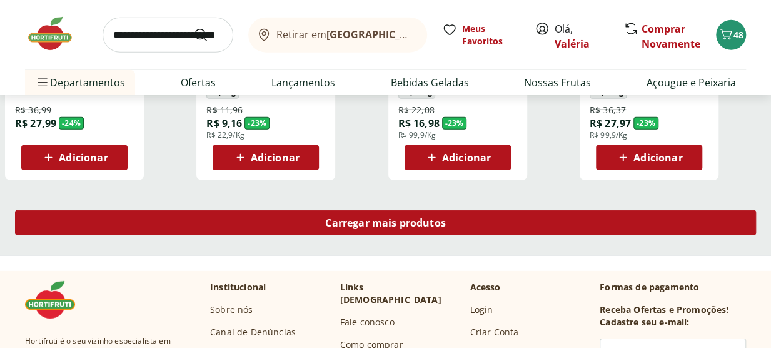
click at [339, 226] on span "Carregar mais produtos" at bounding box center [385, 223] width 121 height 10
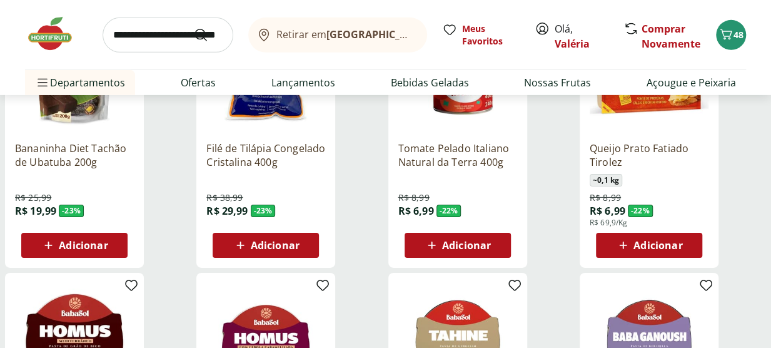
scroll to position [1939, 0]
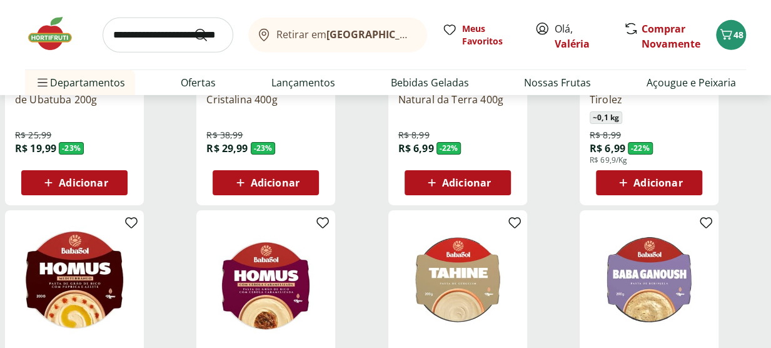
click at [159, 26] on input "search" at bounding box center [168, 35] width 131 height 35
type input "*****"
click at [193, 28] on button "Submit Search" at bounding box center [208, 35] width 30 height 15
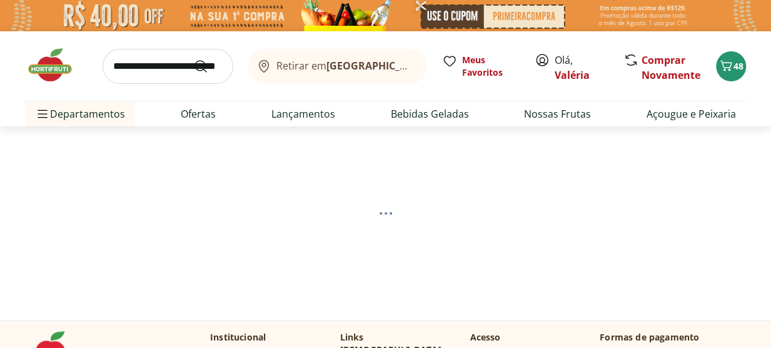
select select "**********"
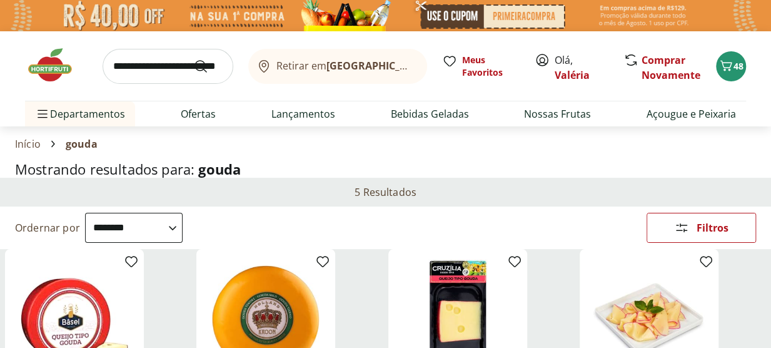
click at [328, 61] on span "Retirar em [GEOGRAPHIC_DATA]/[GEOGRAPHIC_DATA]" at bounding box center [345, 65] width 138 height 11
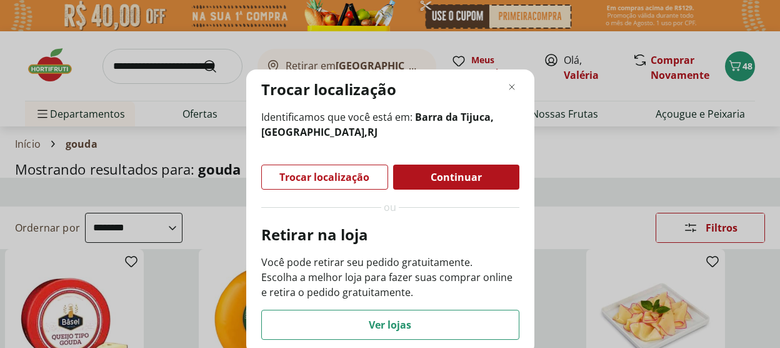
click at [172, 69] on div "Trocar localização Identificamos que você está em: [GEOGRAPHIC_DATA], [GEOGRAPH…" at bounding box center [390, 174] width 780 height 348
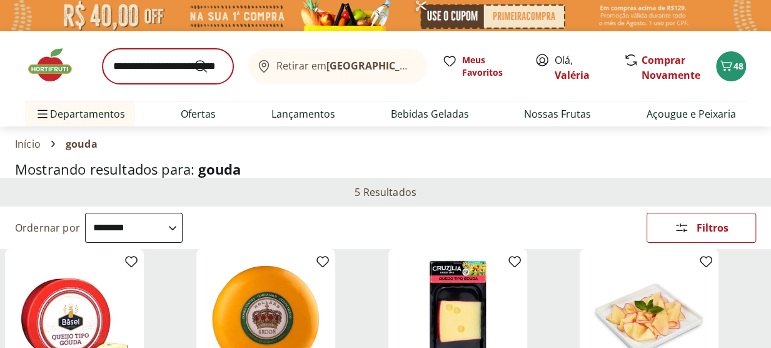
click at [248, 49] on button "Retirar em [GEOGRAPHIC_DATA]/[GEOGRAPHIC_DATA]" at bounding box center [337, 66] width 179 height 35
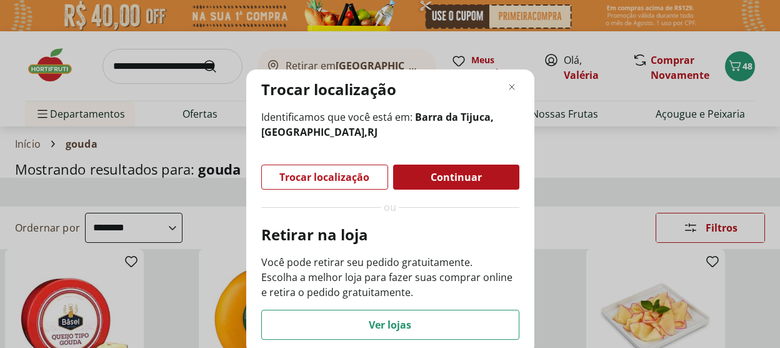
click at [158, 73] on div "Trocar localização Identificamos que você está em: [GEOGRAPHIC_DATA], [GEOGRAPH…" at bounding box center [390, 174] width 780 height 348
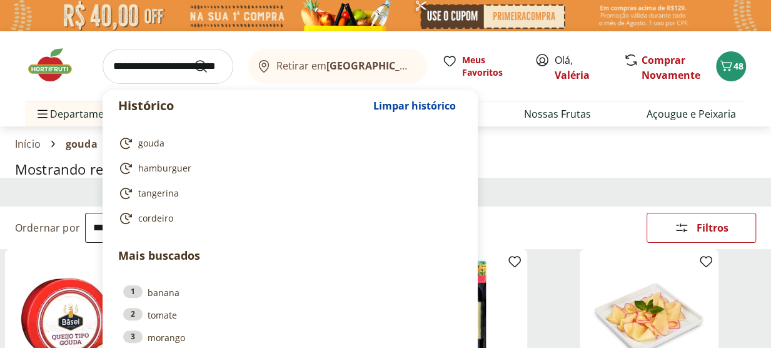
click at [147, 66] on input "search" at bounding box center [168, 66] width 131 height 35
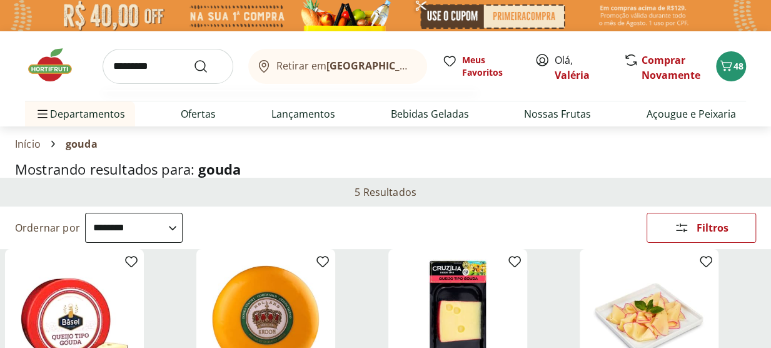
type input "*********"
click at [193, 59] on button "Submit Search" at bounding box center [208, 66] width 30 height 15
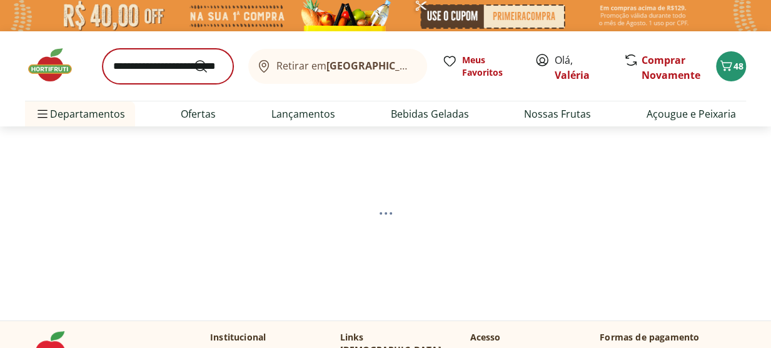
select select "**********"
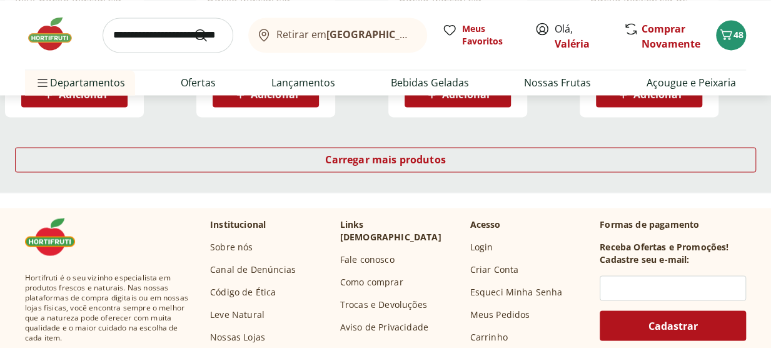
scroll to position [938, 0]
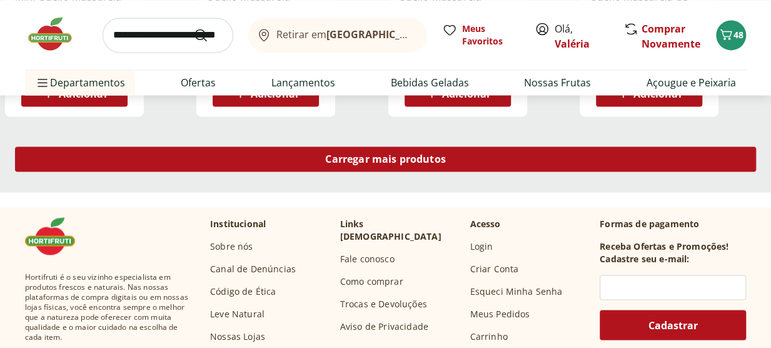
click at [306, 158] on div "Carregar mais produtos" at bounding box center [385, 158] width 741 height 25
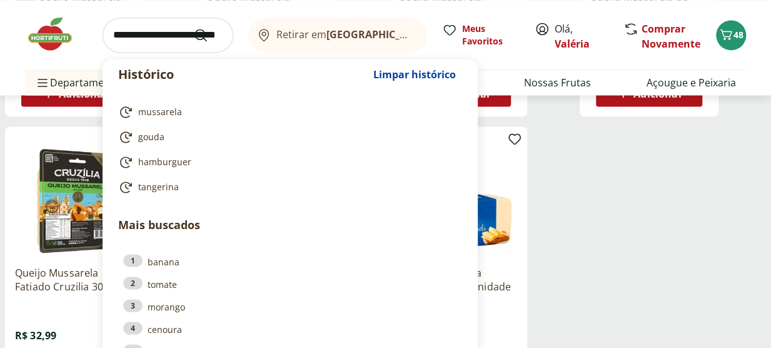
click at [151, 41] on input "search" at bounding box center [168, 35] width 131 height 35
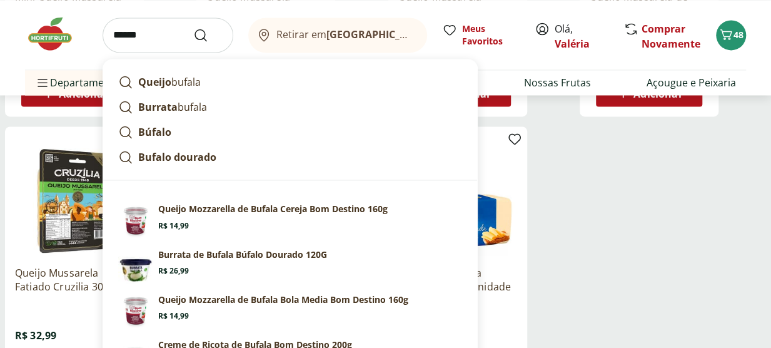
type input "******"
click at [193, 28] on button "Submit Search" at bounding box center [208, 35] width 30 height 15
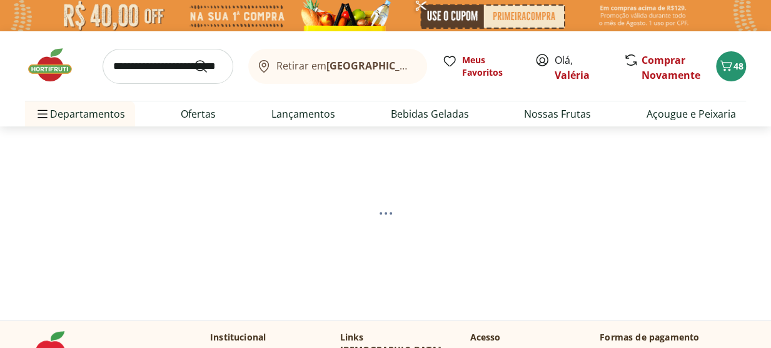
select select "**********"
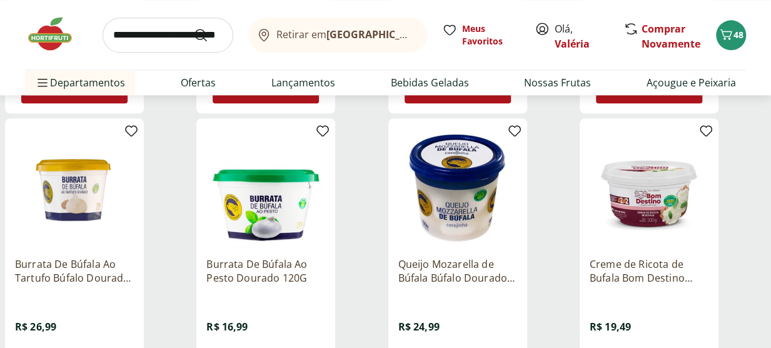
scroll to position [688, 0]
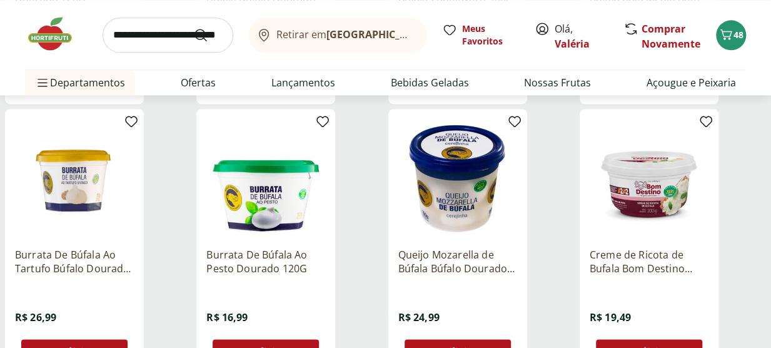
scroll to position [563, 0]
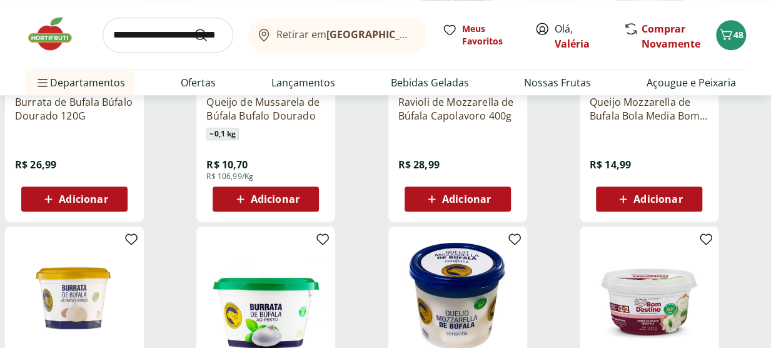
click at [624, 111] on p "Queijo Mozzarella de Bufala Bola Media Bom Destino 160g" at bounding box center [649, 109] width 119 height 28
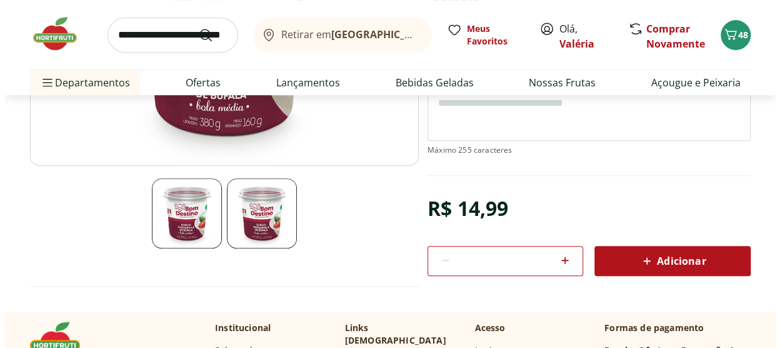
scroll to position [313, 0]
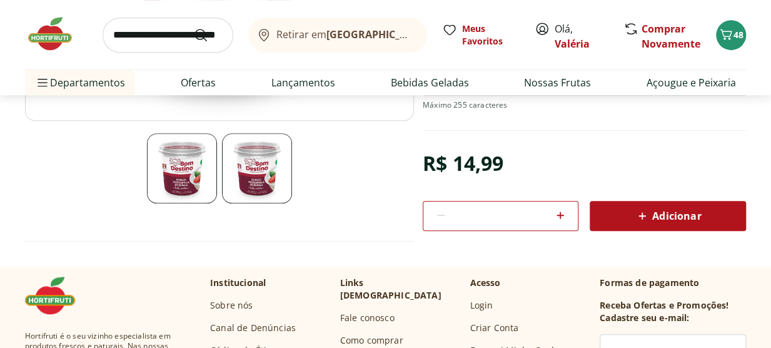
click at [663, 214] on span "Adicionar" at bounding box center [668, 215] width 66 height 15
click at [722, 37] on icon "Carrinho" at bounding box center [726, 34] width 15 height 15
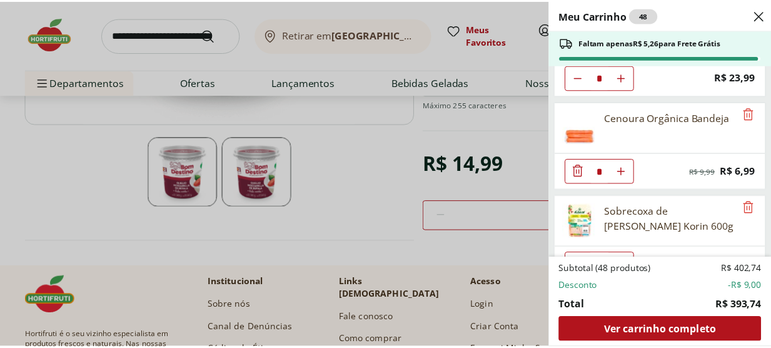
scroll to position [125, 0]
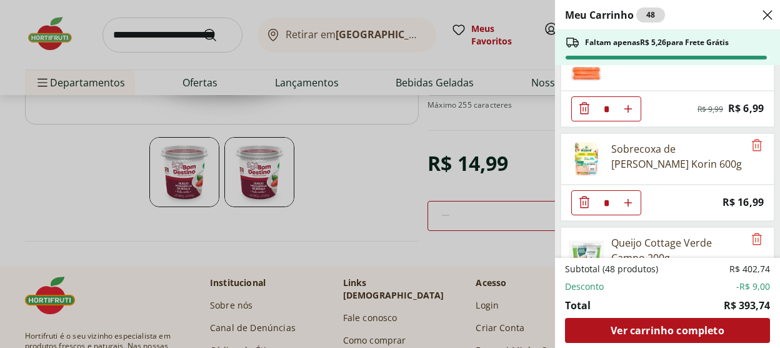
click at [375, 153] on div "Meu Carrinho 48 Faltam apenas R$ 5,26 para Frete Grátis Hambúrguer Bovino Resfr…" at bounding box center [390, 174] width 780 height 348
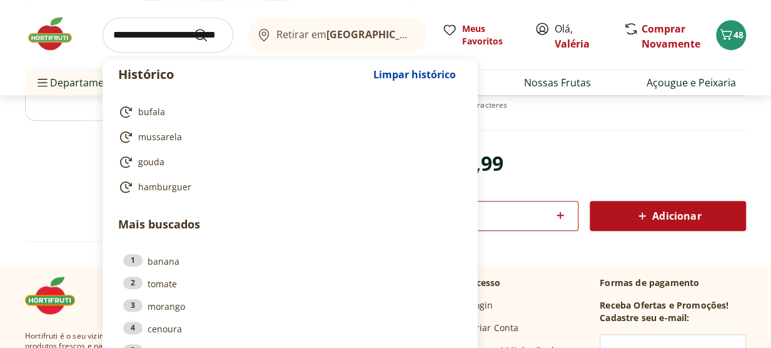
click at [165, 33] on input "search" at bounding box center [168, 35] width 131 height 35
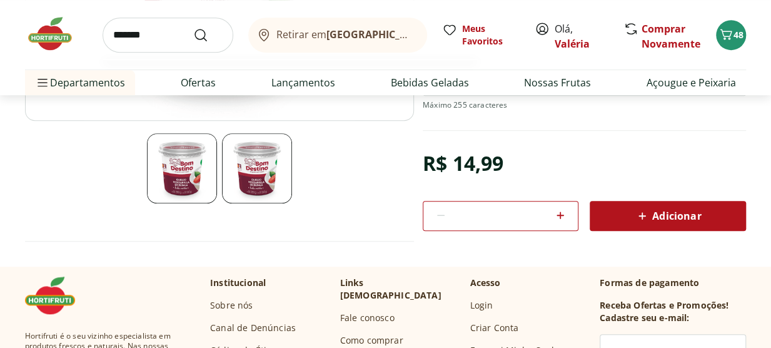
type input "*******"
click at [193, 28] on button "Submit Search" at bounding box center [208, 35] width 30 height 15
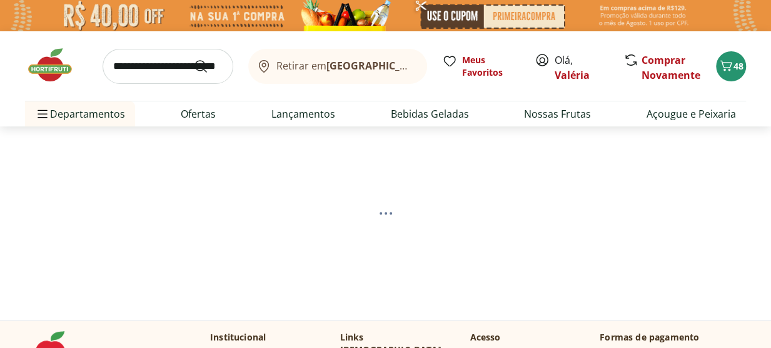
select select "**********"
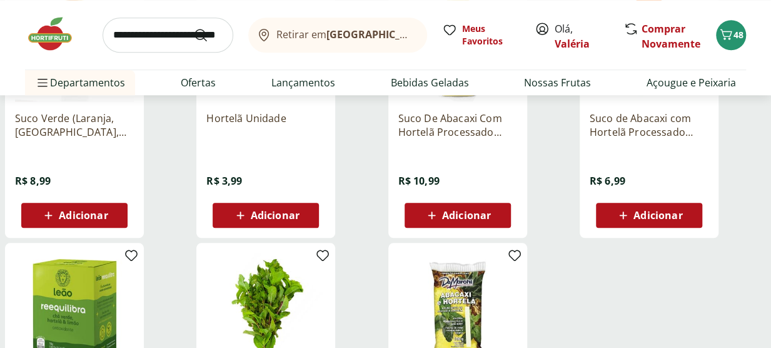
scroll to position [563, 0]
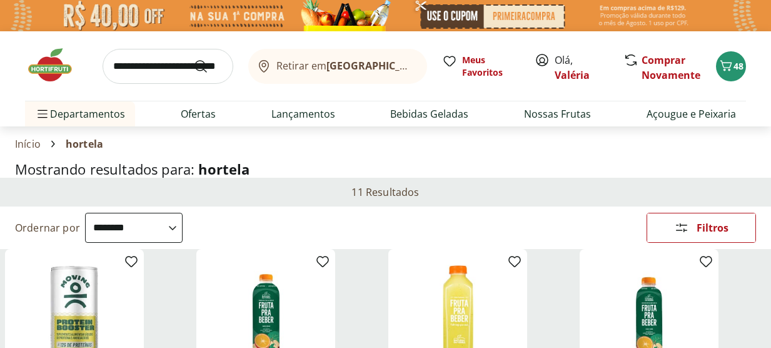
select select "**********"
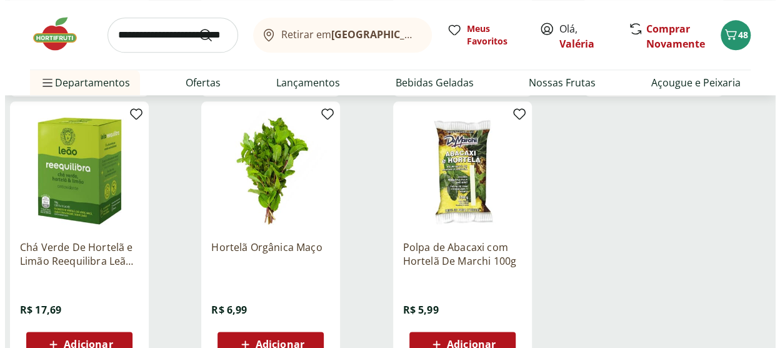
scroll to position [563, 0]
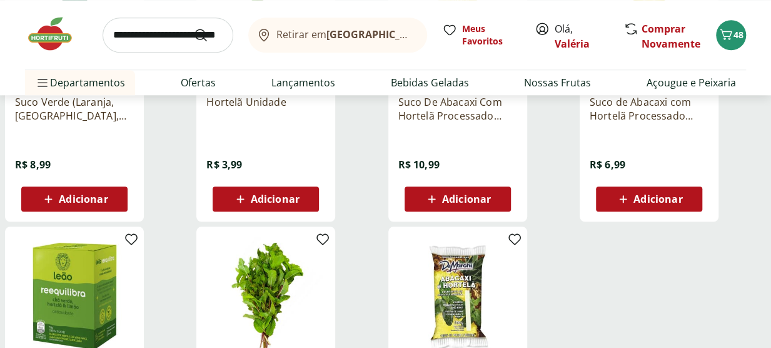
click at [218, 191] on button "Adicionar" at bounding box center [266, 198] width 106 height 25
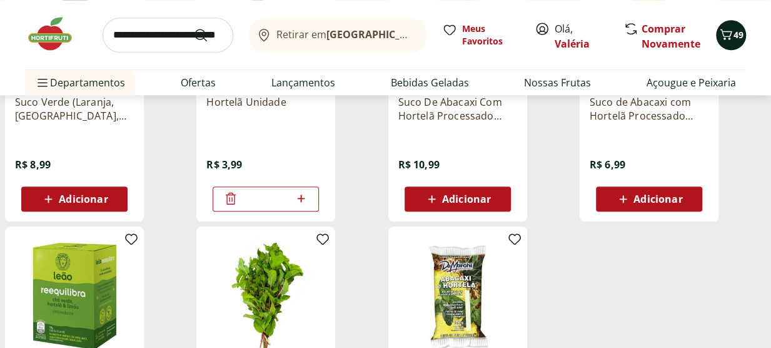
click at [729, 34] on icon "Carrinho" at bounding box center [726, 34] width 15 height 15
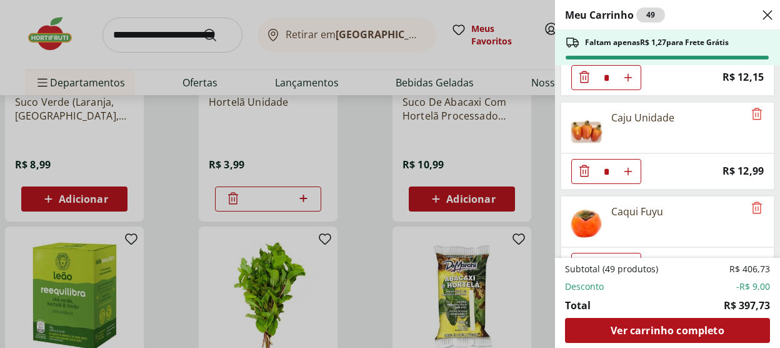
scroll to position [1251, 0]
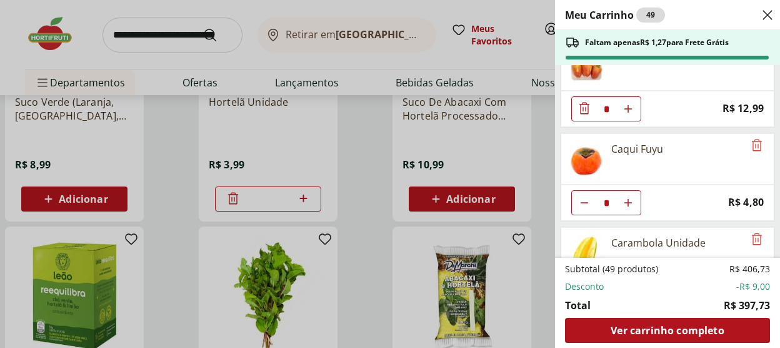
type input "*"
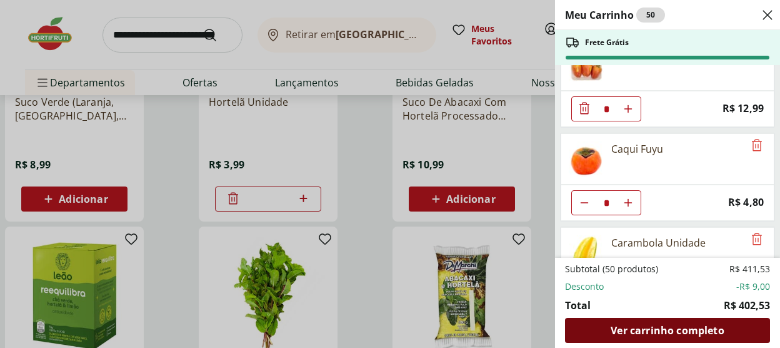
click at [668, 320] on div "Ver carrinho completo" at bounding box center [667, 330] width 205 height 25
